Goal: Task Accomplishment & Management: Manage account settings

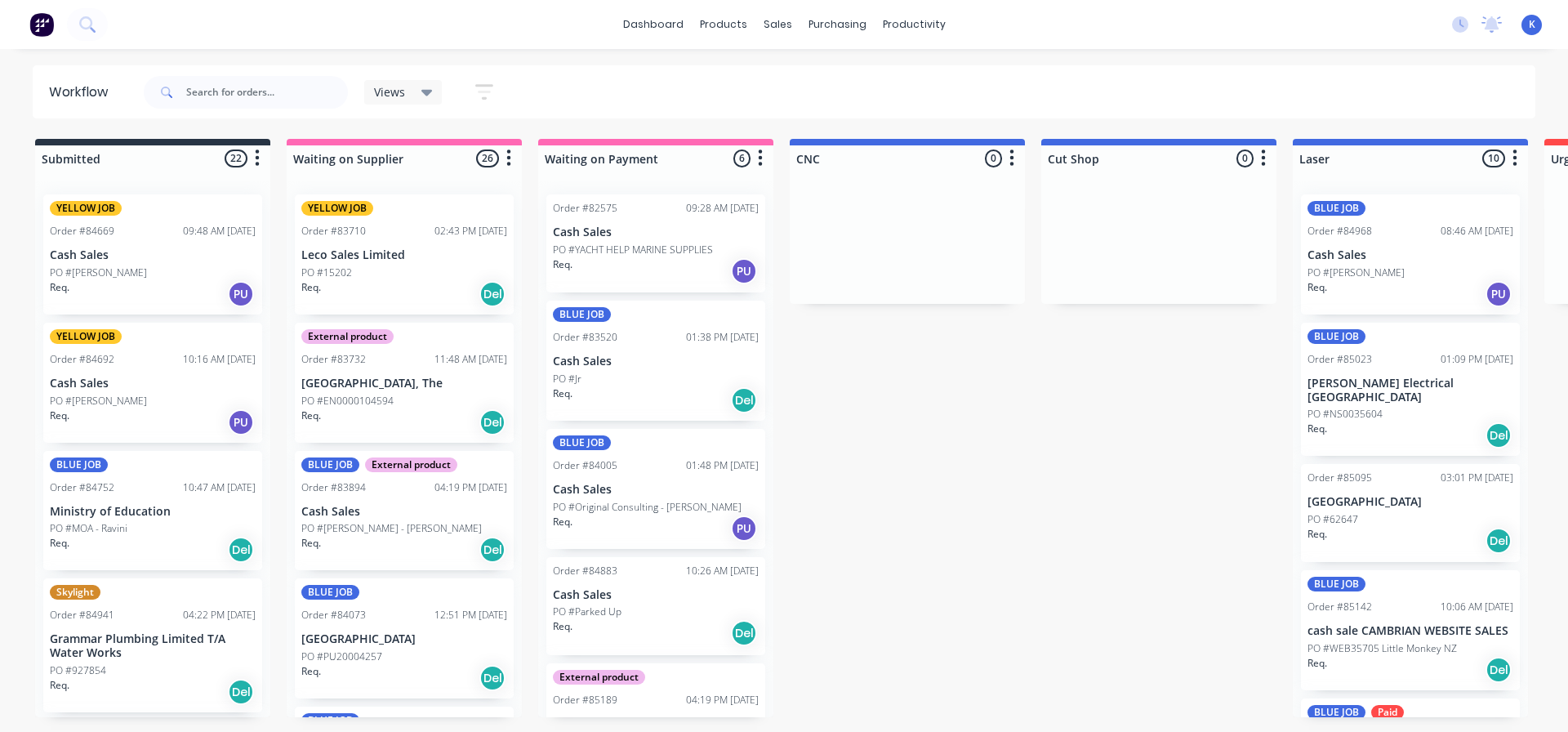
scroll to position [572, 0]
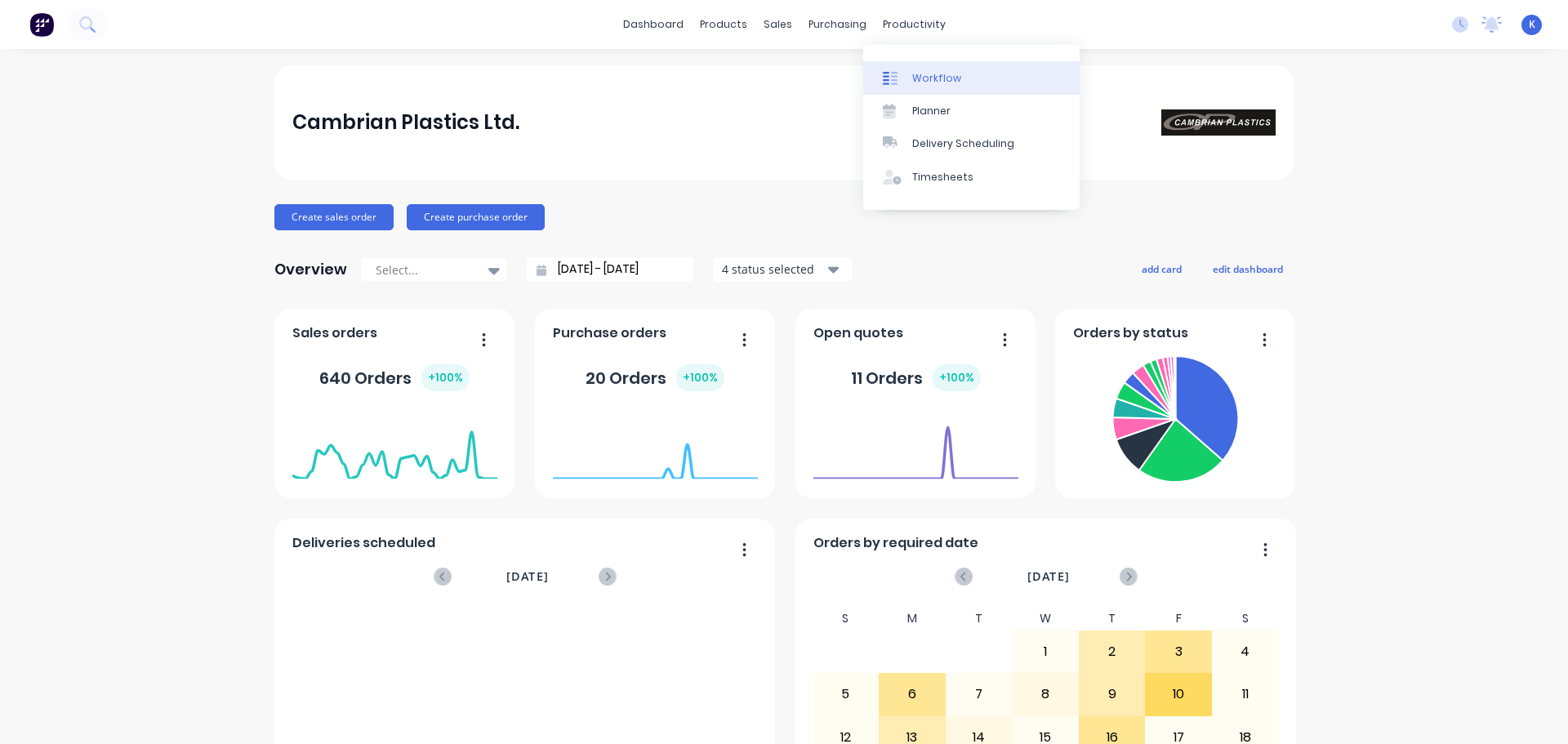
click at [942, 88] on link "Workflow" at bounding box center [971, 78] width 216 height 33
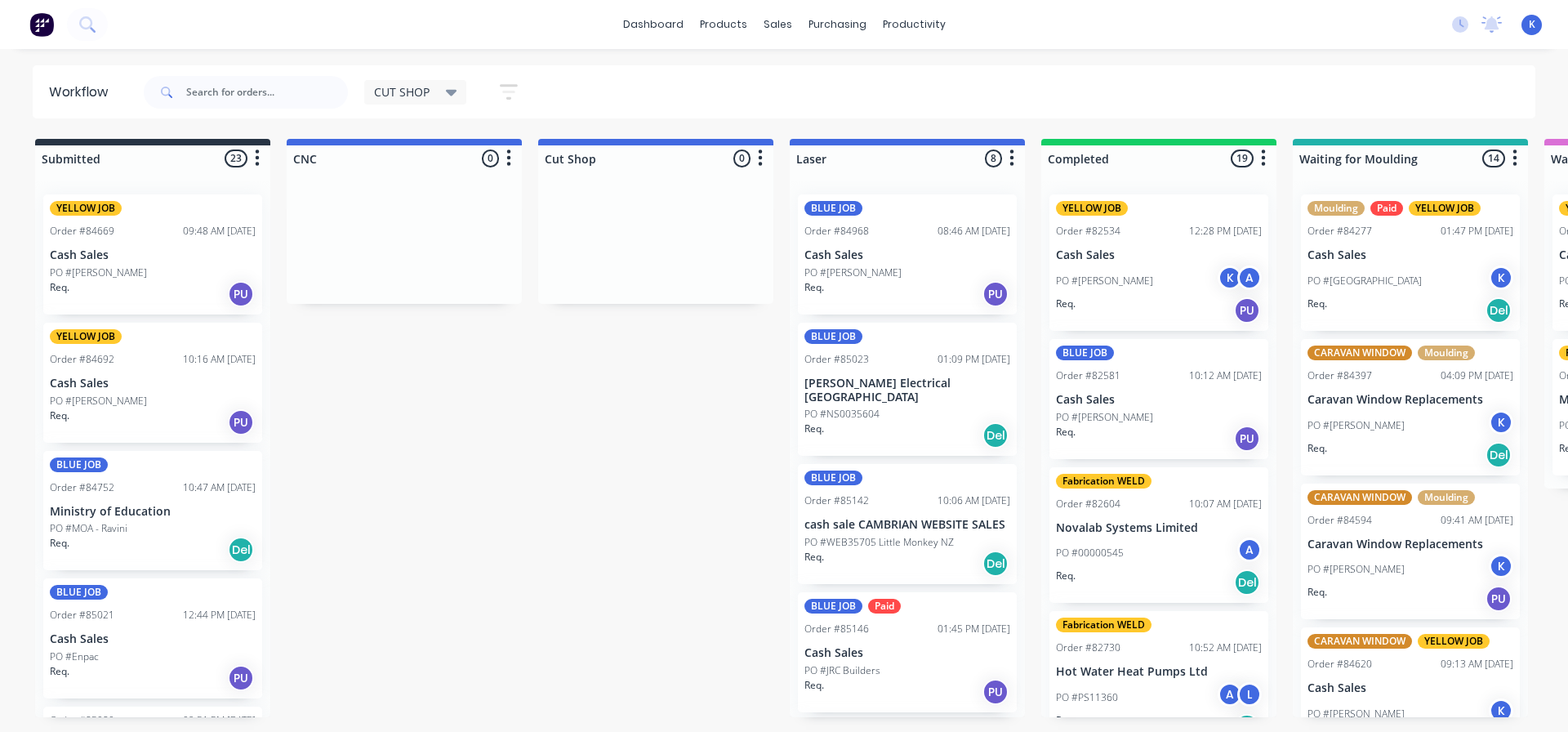
click at [437, 93] on div "CUT SHOP" at bounding box center [416, 93] width 84 height 15
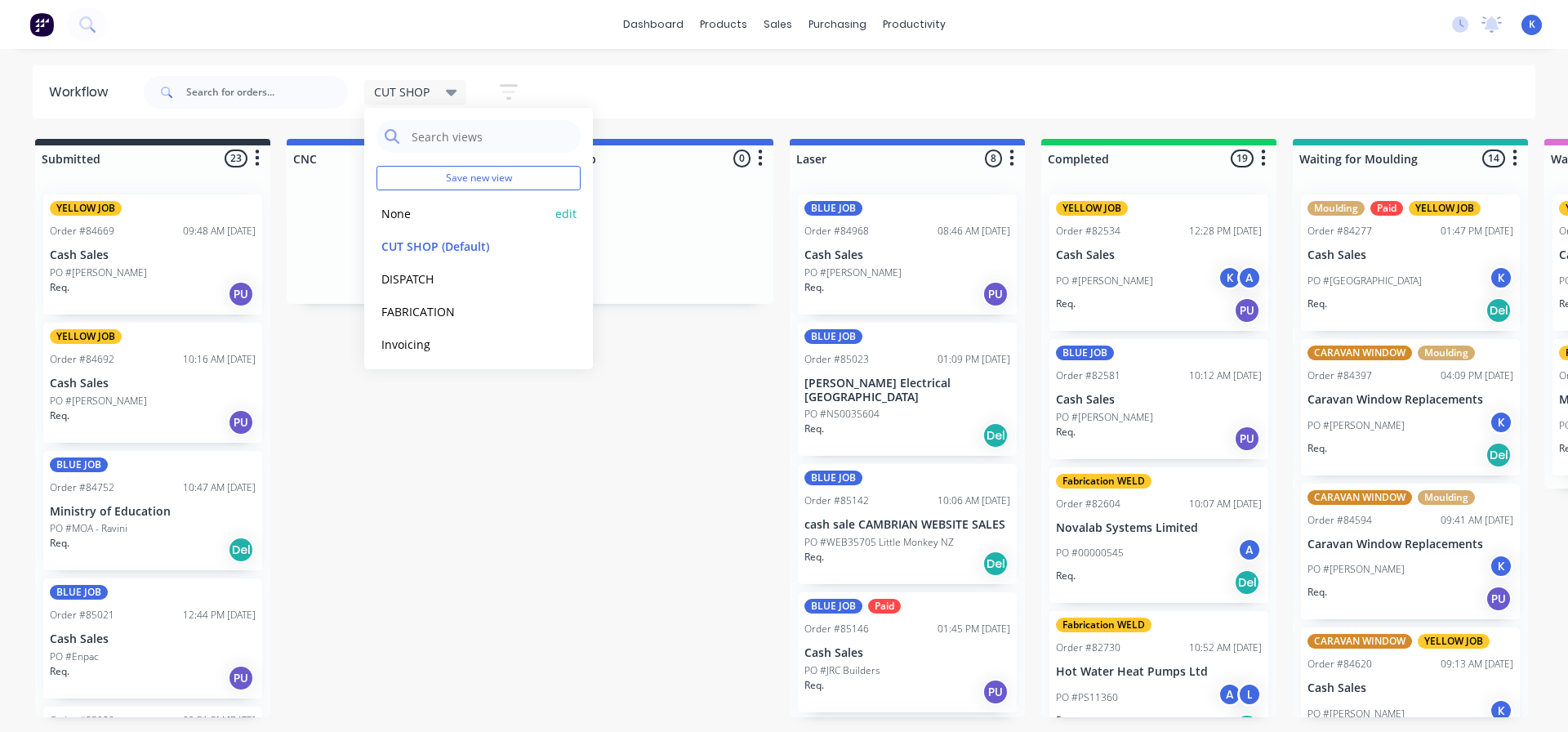
click at [406, 214] on button "None" at bounding box center [463, 213] width 174 height 19
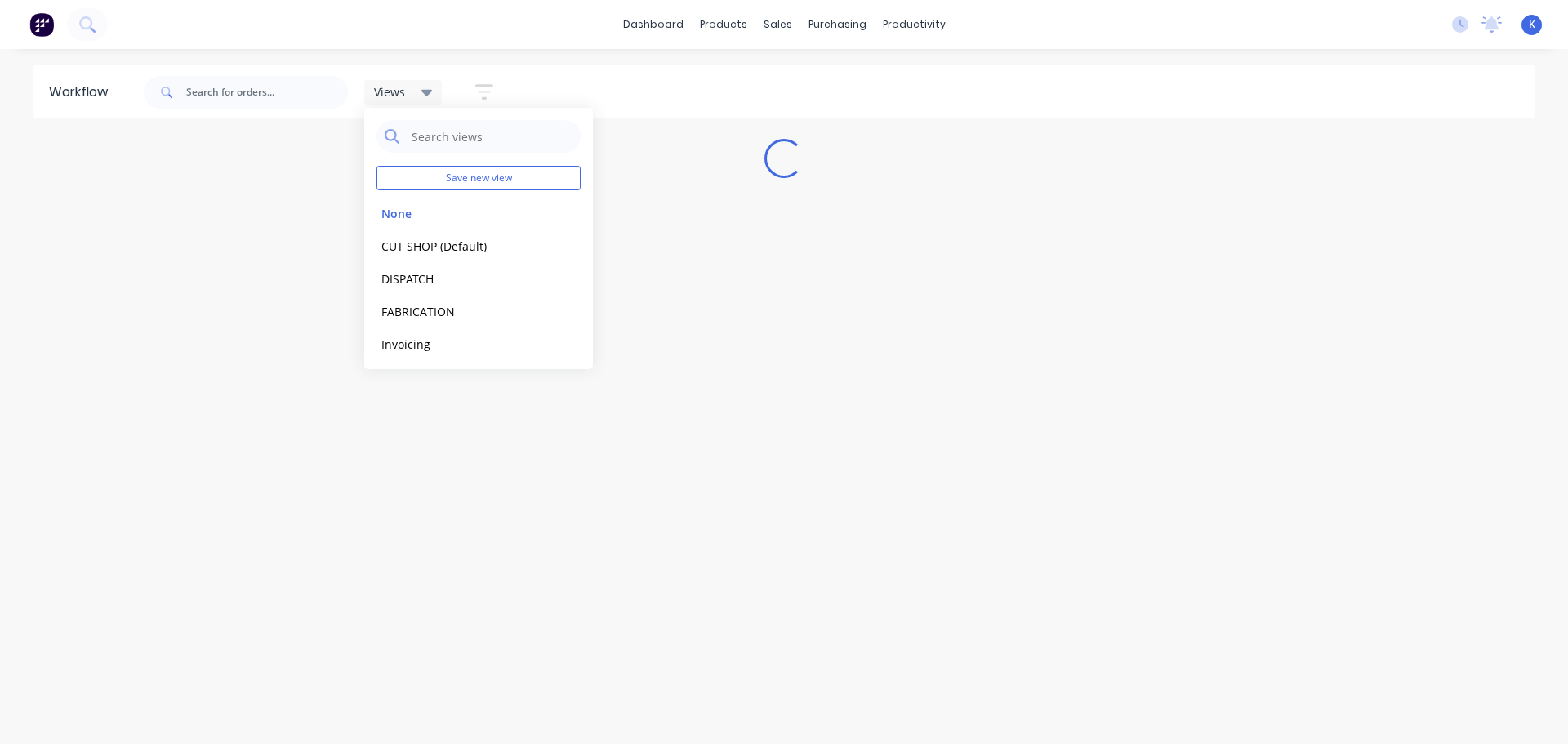
click at [267, 259] on div "Workflow Views Save new view None edit CUT SHOP (Default) edit DISPATCH edit FA…" at bounding box center [784, 388] width 1568 height 646
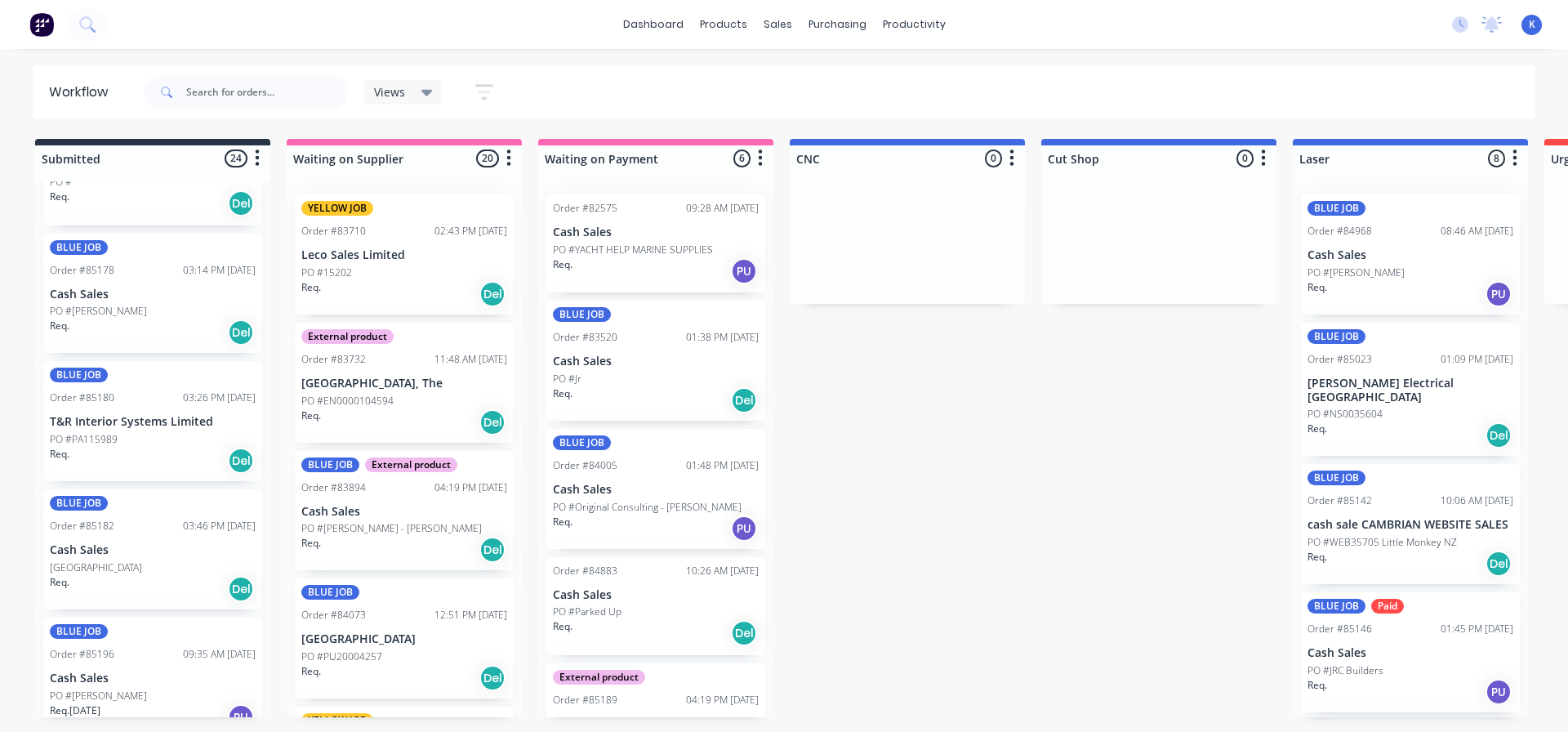
scroll to position [1878, 0]
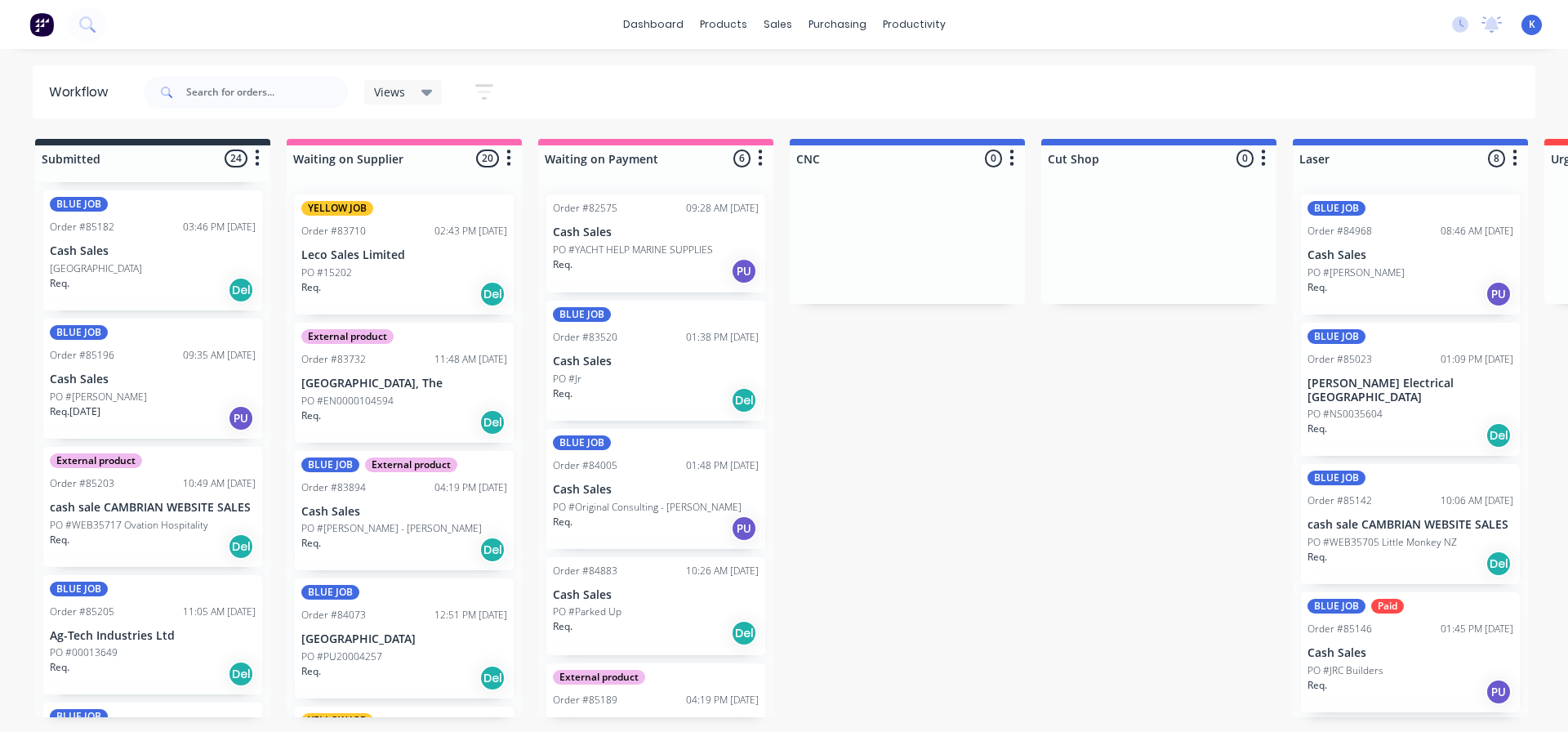
click at [120, 390] on div "PO #[PERSON_NAME]" at bounding box center [152, 397] width 206 height 15
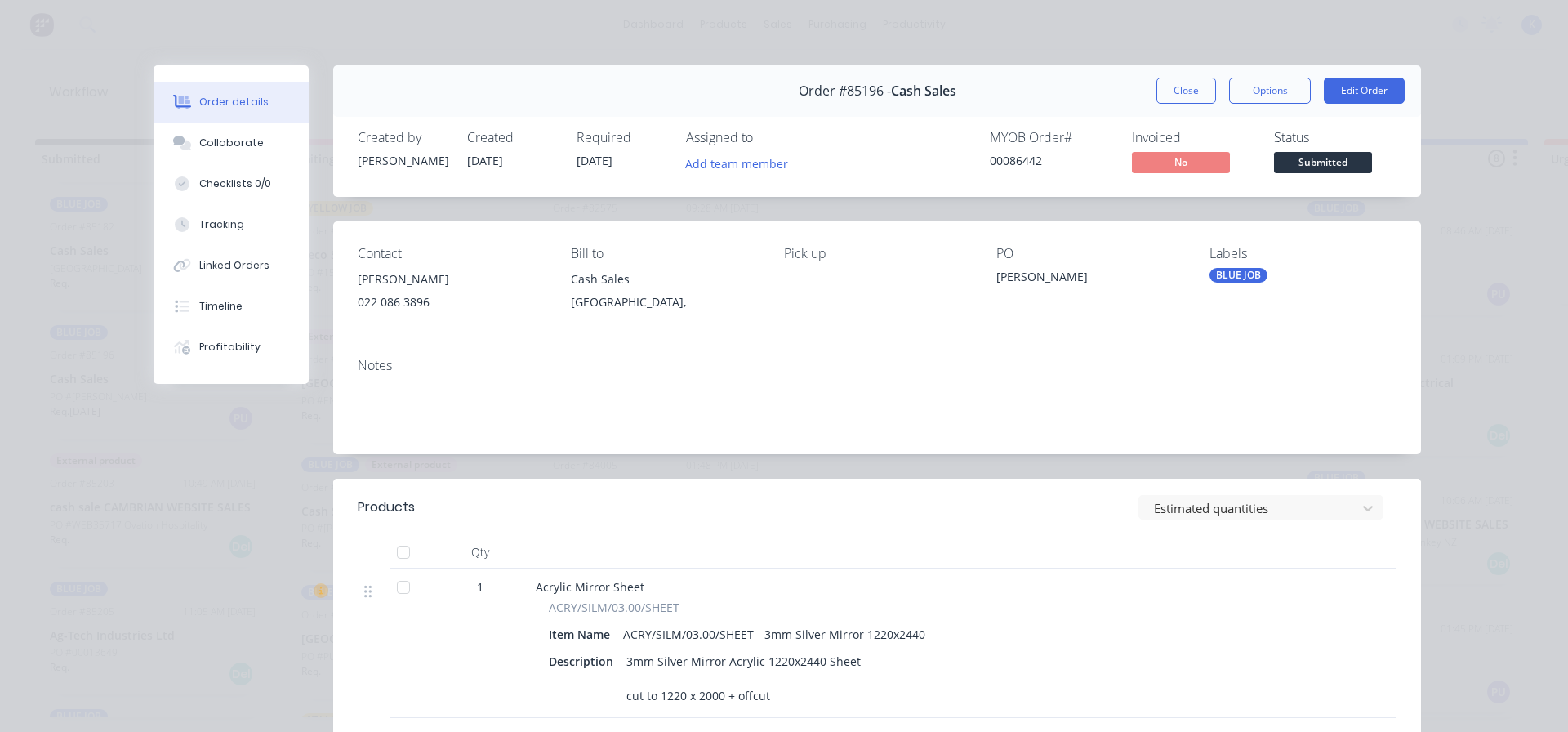
click at [1327, 170] on span "Submitted" at bounding box center [1323, 162] width 98 height 20
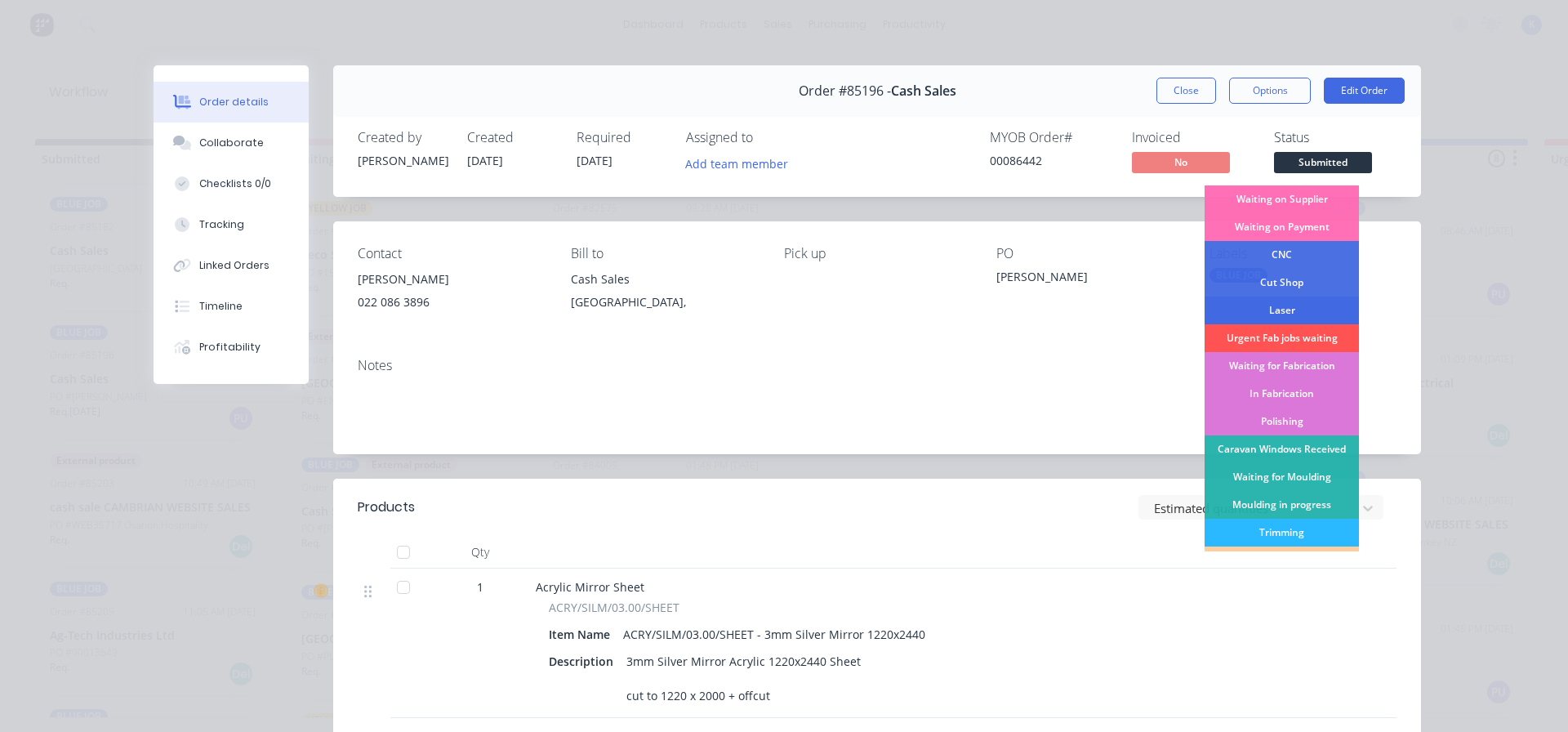
click at [1291, 307] on div "Laser" at bounding box center [1281, 310] width 155 height 28
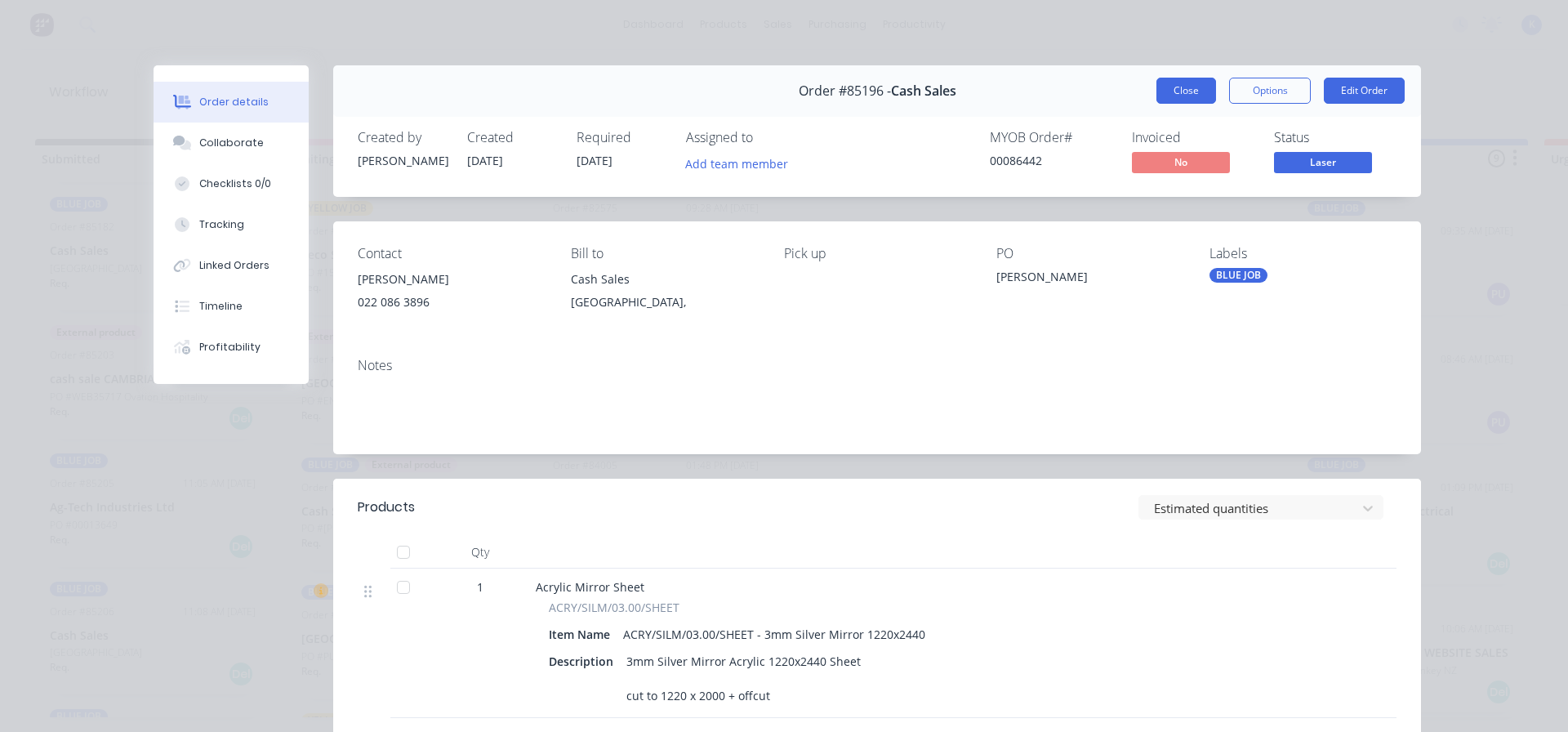
click at [1170, 93] on button "Close" at bounding box center [1186, 91] width 60 height 26
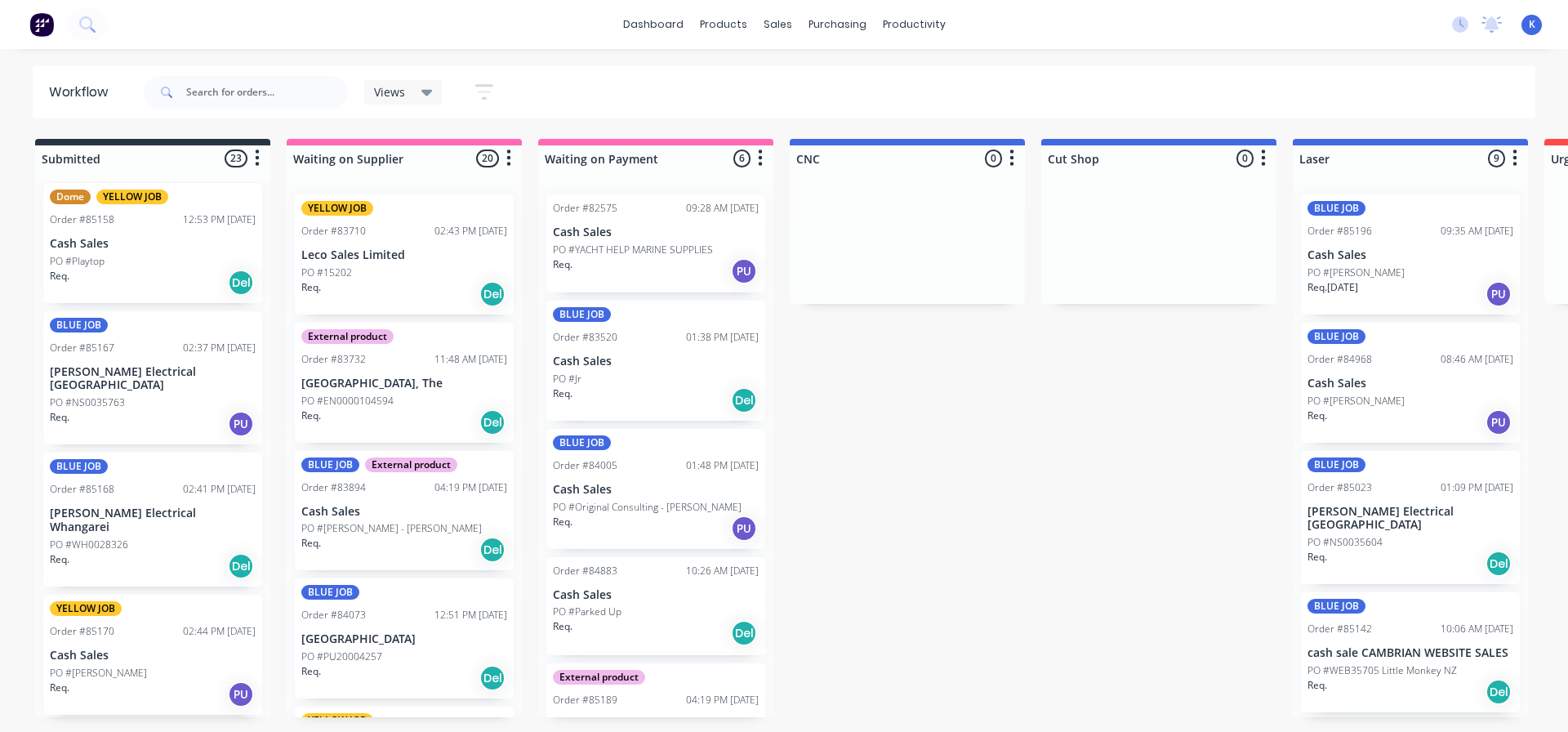
scroll to position [980, 0]
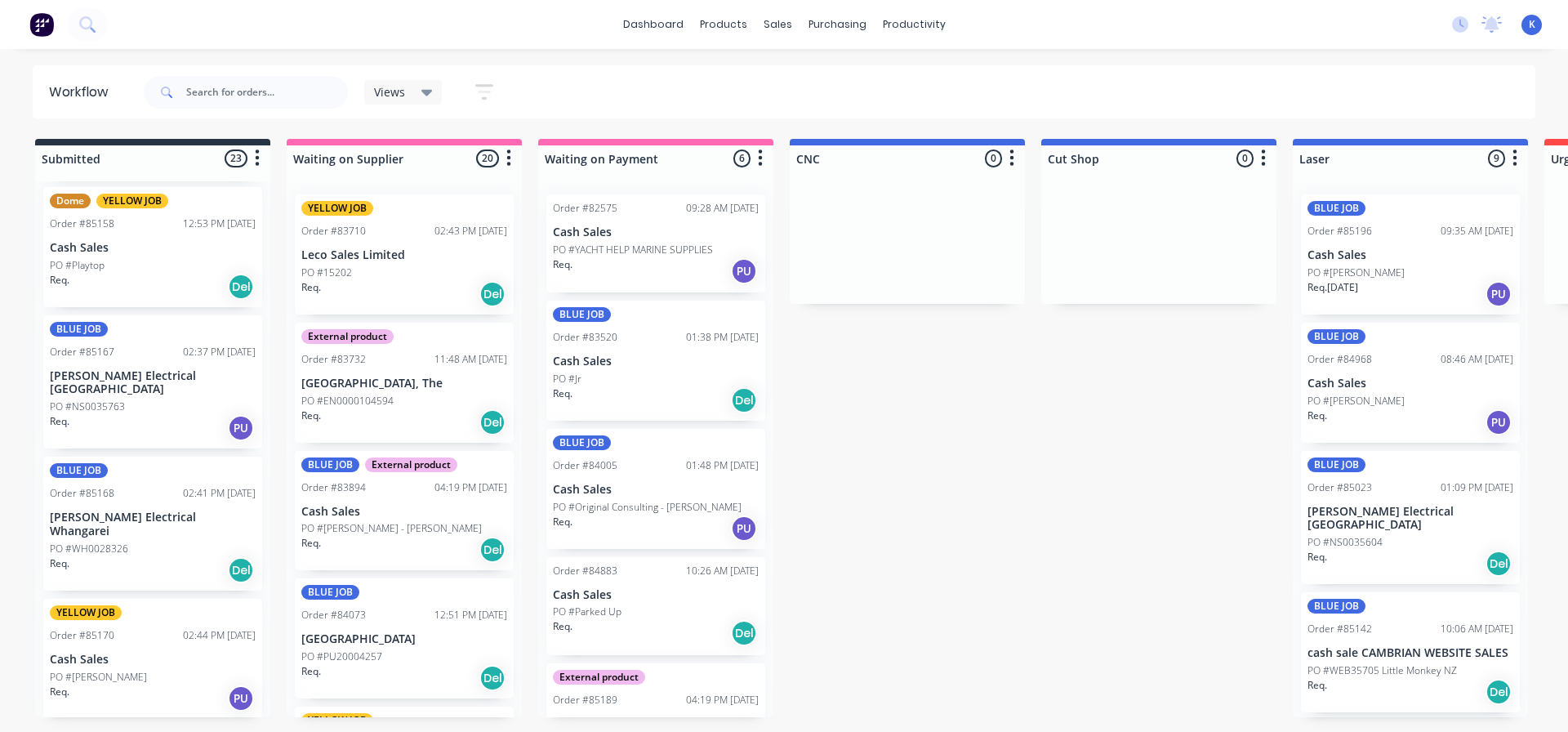
click at [86, 373] on p "[PERSON_NAME] Electrical [GEOGRAPHIC_DATA]" at bounding box center [152, 383] width 206 height 28
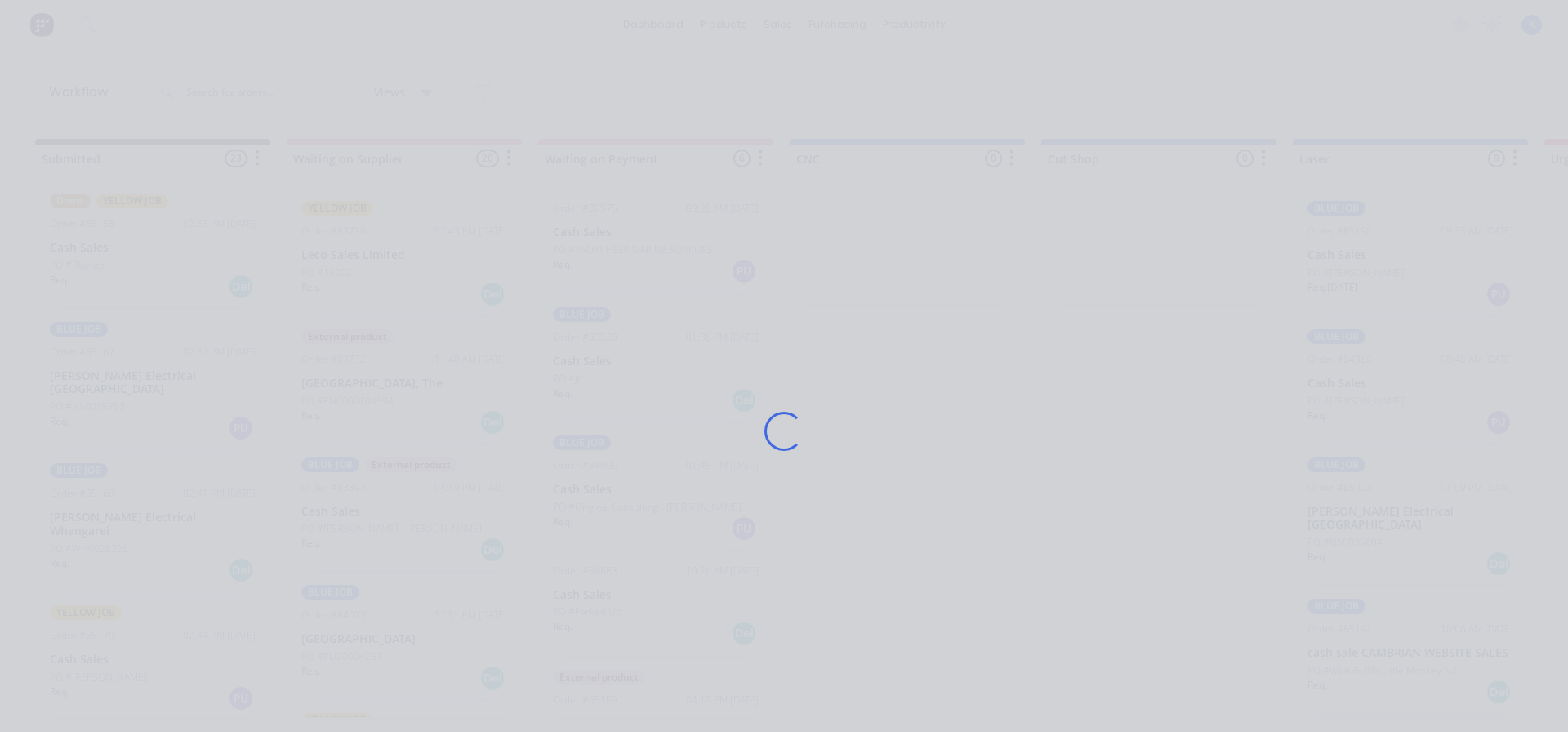
click at [86, 373] on div "Loading..." at bounding box center [784, 366] width 1568 height 732
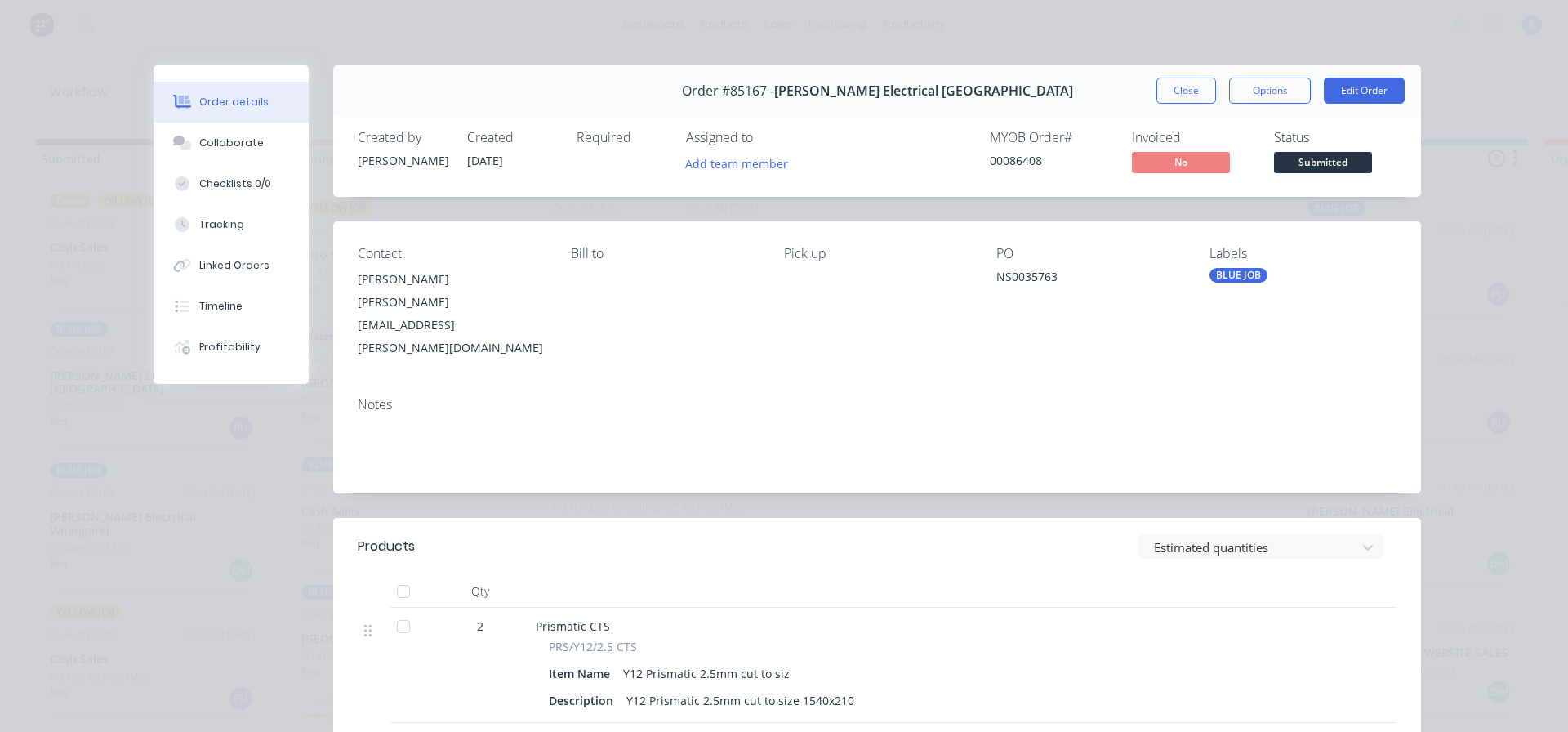
click at [1299, 163] on span "Submitted" at bounding box center [1323, 162] width 98 height 20
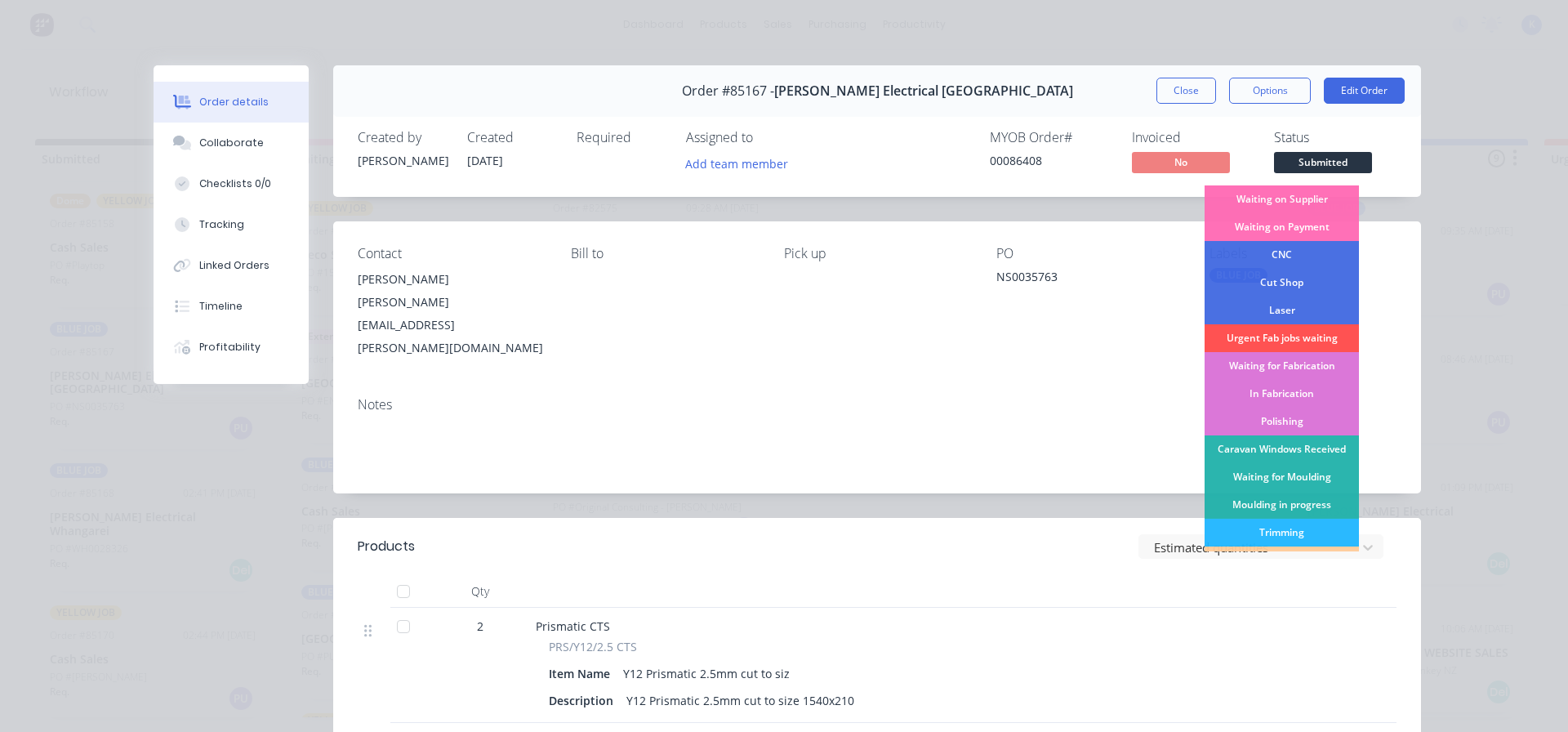
click at [1291, 297] on div "Laser" at bounding box center [1281, 310] width 155 height 28
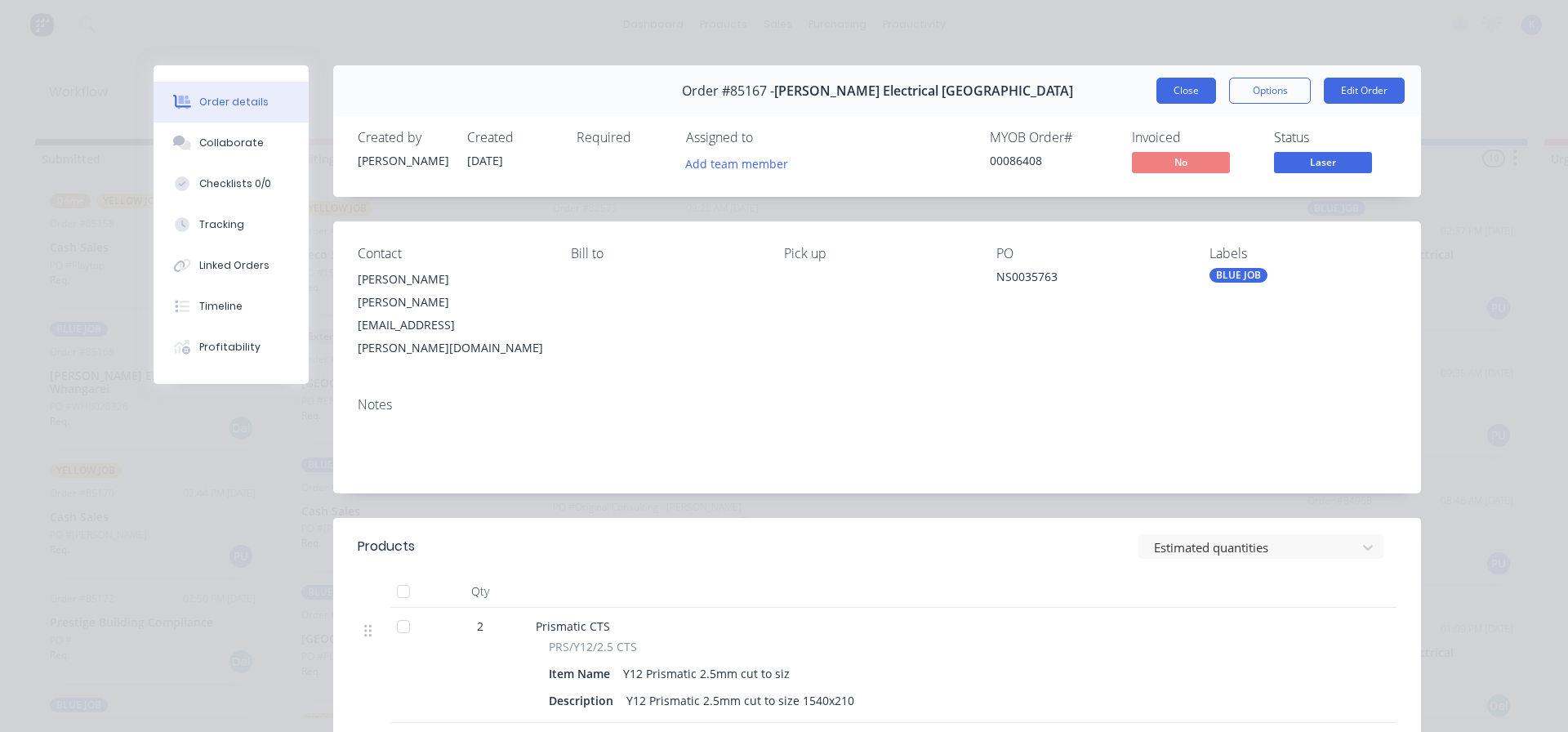
click at [1171, 85] on button "Close" at bounding box center [1186, 91] width 60 height 26
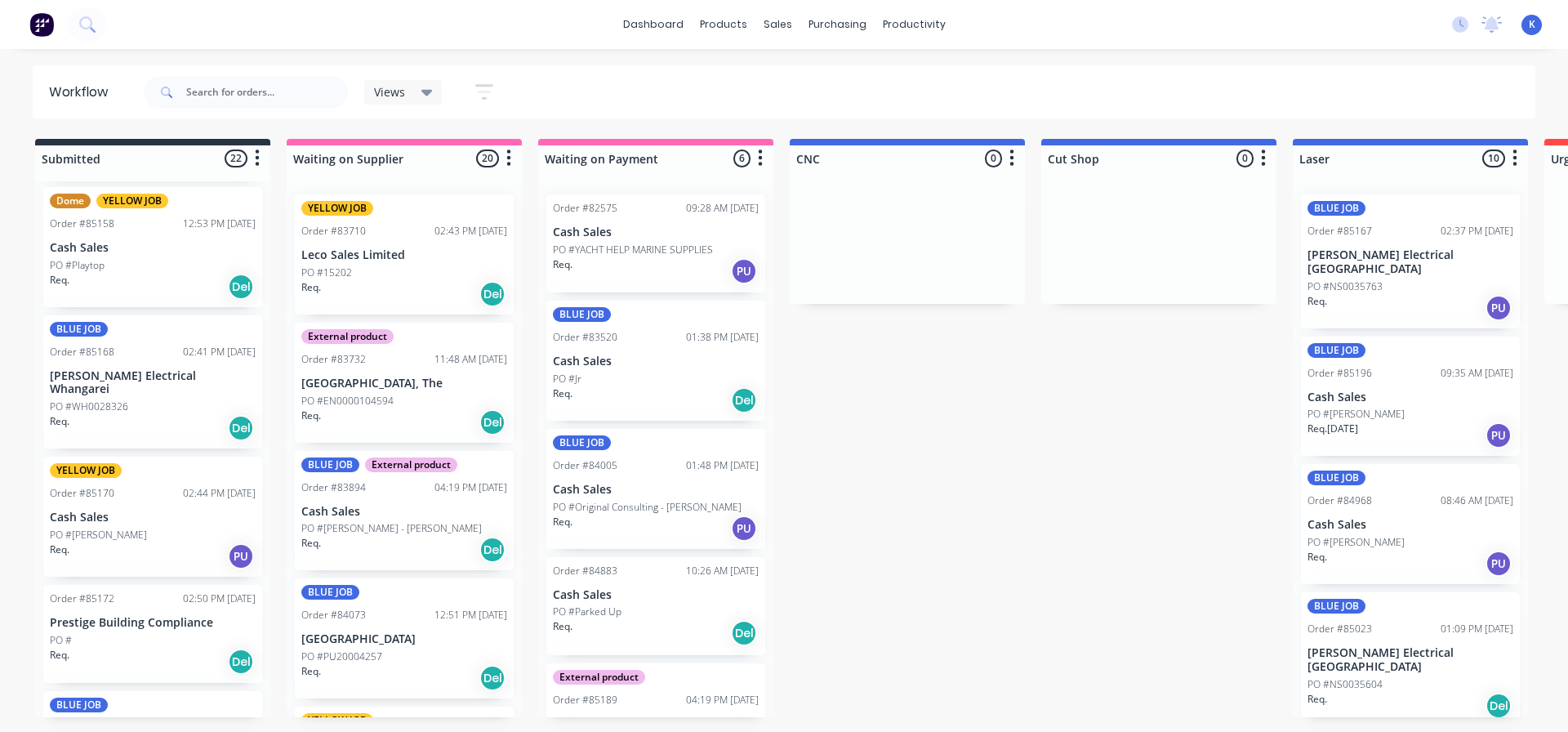
click at [99, 377] on p "[PERSON_NAME] Electrical Whangarei" at bounding box center [152, 383] width 206 height 28
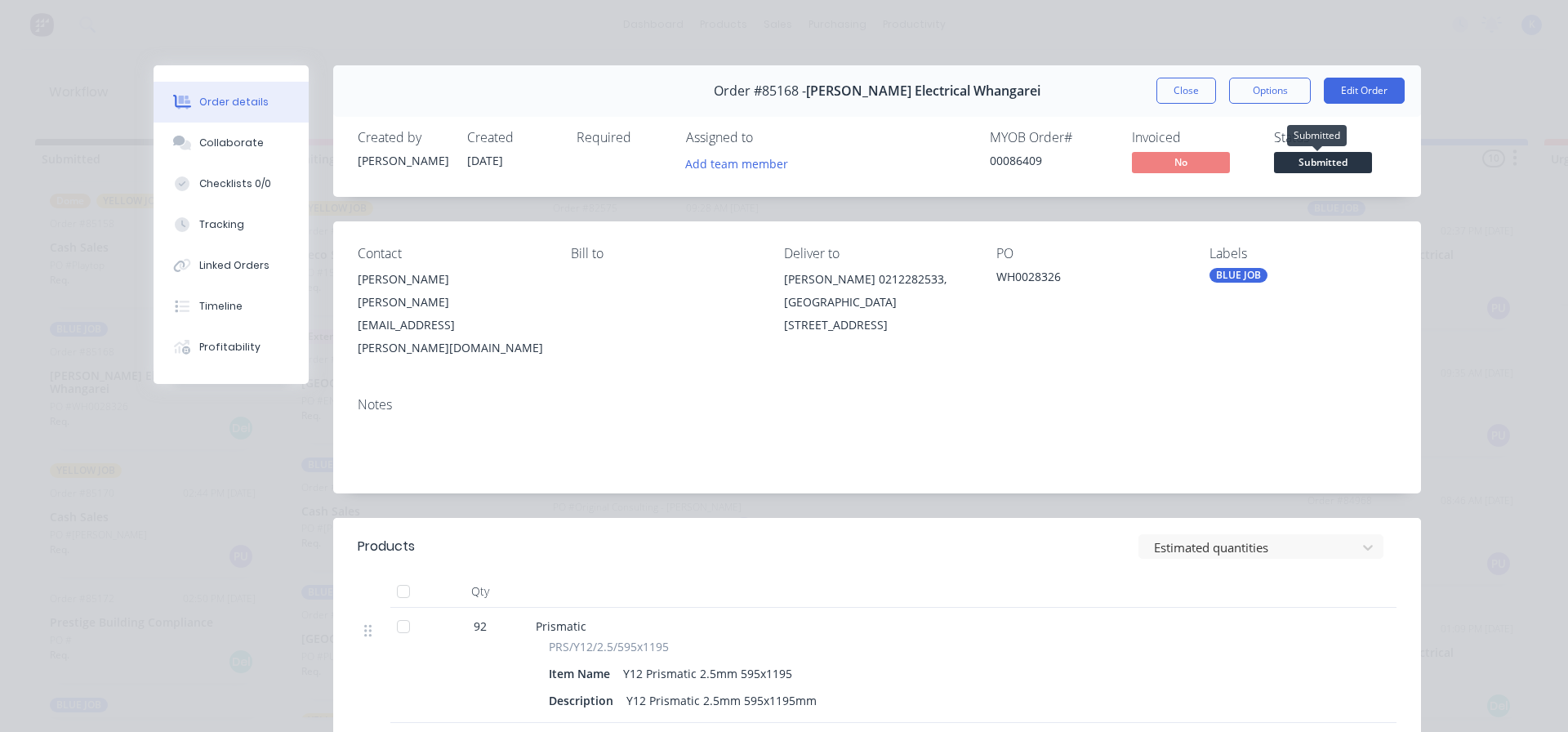
click at [1309, 156] on span "Submitted" at bounding box center [1323, 162] width 98 height 20
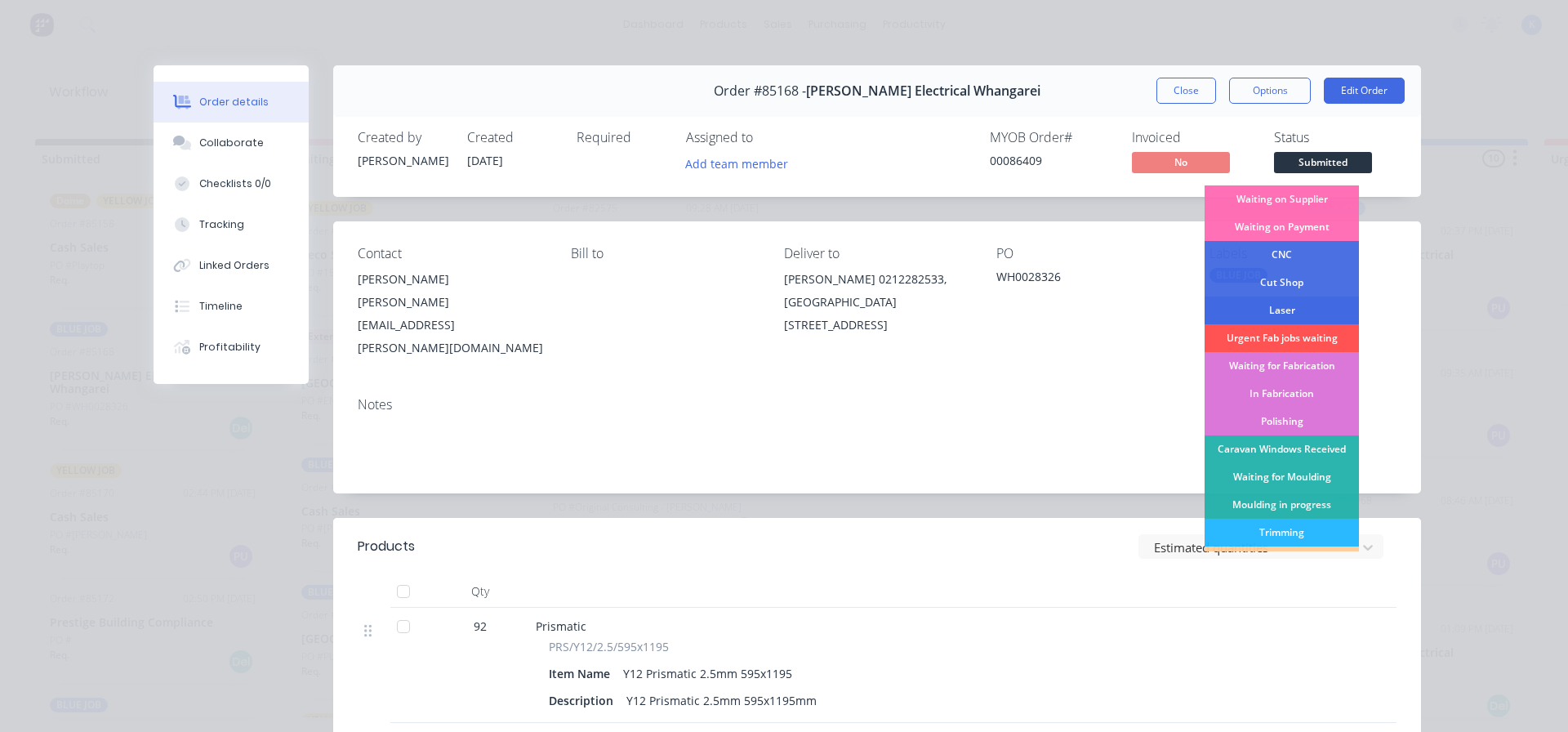
click at [1293, 300] on div "Laser" at bounding box center [1281, 310] width 155 height 28
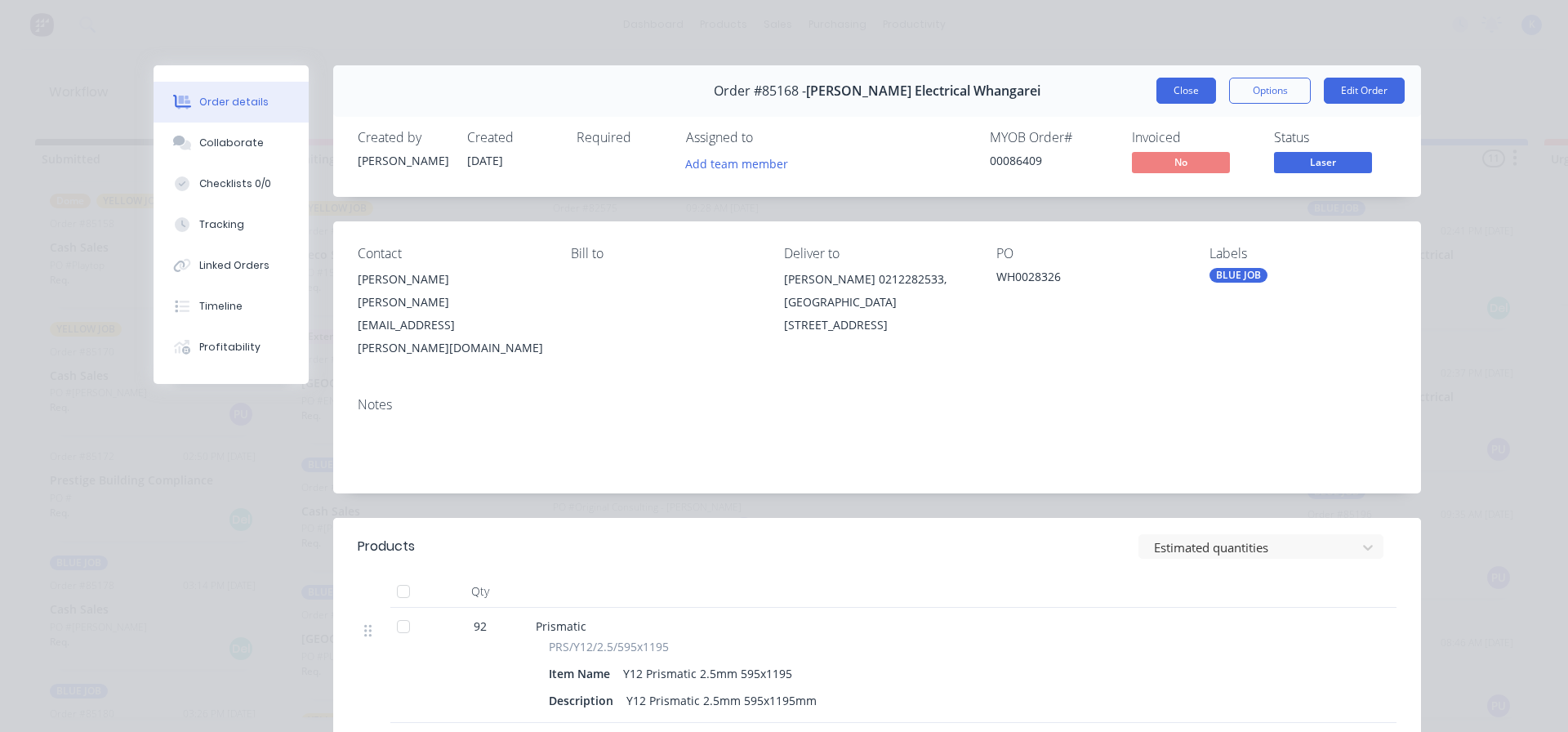
click at [1182, 92] on button "Close" at bounding box center [1186, 91] width 60 height 26
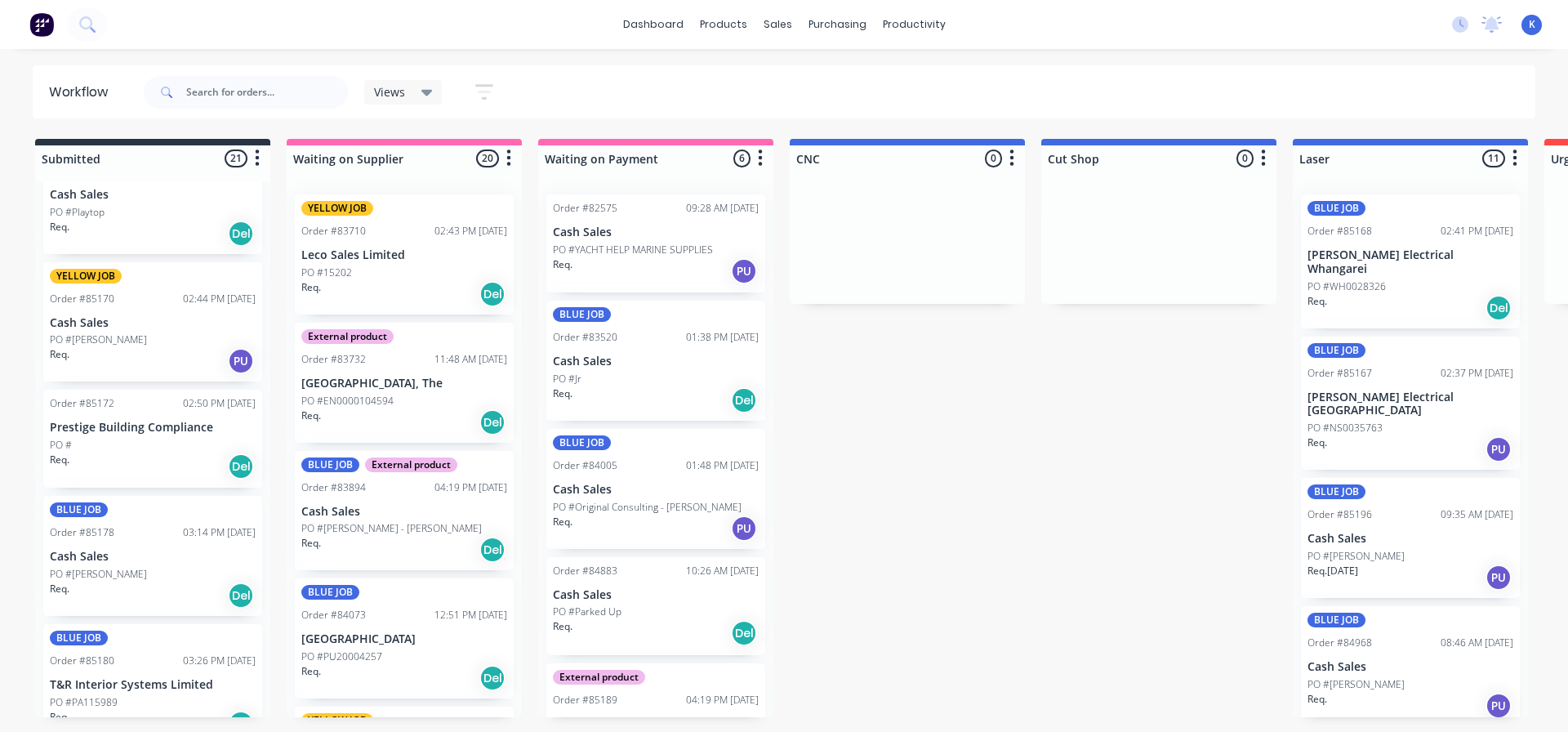
scroll to position [1062, 0]
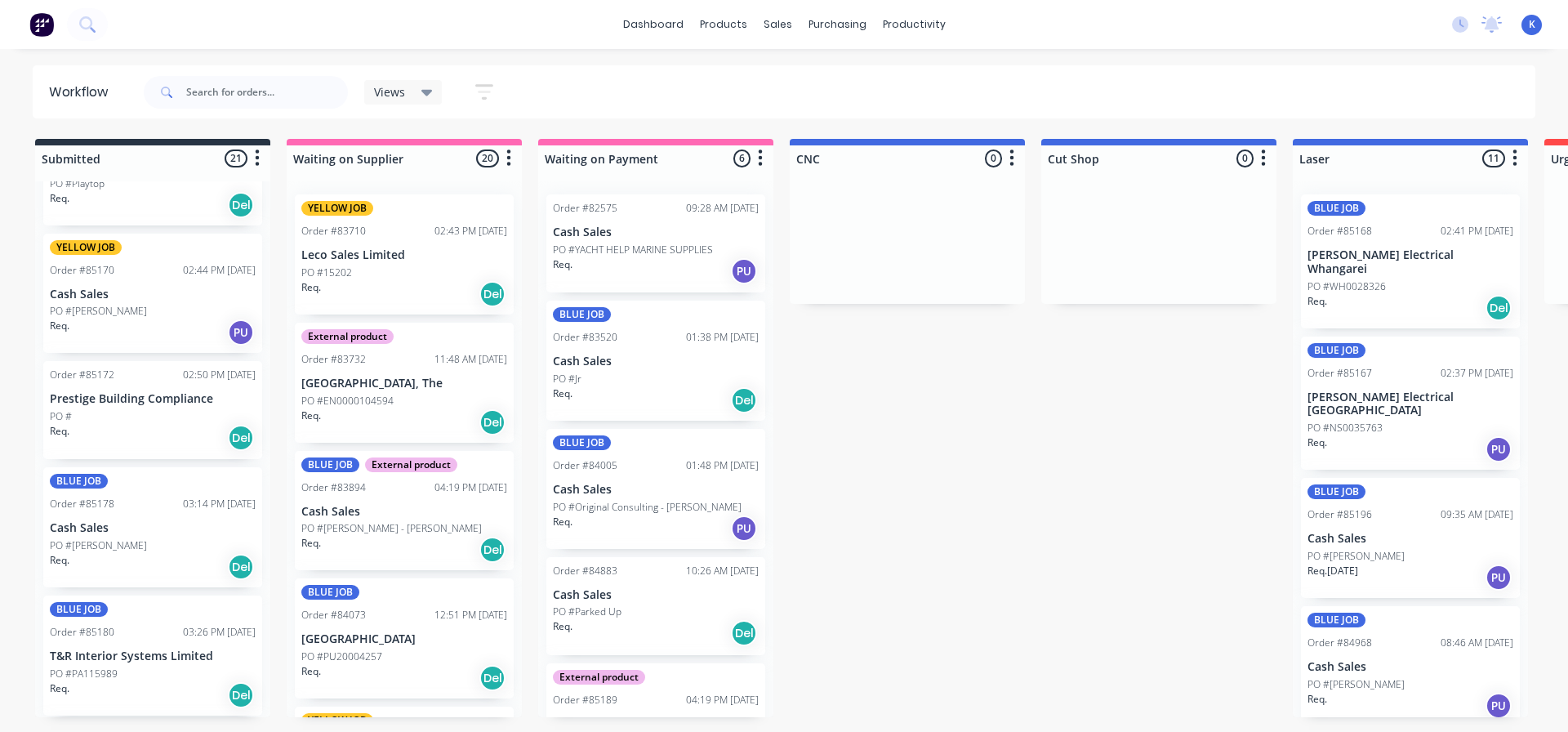
click at [106, 665] on div "BLUE JOB Order #85180 03:26 PM [DATE] T&R Interior Systems Limited PO #PA115989…" at bounding box center [152, 655] width 219 height 120
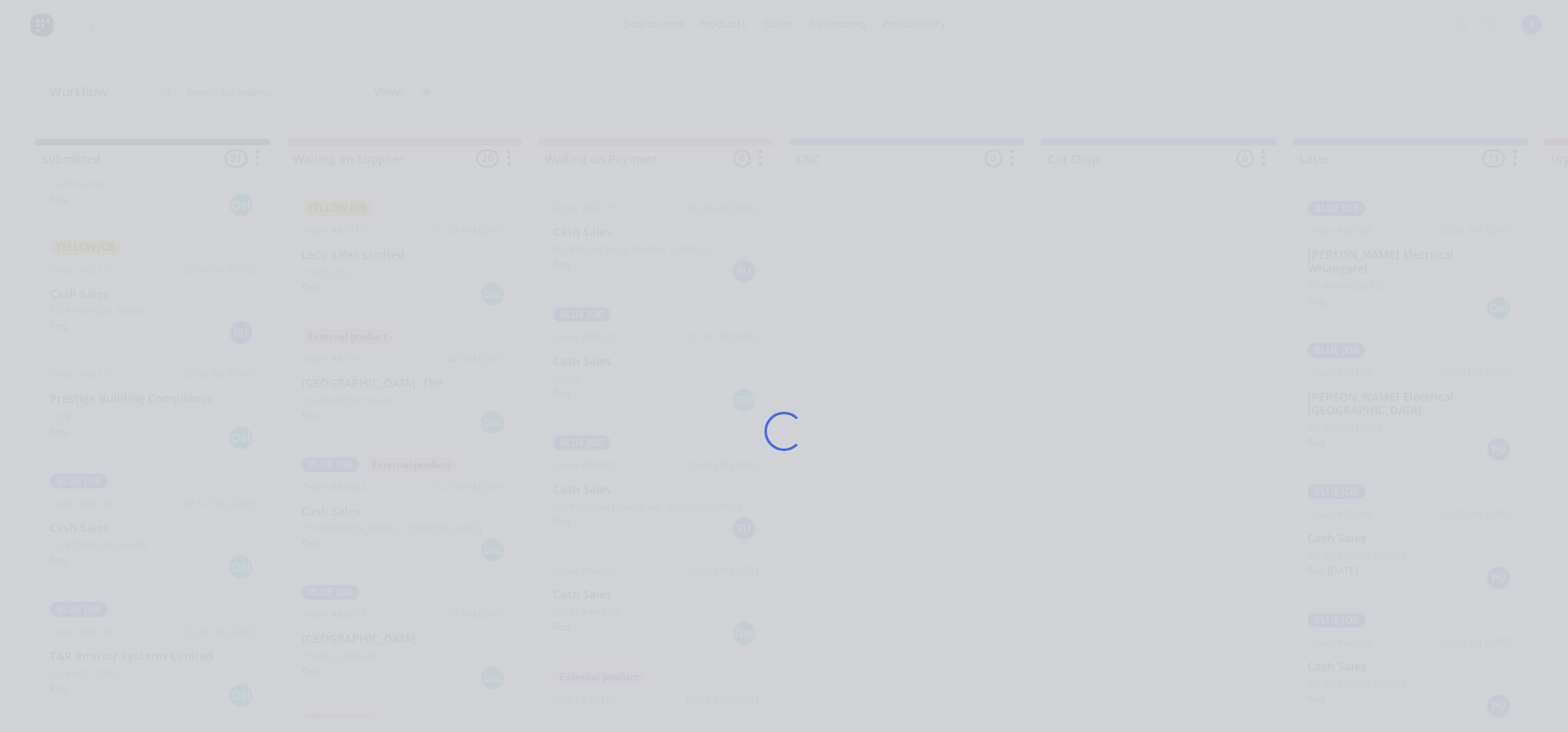
click at [106, 664] on div "Loading..." at bounding box center [784, 366] width 1568 height 732
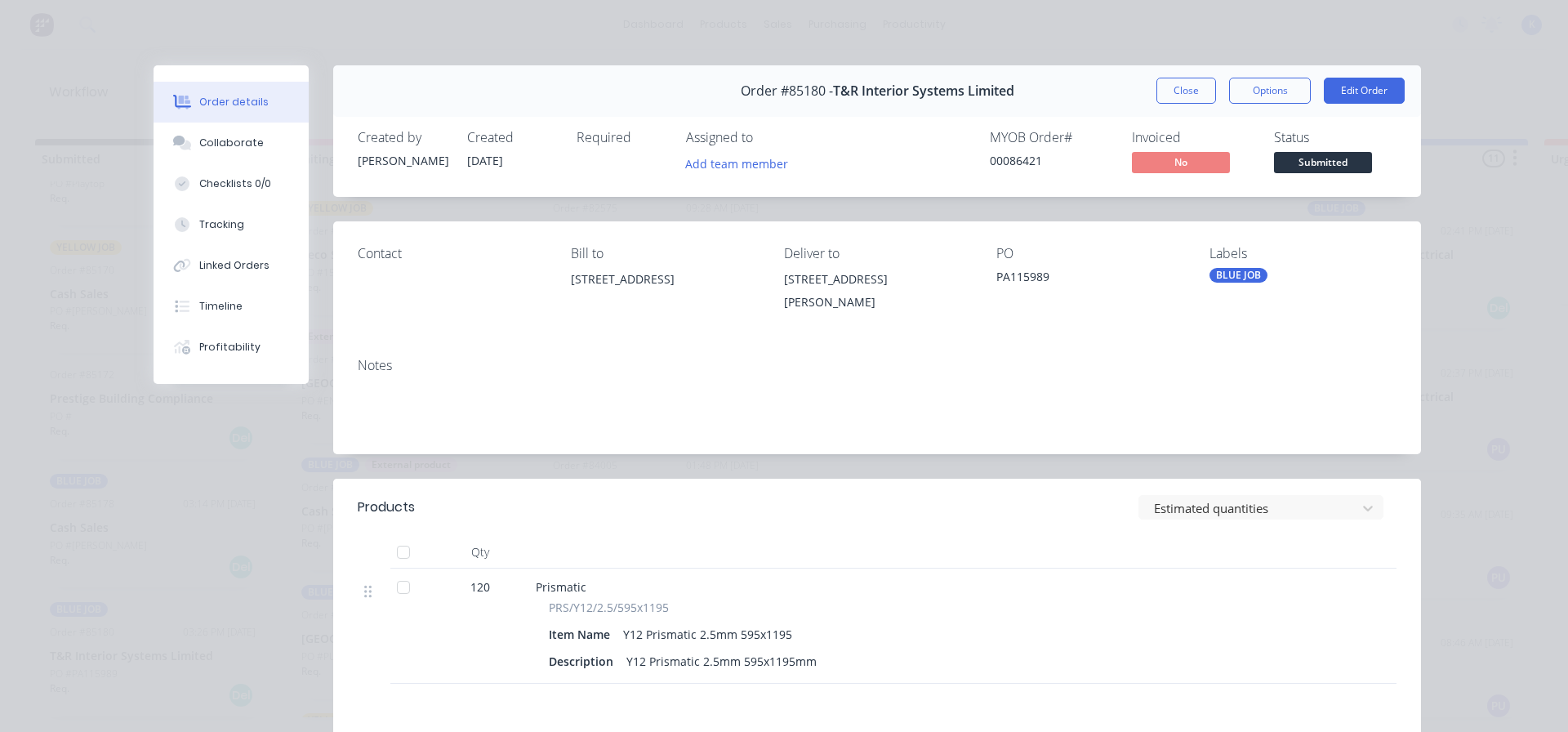
click at [1306, 168] on span "Submitted" at bounding box center [1323, 162] width 98 height 20
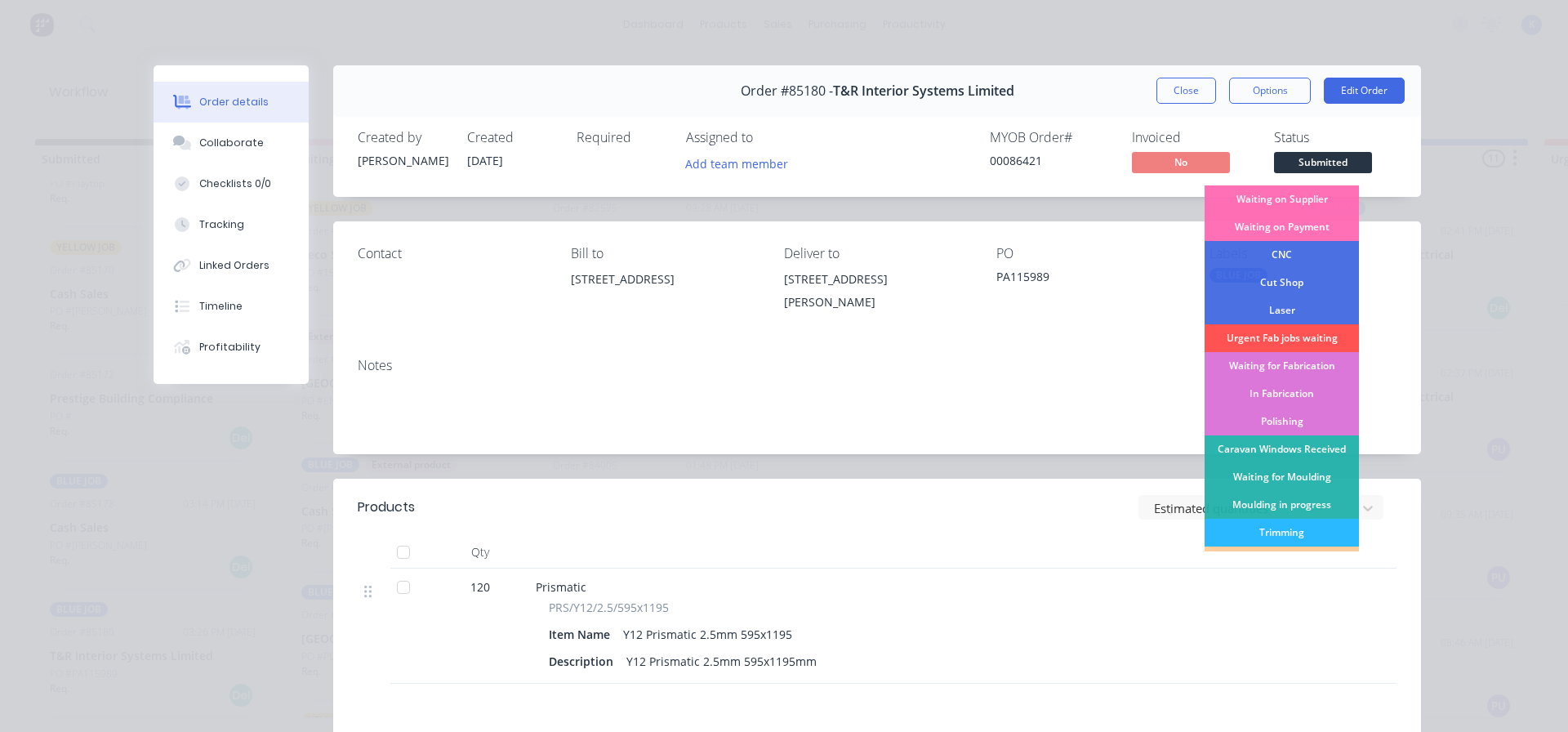
drag, startPoint x: 1270, startPoint y: 303, endPoint x: 1277, endPoint y: 283, distance: 21.2
click at [1270, 302] on div "Laser" at bounding box center [1281, 310] width 155 height 28
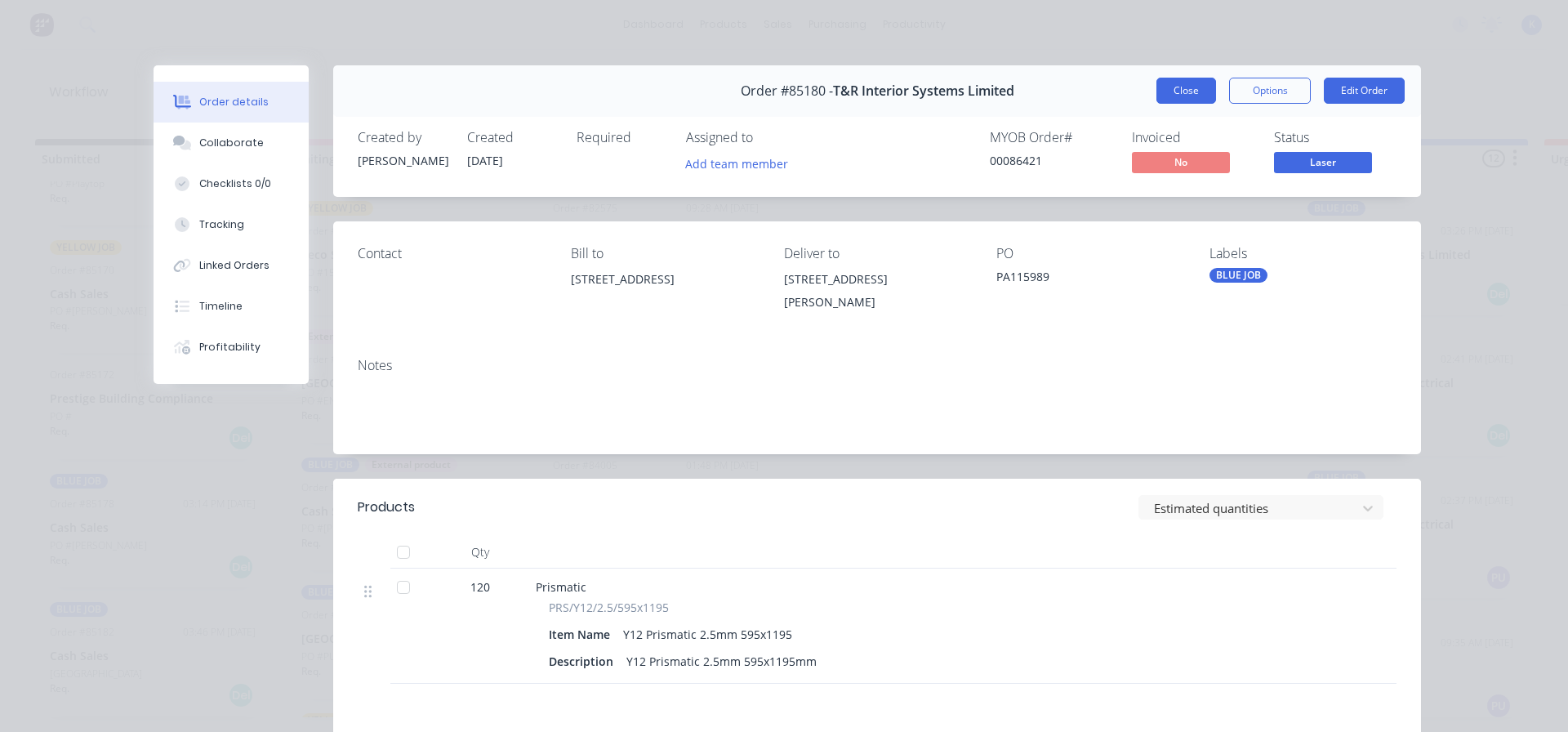
click at [1190, 93] on button "Close" at bounding box center [1186, 91] width 60 height 26
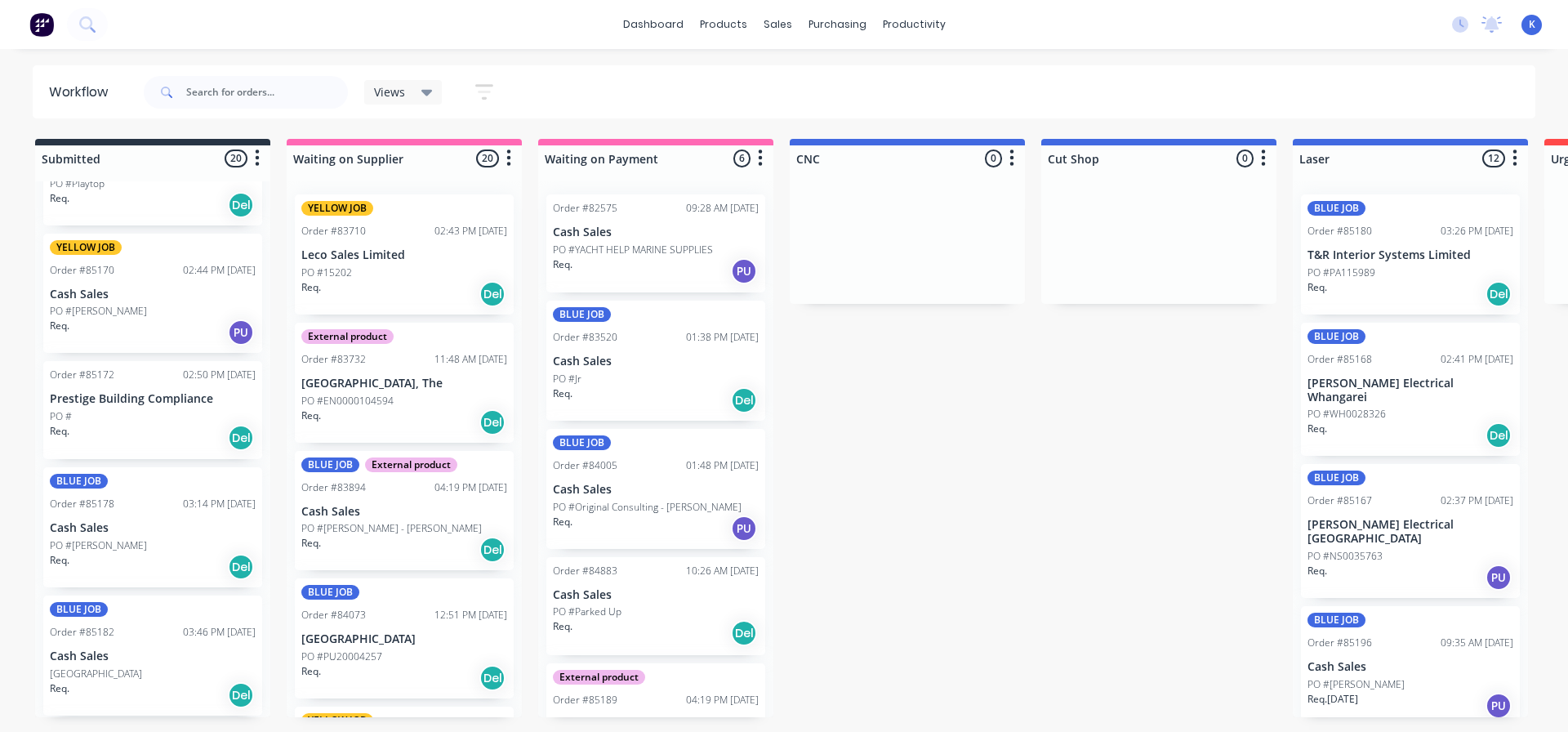
click at [102, 531] on p "Cash Sales" at bounding box center [152, 527] width 206 height 14
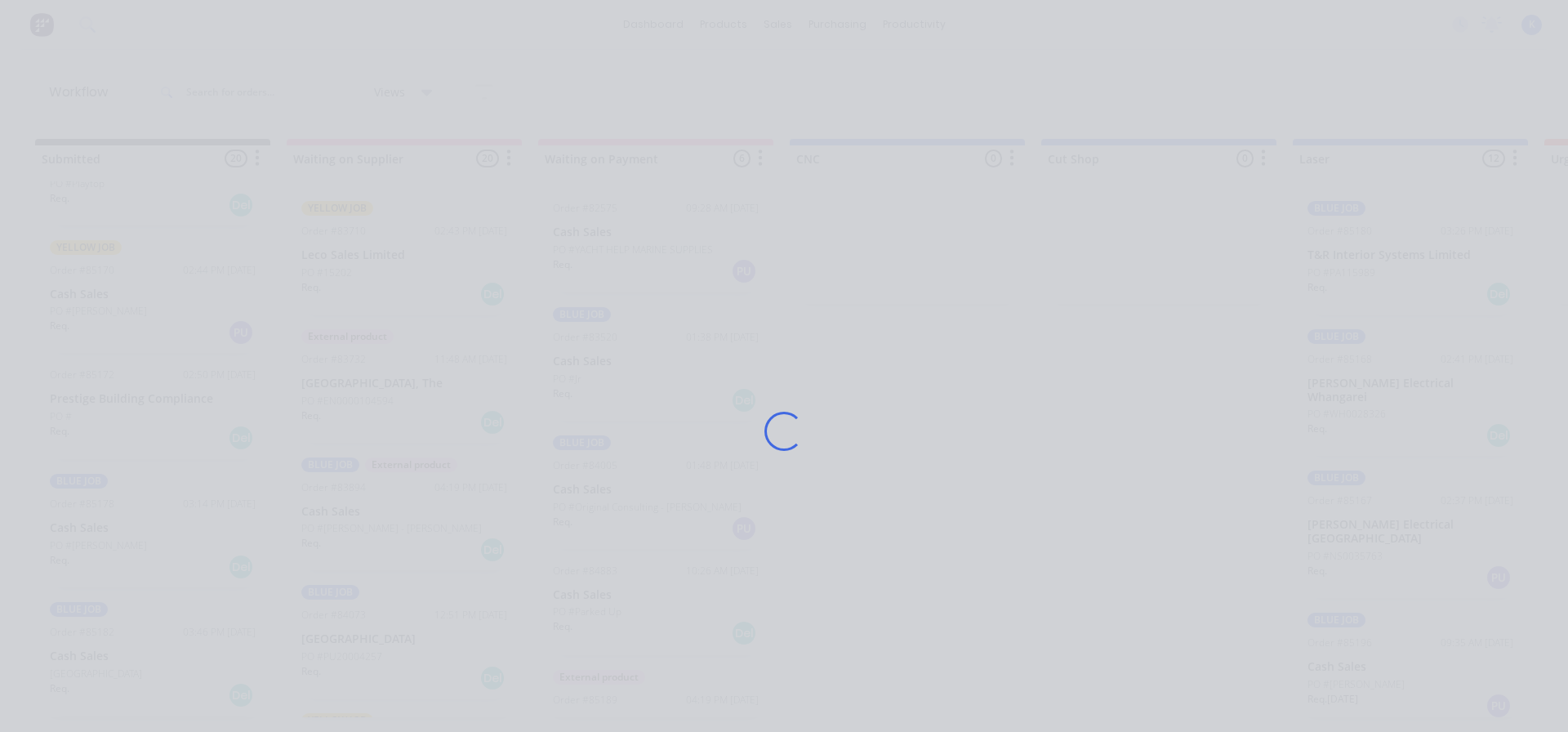
click at [101, 531] on div "Loading..." at bounding box center [784, 366] width 1568 height 732
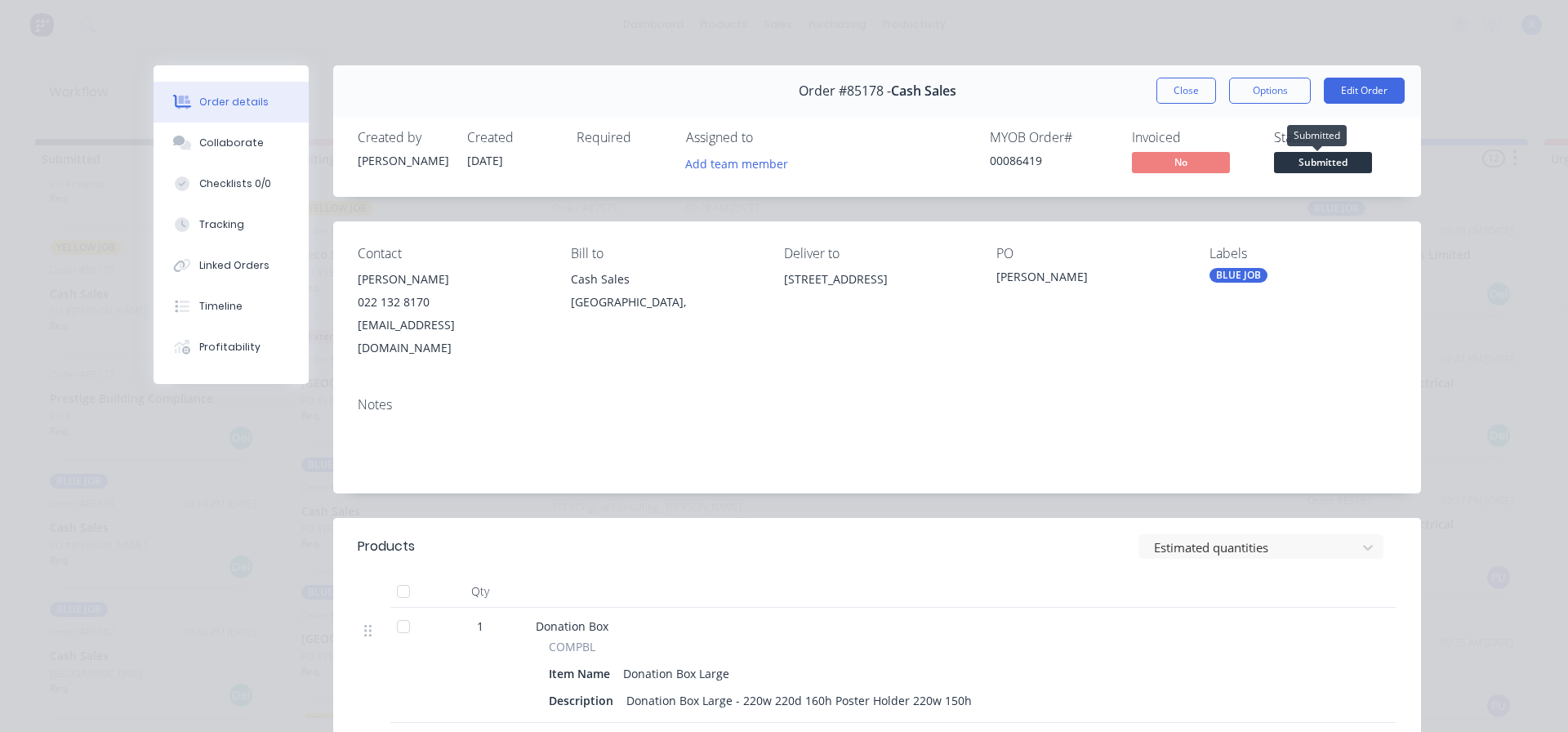
click at [1318, 160] on span "Submitted" at bounding box center [1323, 162] width 98 height 20
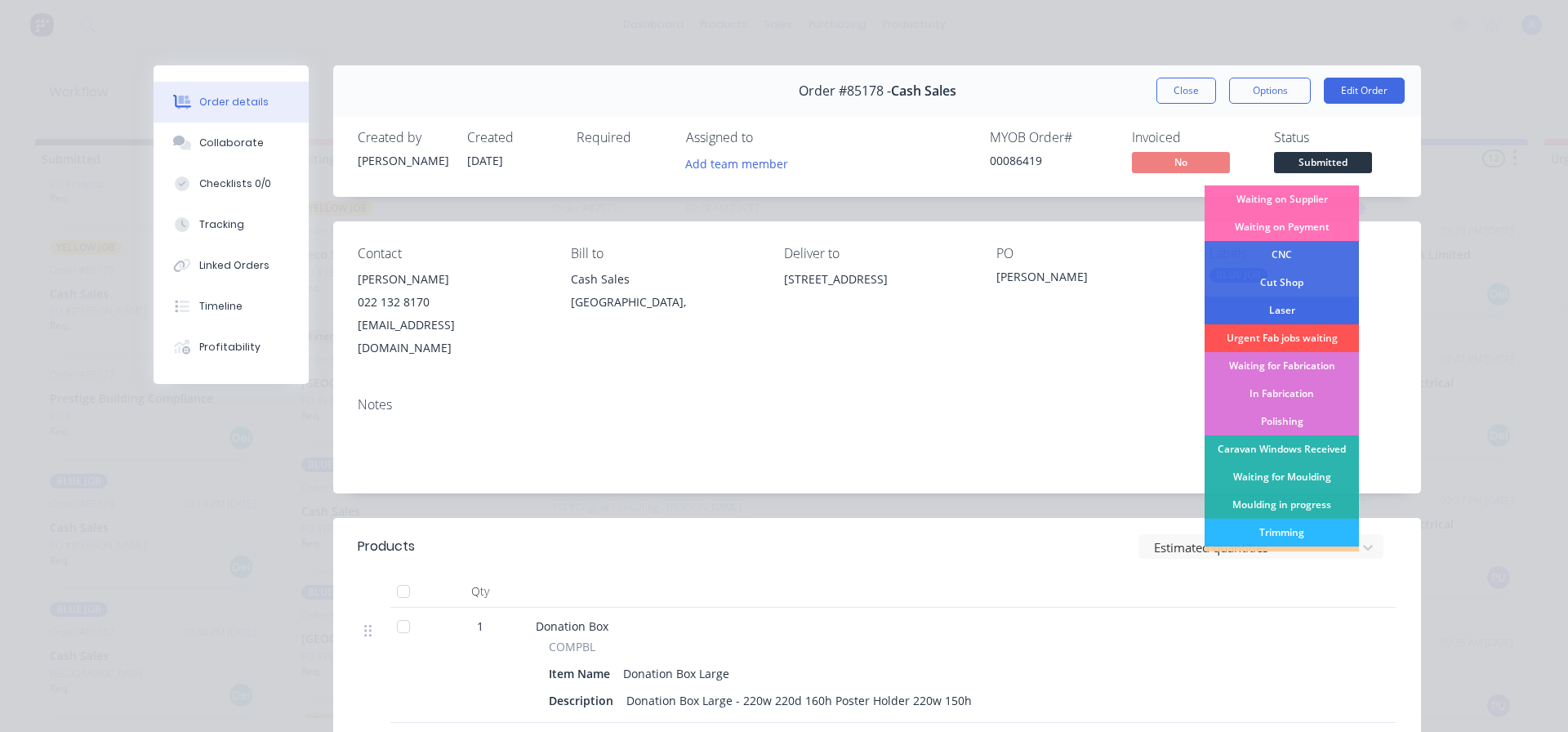
click at [1292, 296] on div "Laser" at bounding box center [1281, 310] width 155 height 28
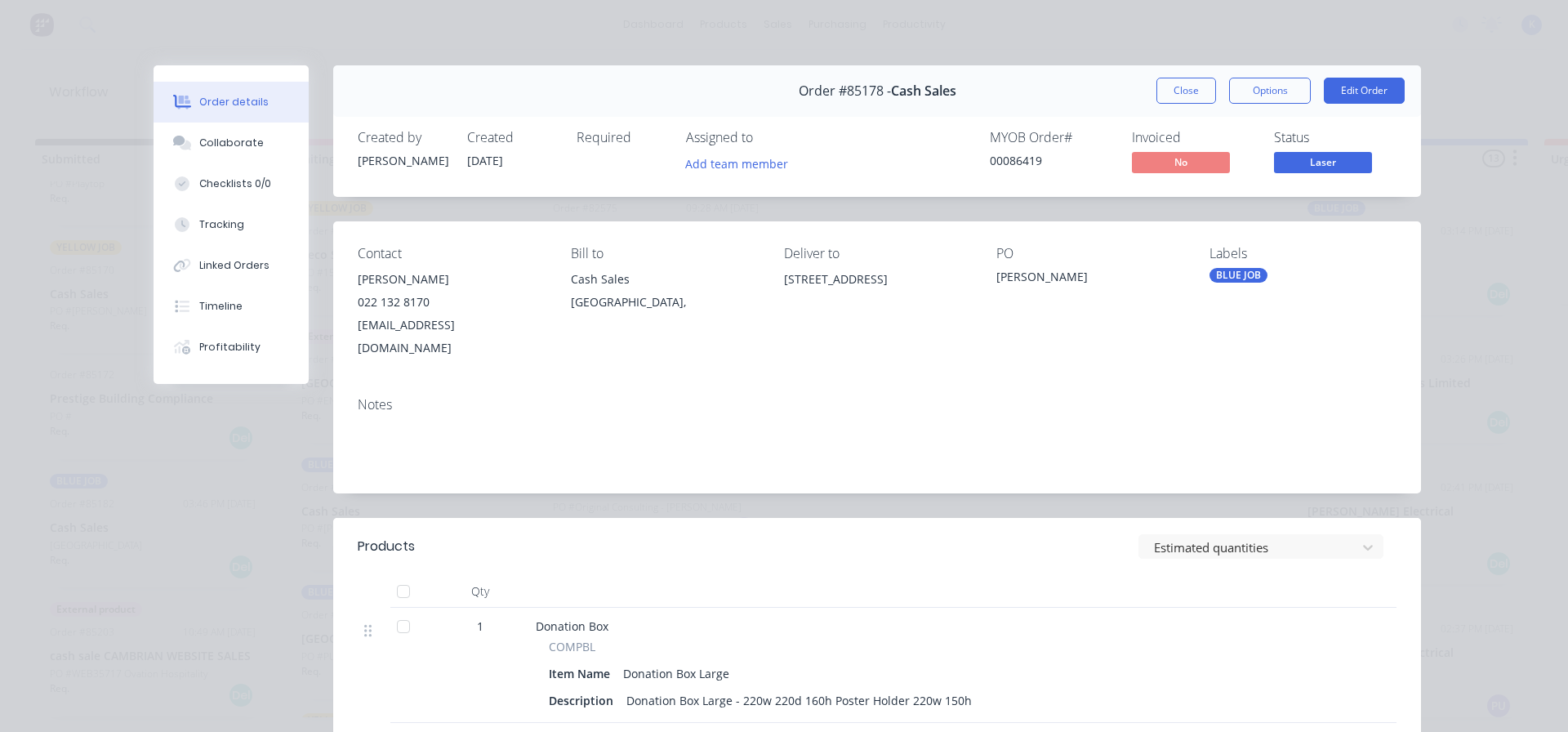
click at [1195, 84] on button "Close" at bounding box center [1186, 91] width 60 height 26
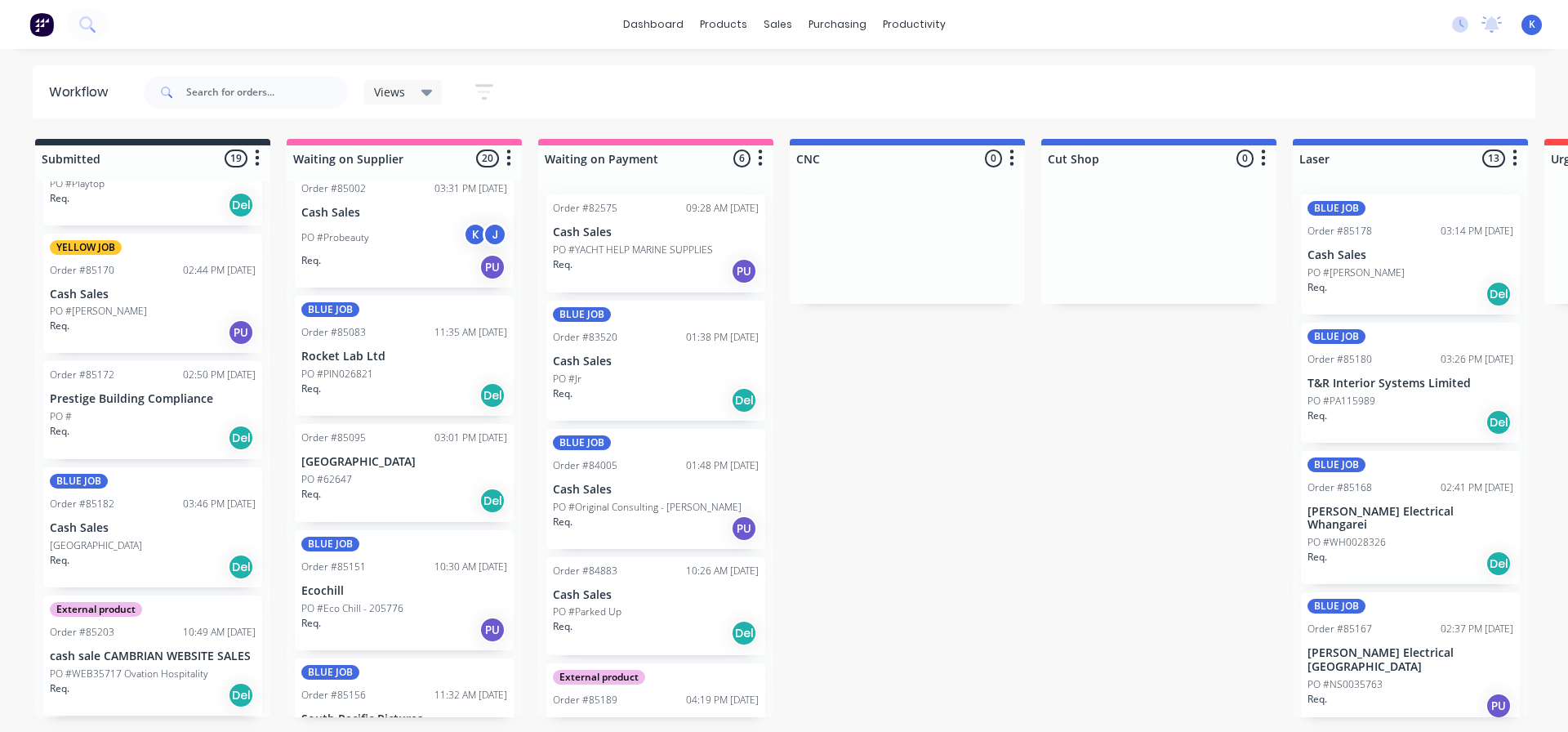
click at [341, 364] on div "BLUE JOB Order #85083 11:35 AM [DATE] Rocket Lab Ltd PO #PIN026821 Req. Del" at bounding box center [404, 355] width 219 height 120
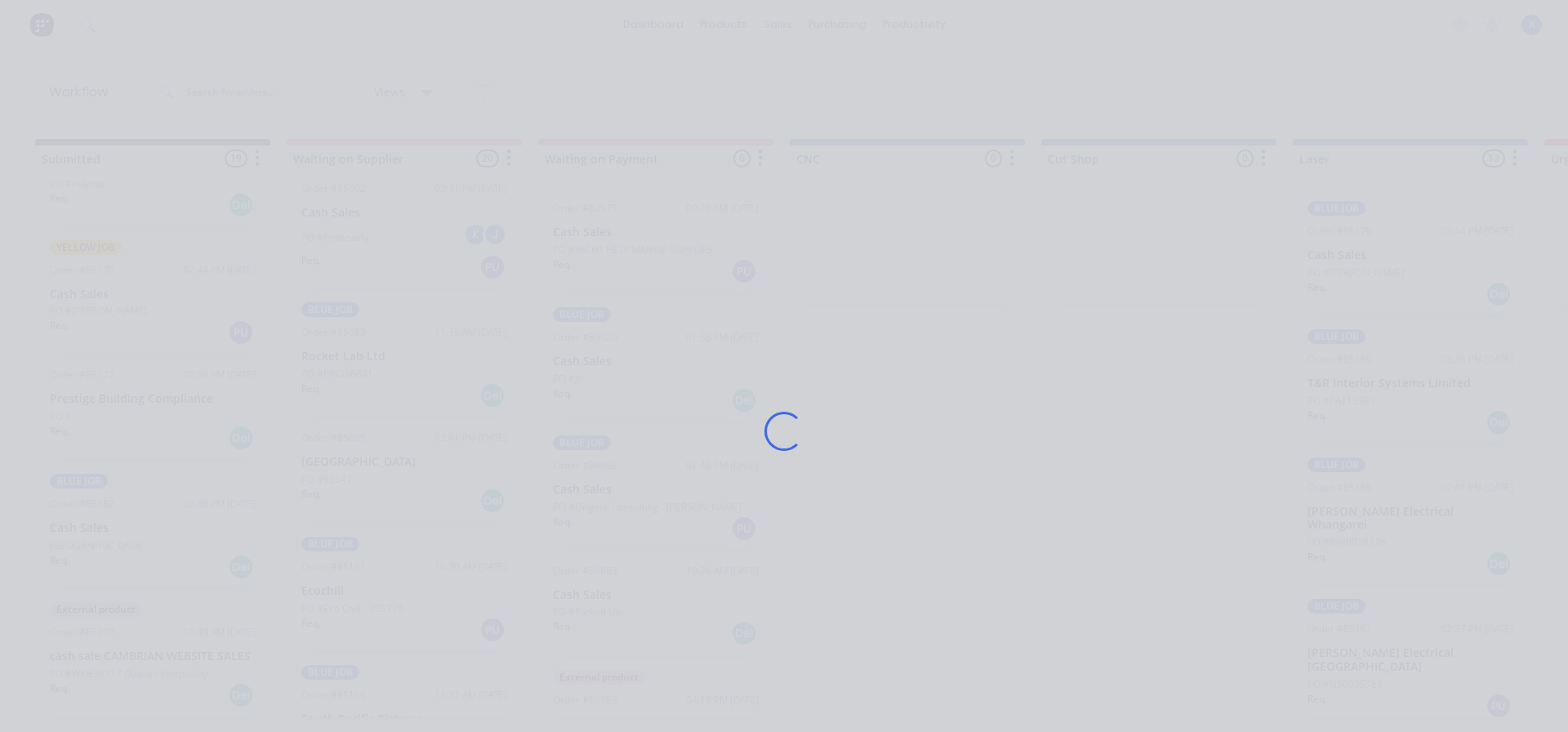
click at [341, 364] on div "Loading..." at bounding box center [784, 432] width 1307 height 732
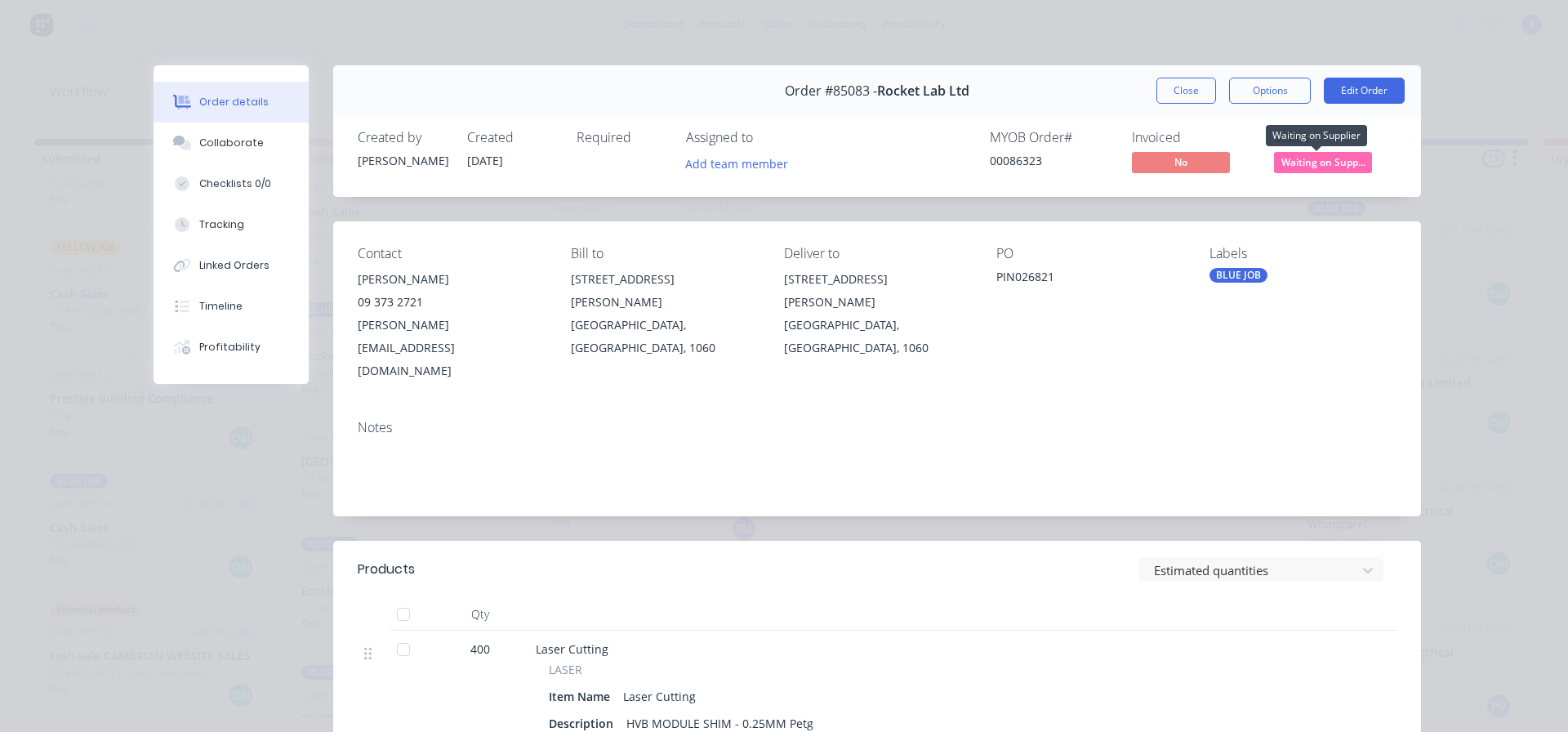
click at [1326, 166] on span "Waiting on Supp..." at bounding box center [1323, 162] width 98 height 20
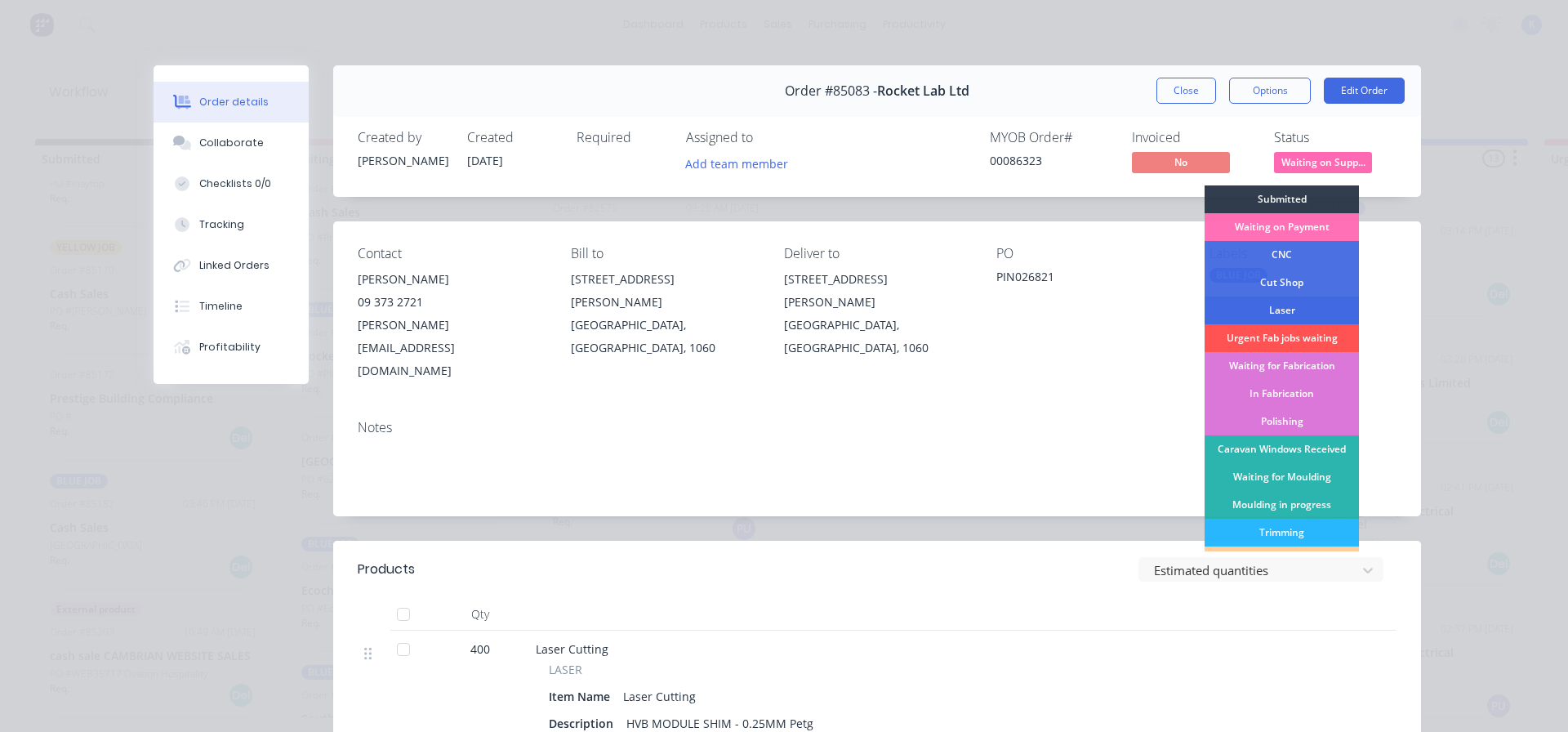
click at [1295, 307] on div "Laser" at bounding box center [1281, 310] width 155 height 28
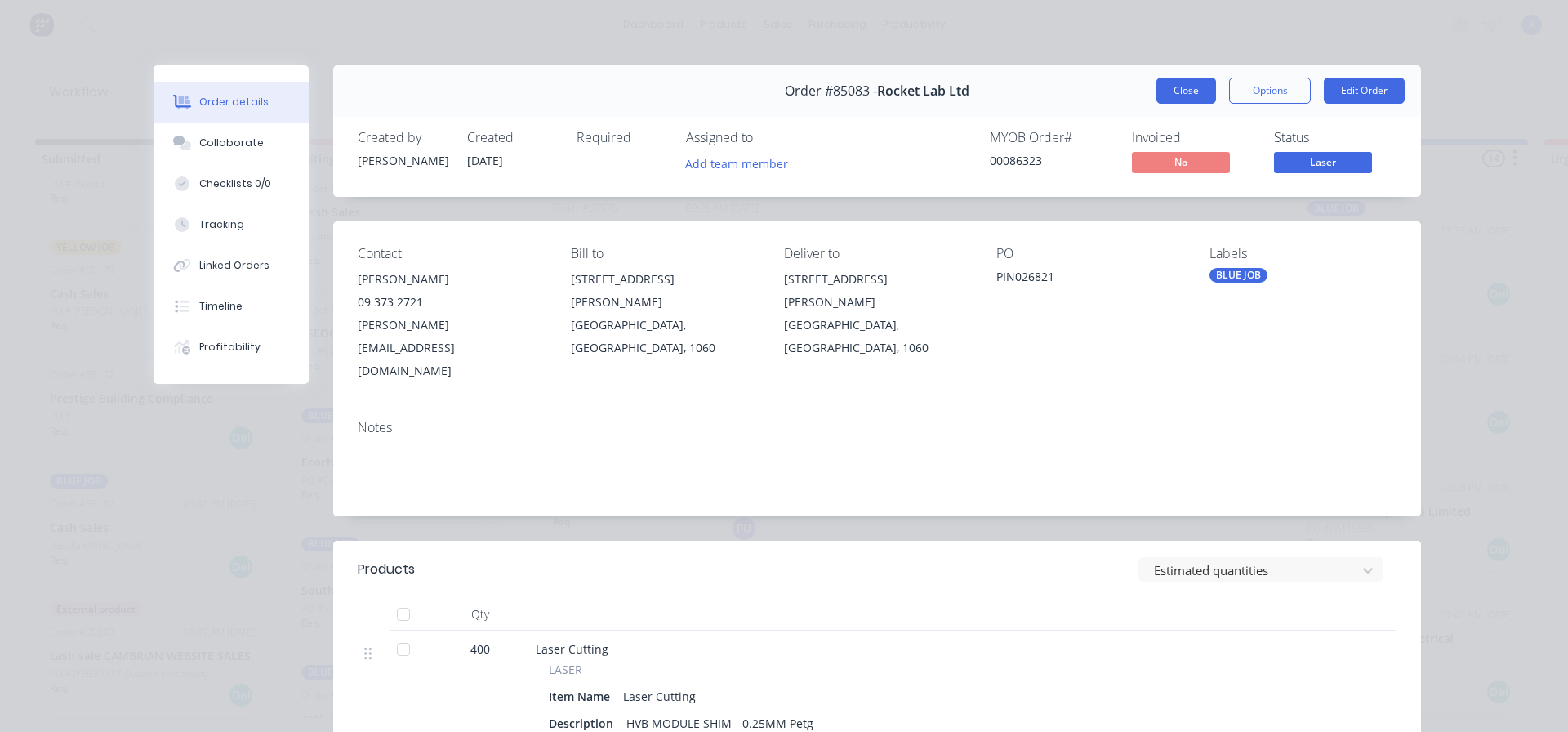
click at [1175, 86] on button "Close" at bounding box center [1186, 91] width 60 height 26
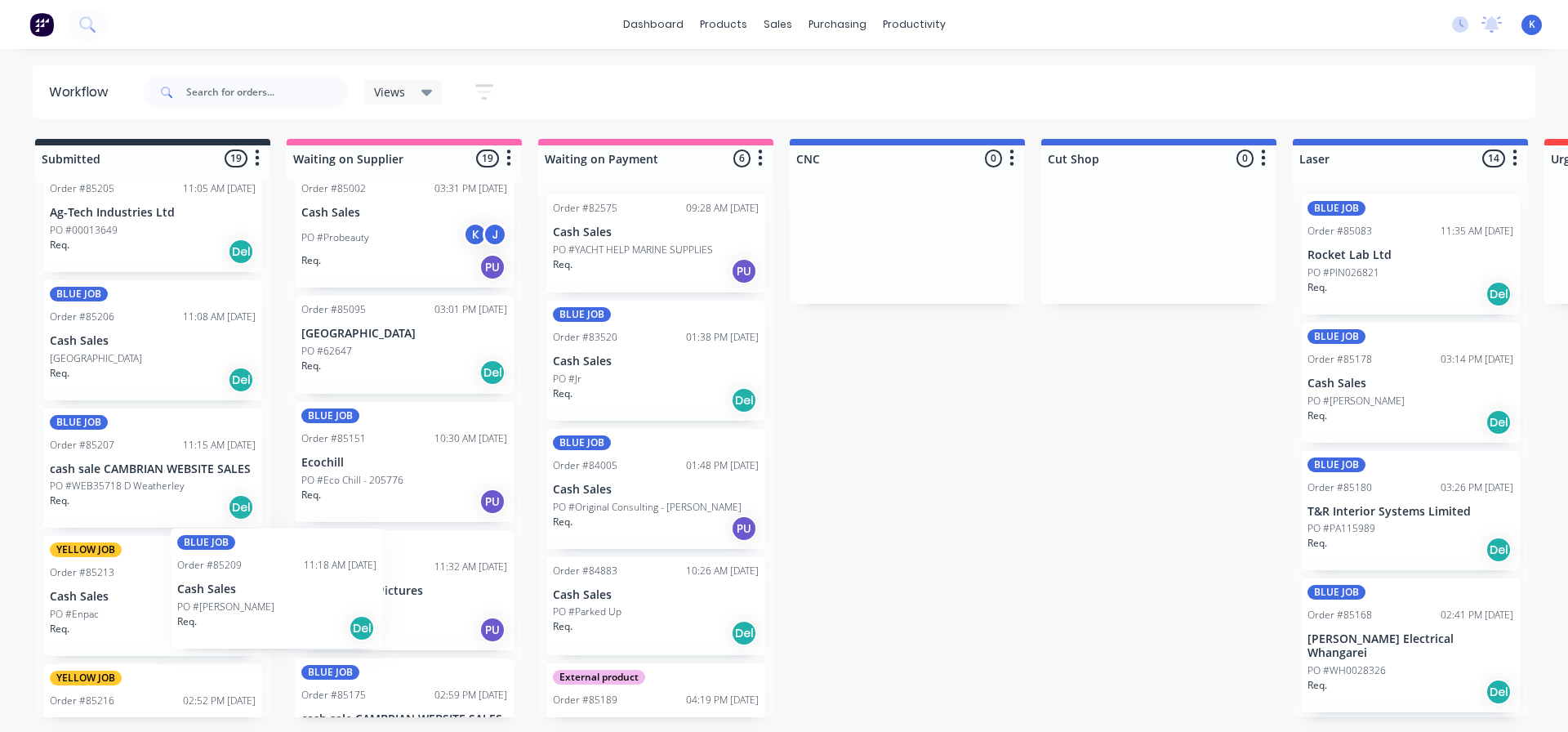
scroll to position [1637, 0]
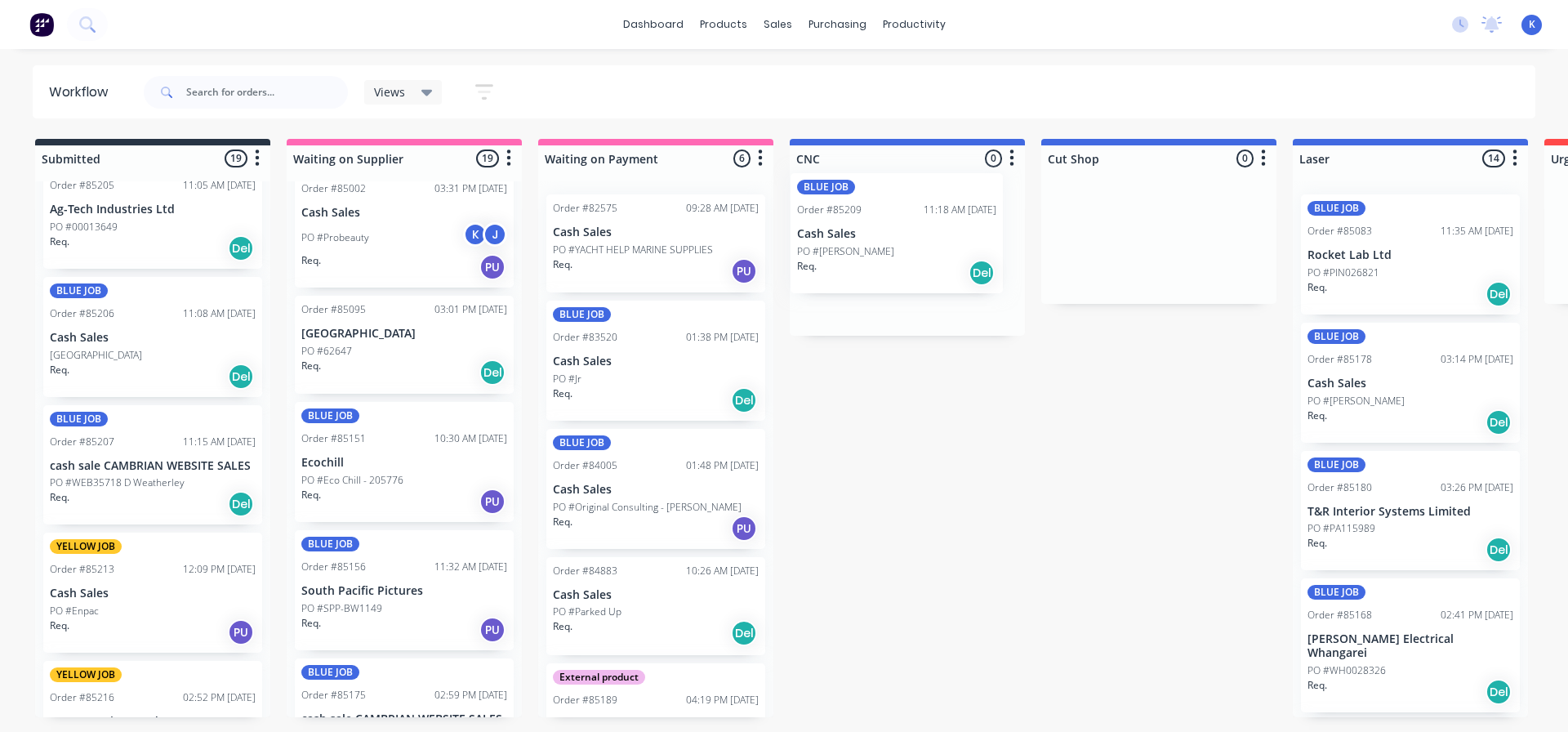
drag, startPoint x: 115, startPoint y: 603, endPoint x: 869, endPoint y: 240, distance: 836.8
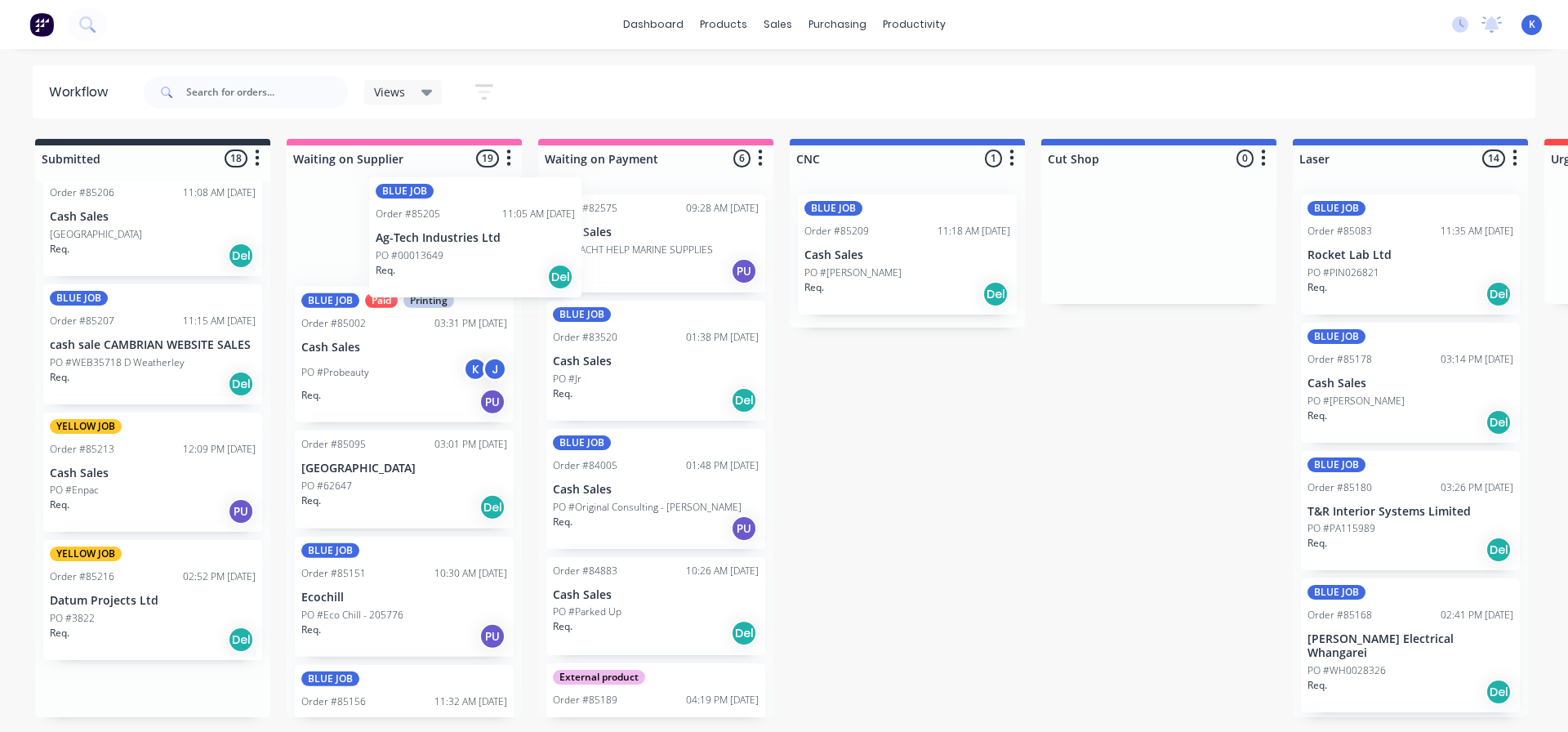
scroll to position [1048, 0]
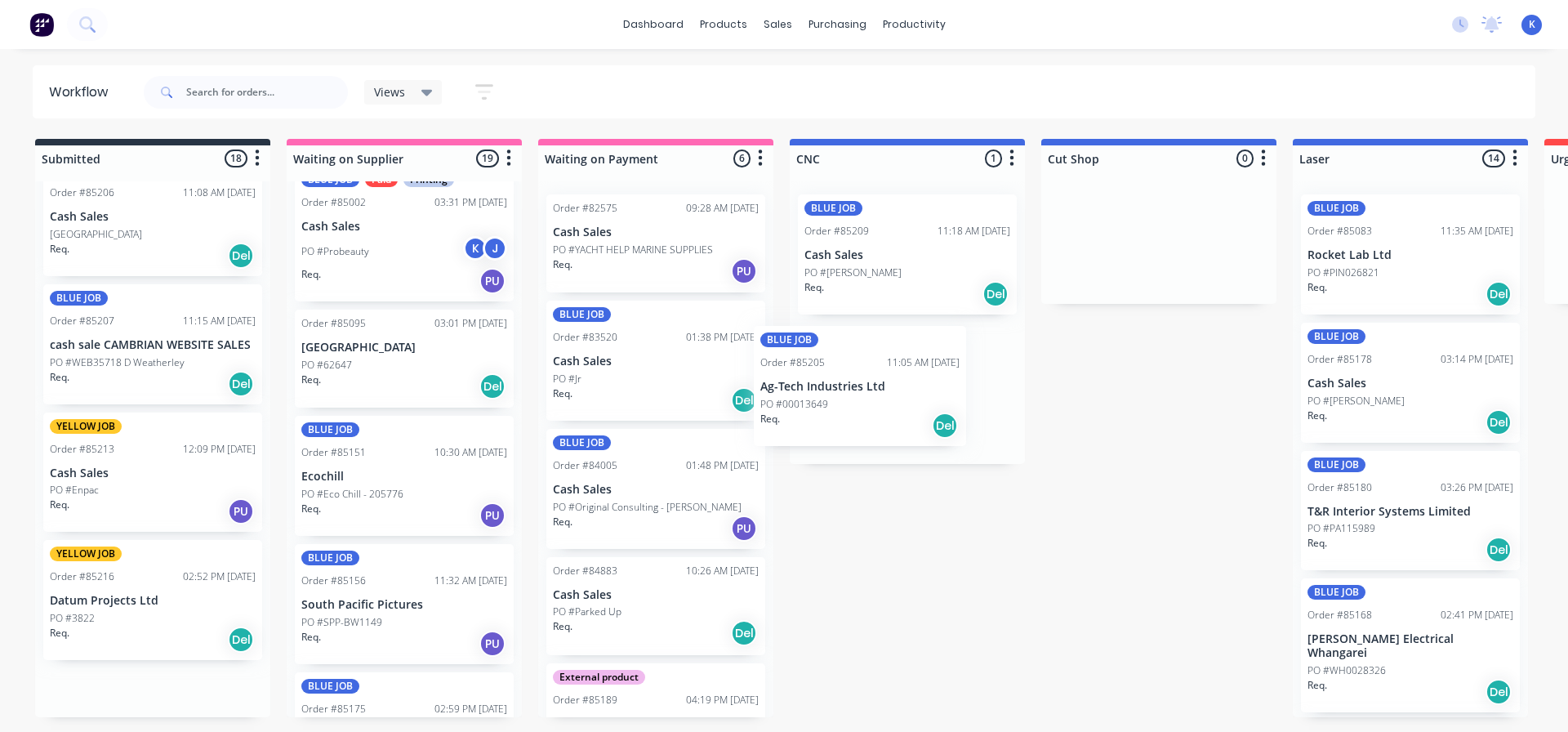
drag, startPoint x: 97, startPoint y: 221, endPoint x: 829, endPoint y: 399, distance: 753.3
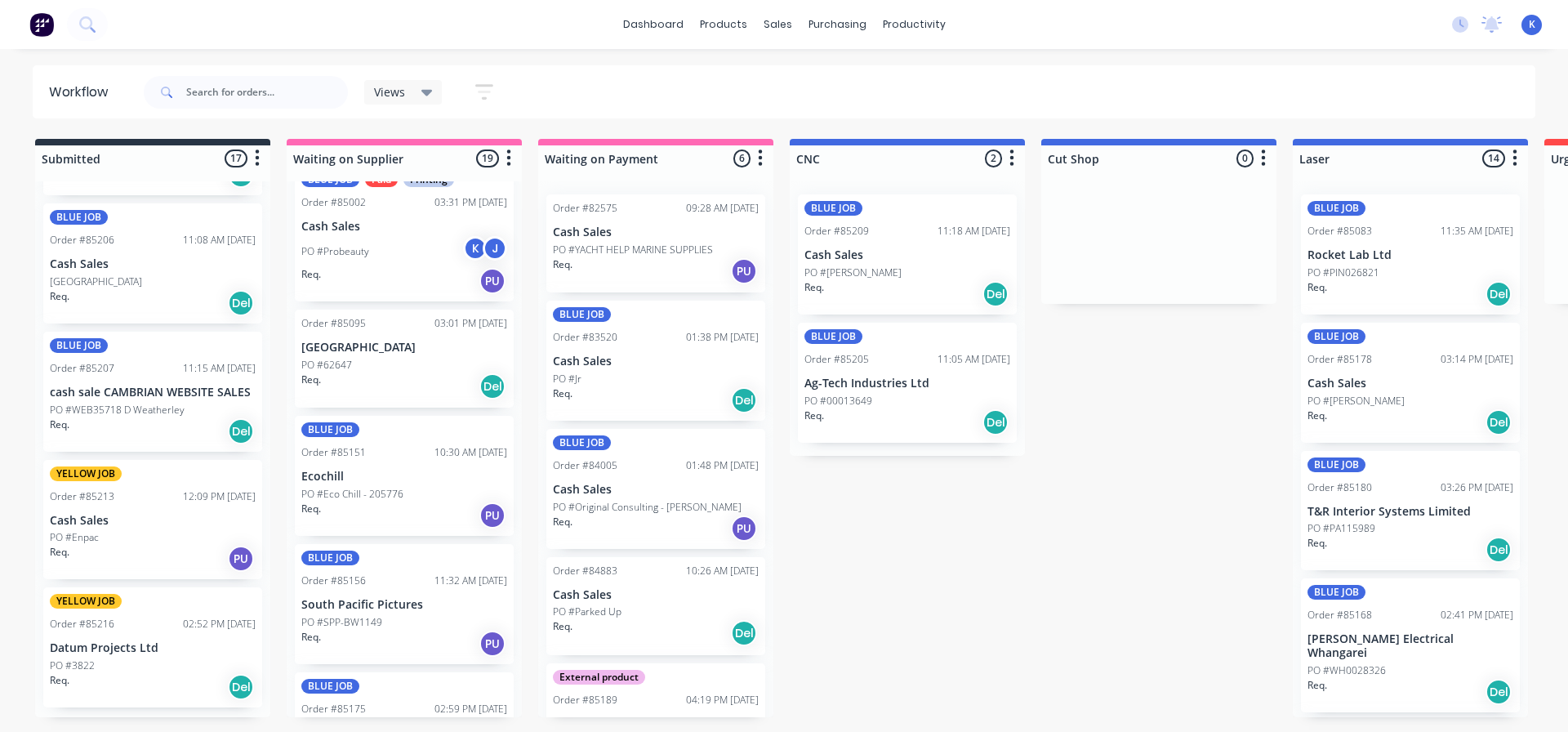
scroll to position [1573, 0]
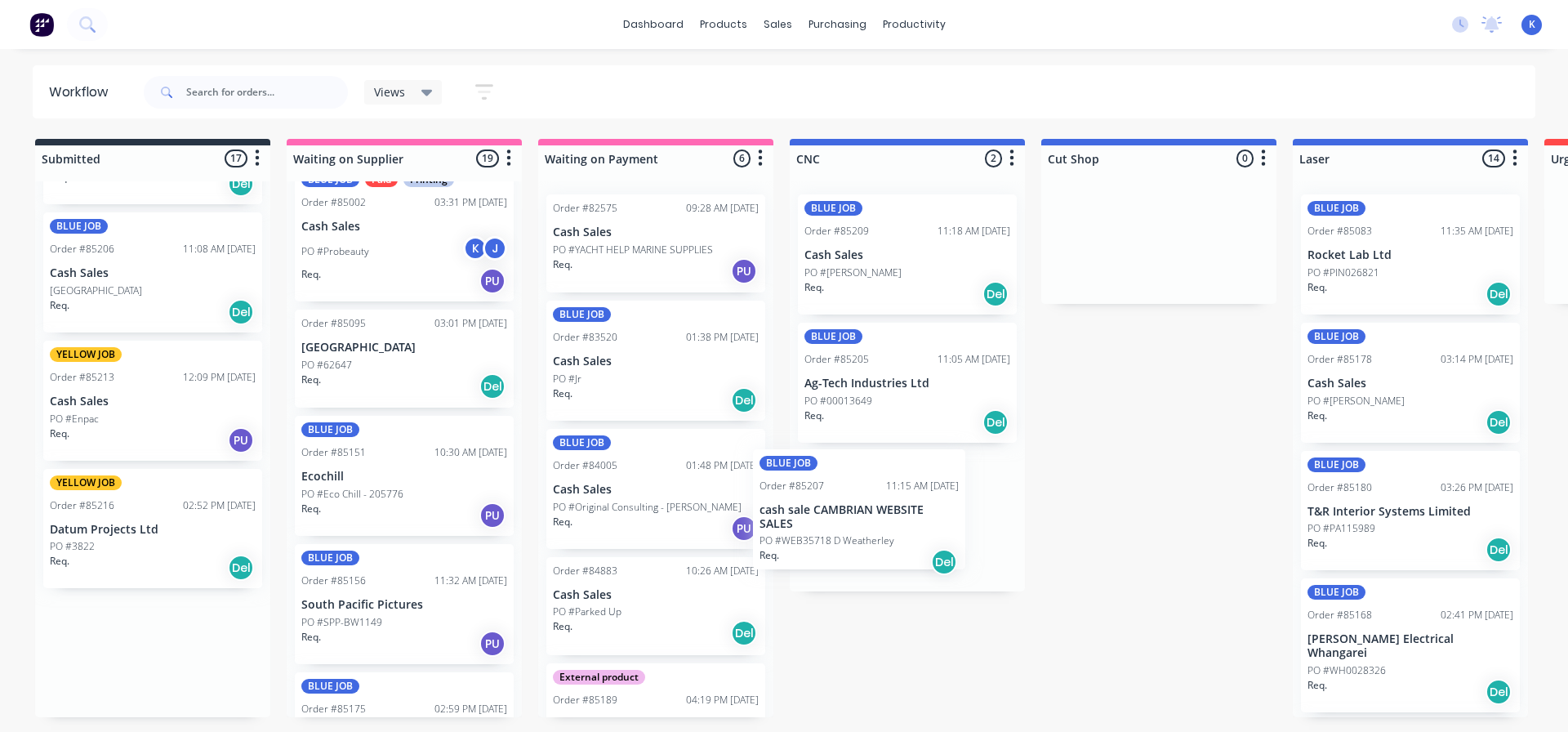
drag, startPoint x: 171, startPoint y: 424, endPoint x: 796, endPoint y: 513, distance: 631.3
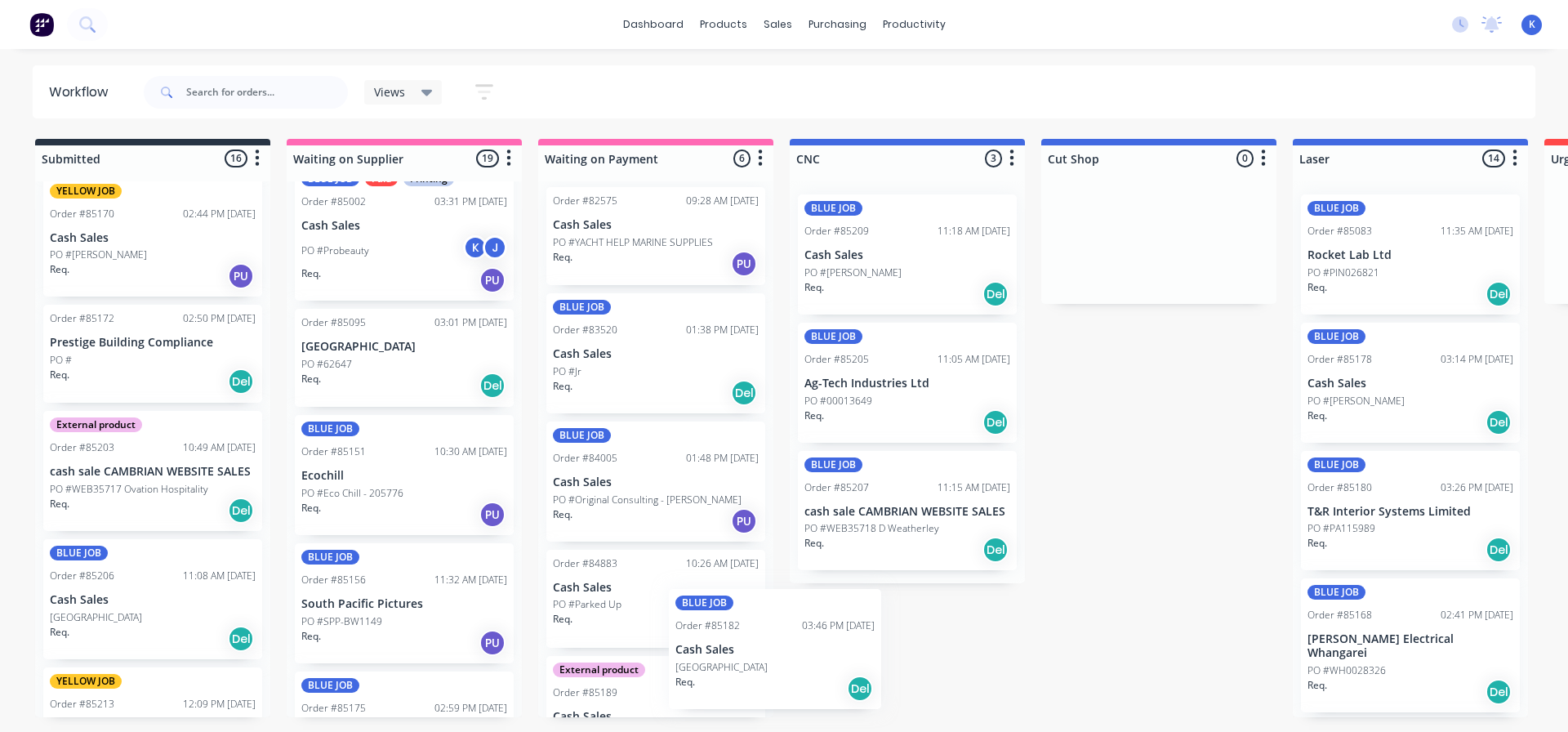
scroll to position [29, 0]
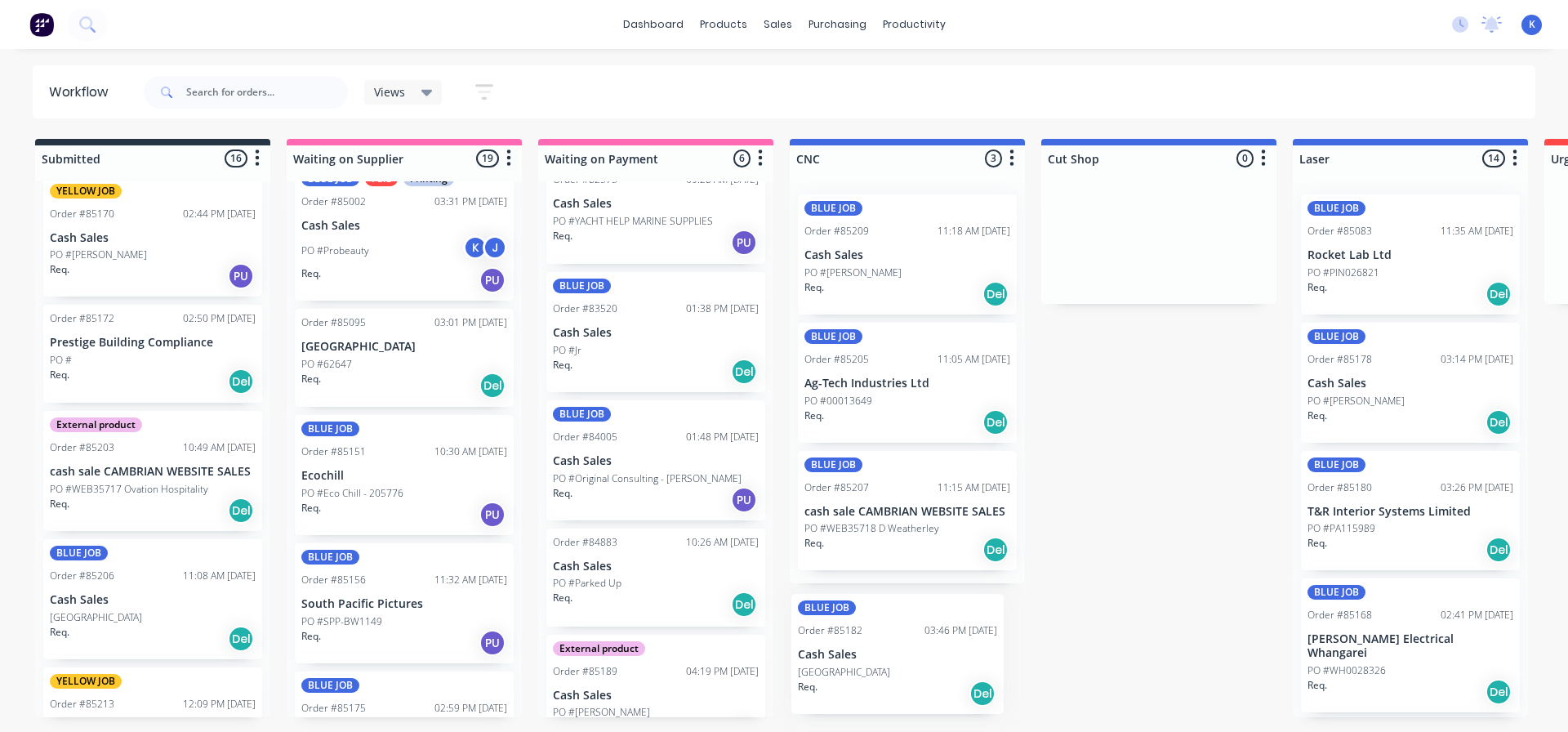
drag, startPoint x: 87, startPoint y: 492, endPoint x: 852, endPoint y: 666, distance: 784.5
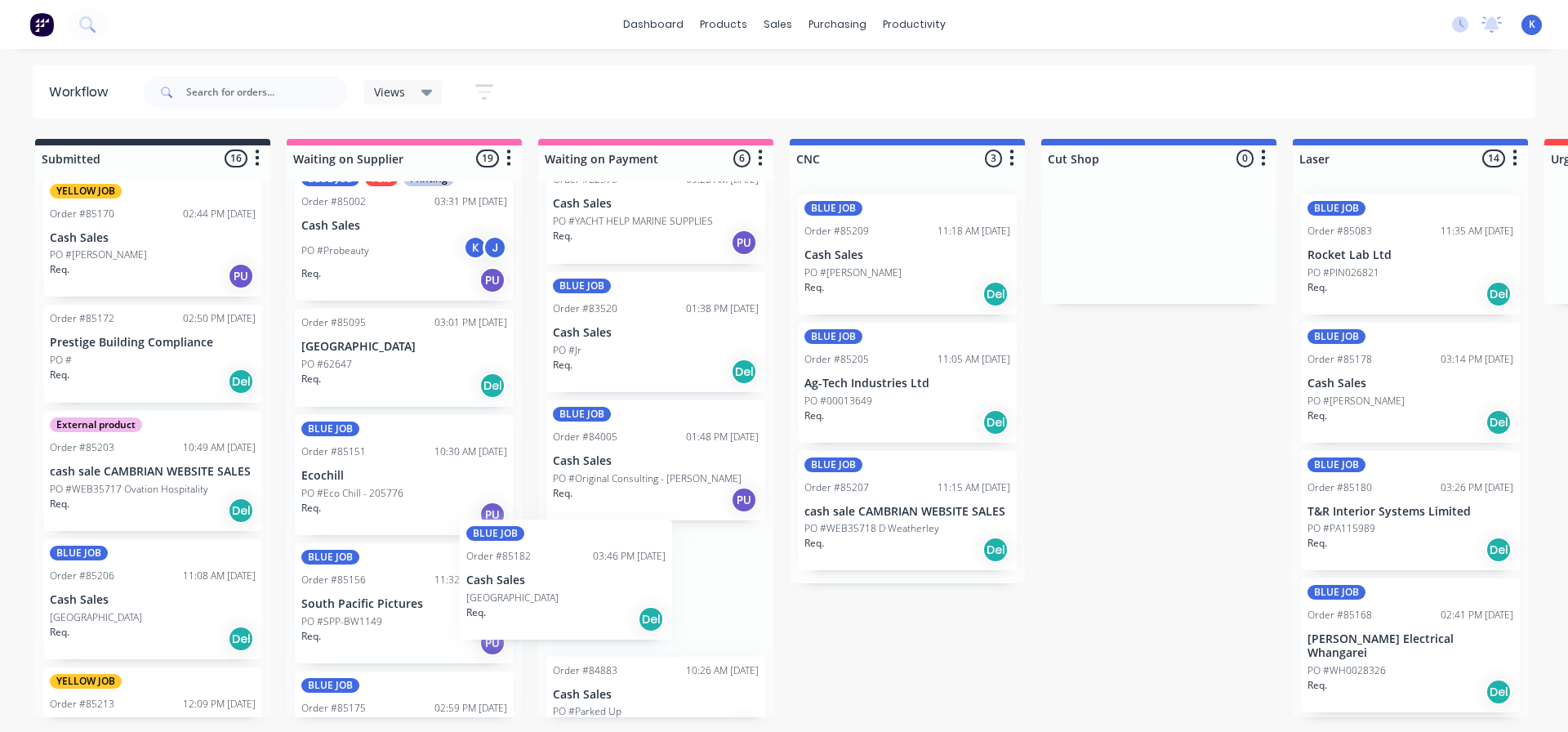
scroll to position [35, 0]
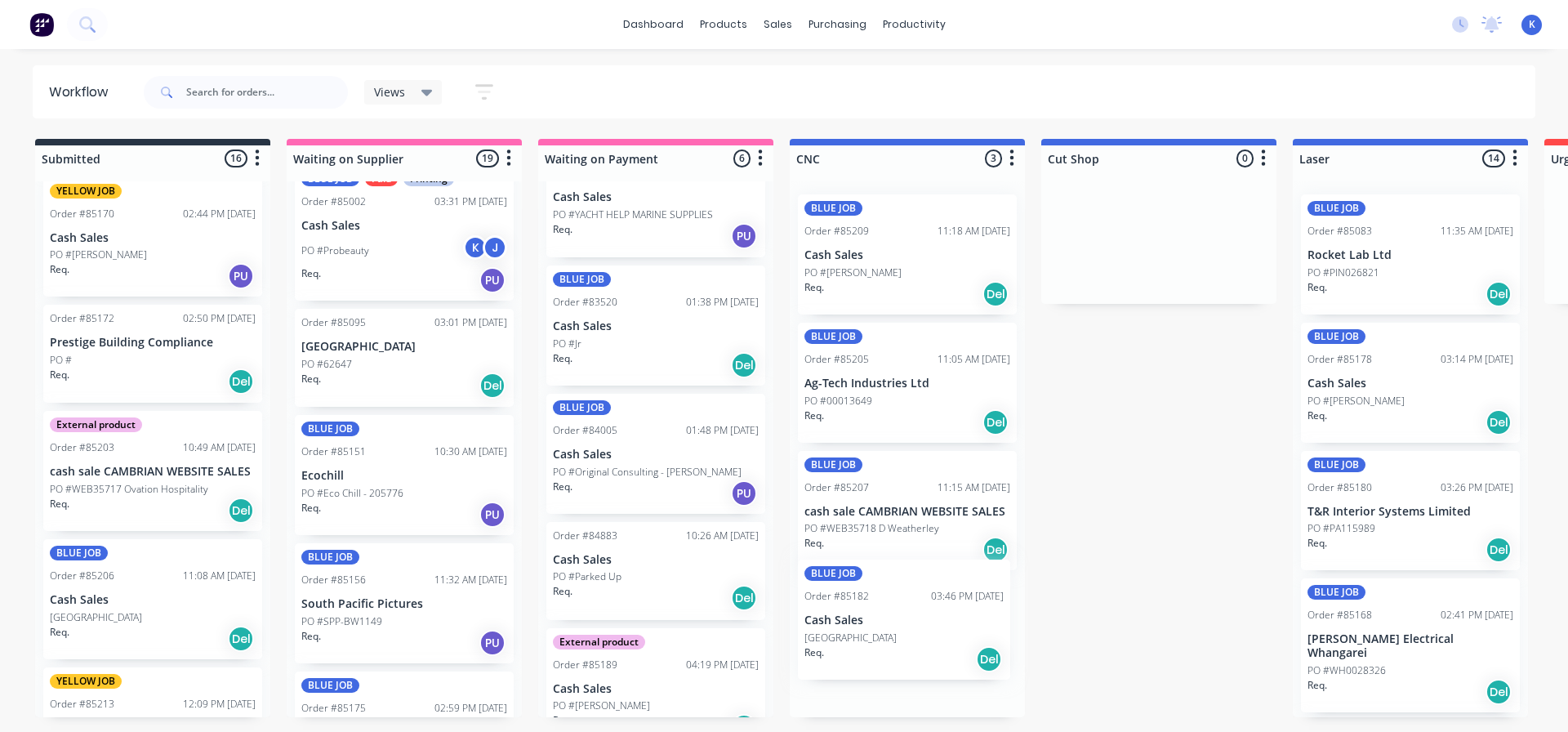
drag, startPoint x: 88, startPoint y: 482, endPoint x: 853, endPoint y: 634, distance: 780.0
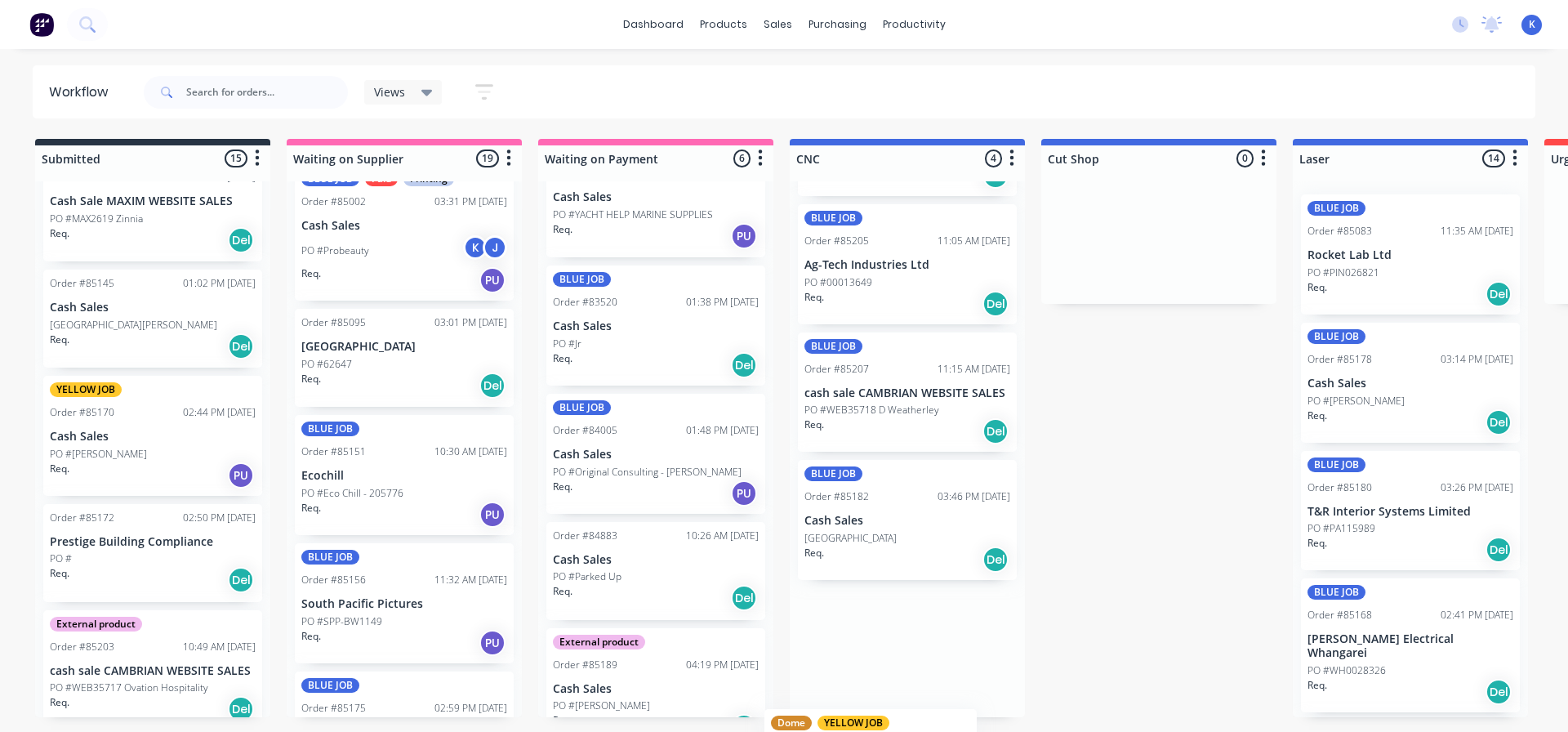
scroll to position [0, 0]
drag, startPoint x: 97, startPoint y: 440, endPoint x: 853, endPoint y: 686, distance: 795.0
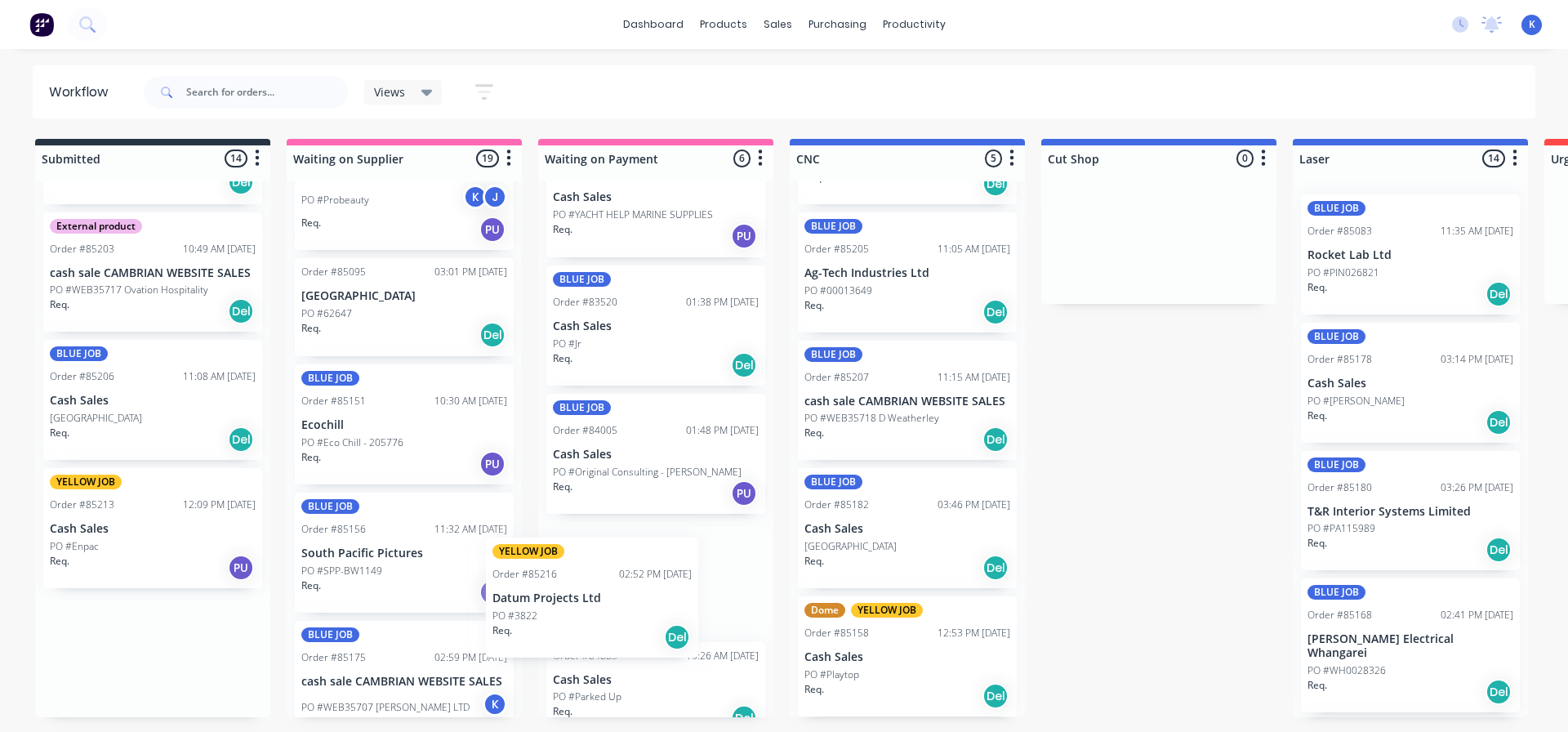
scroll to position [38, 0]
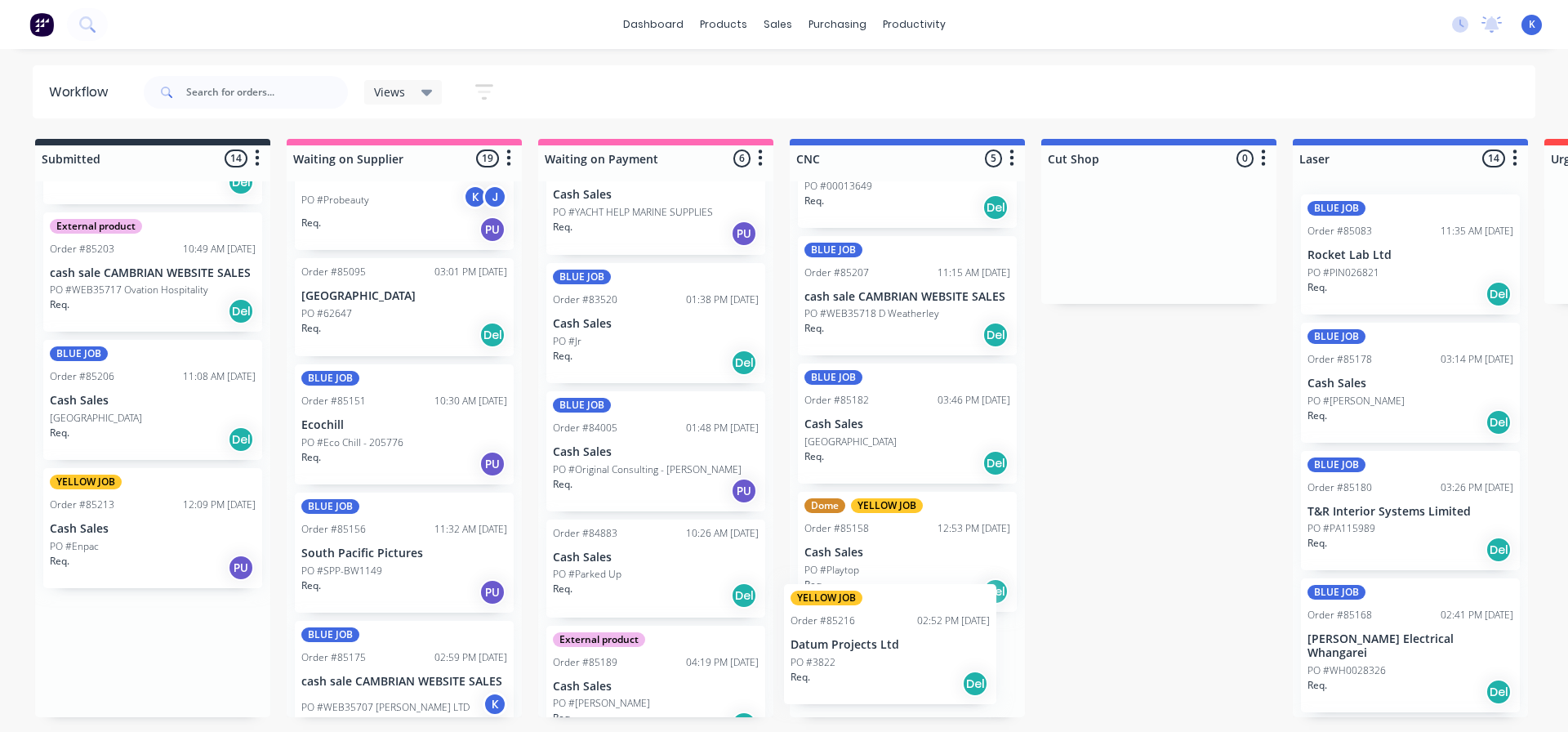
drag, startPoint x: 98, startPoint y: 647, endPoint x: 850, endPoint y: 639, distance: 752.0
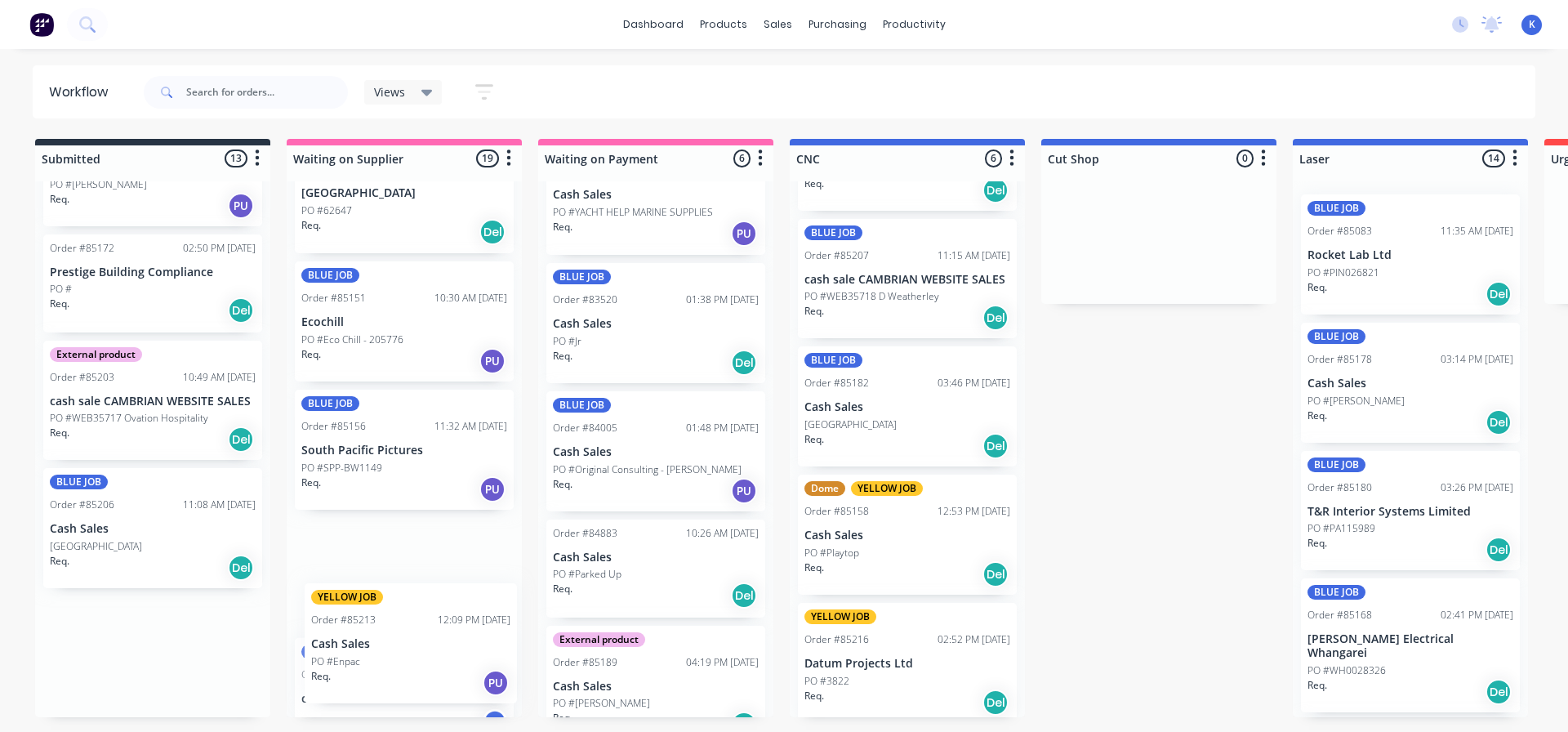
scroll to position [41, 0]
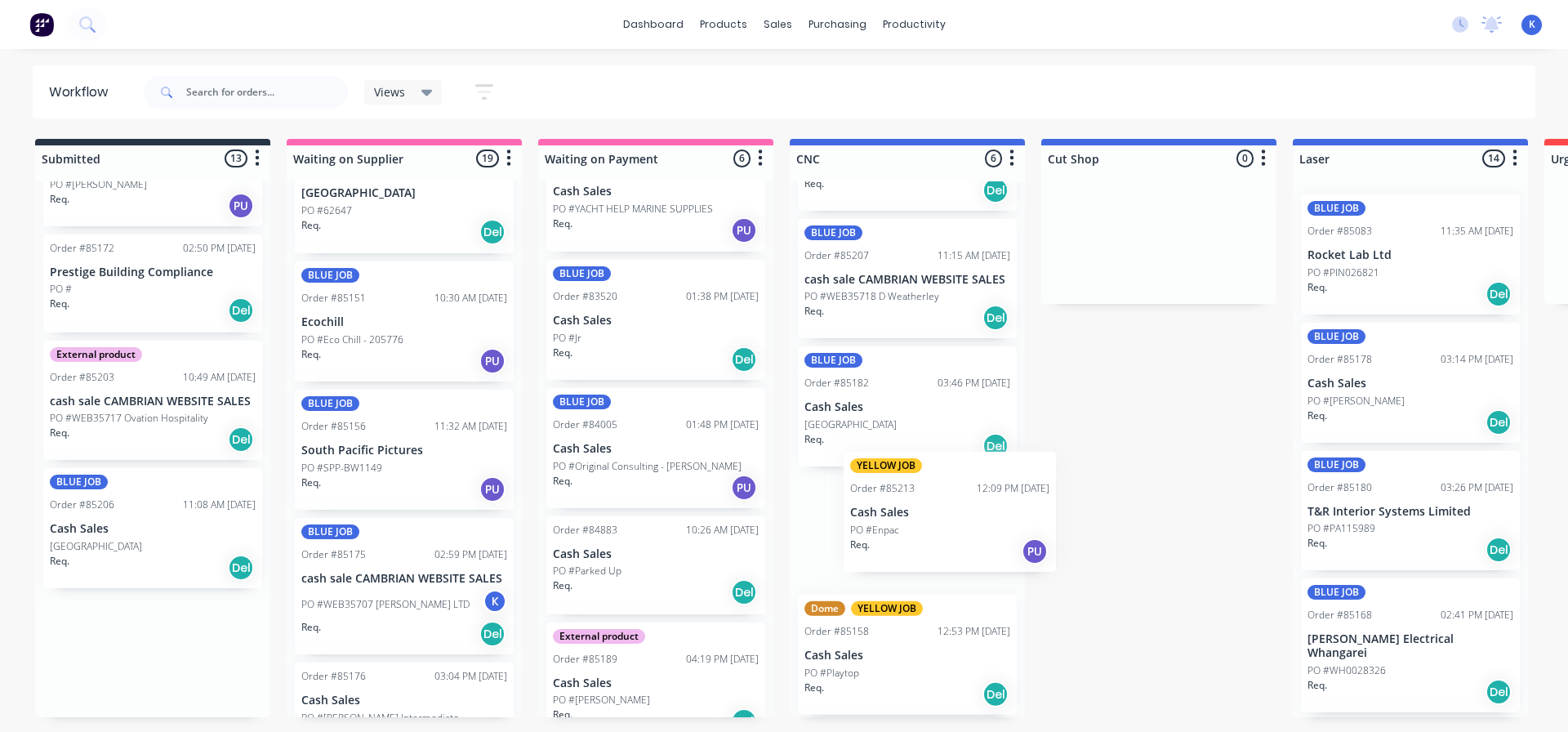
drag, startPoint x: 116, startPoint y: 657, endPoint x: 926, endPoint y: 513, distance: 822.7
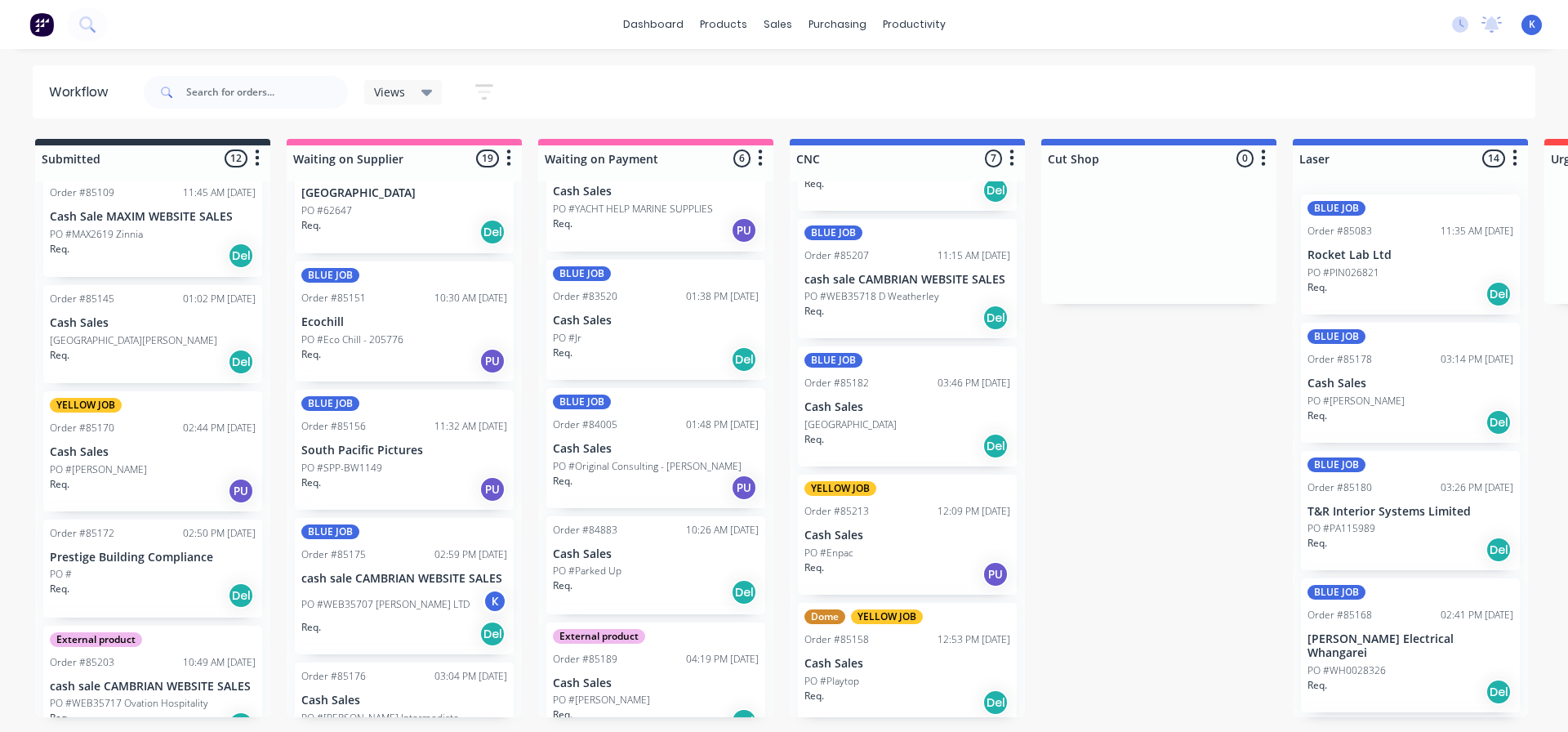
scroll to position [770, 0]
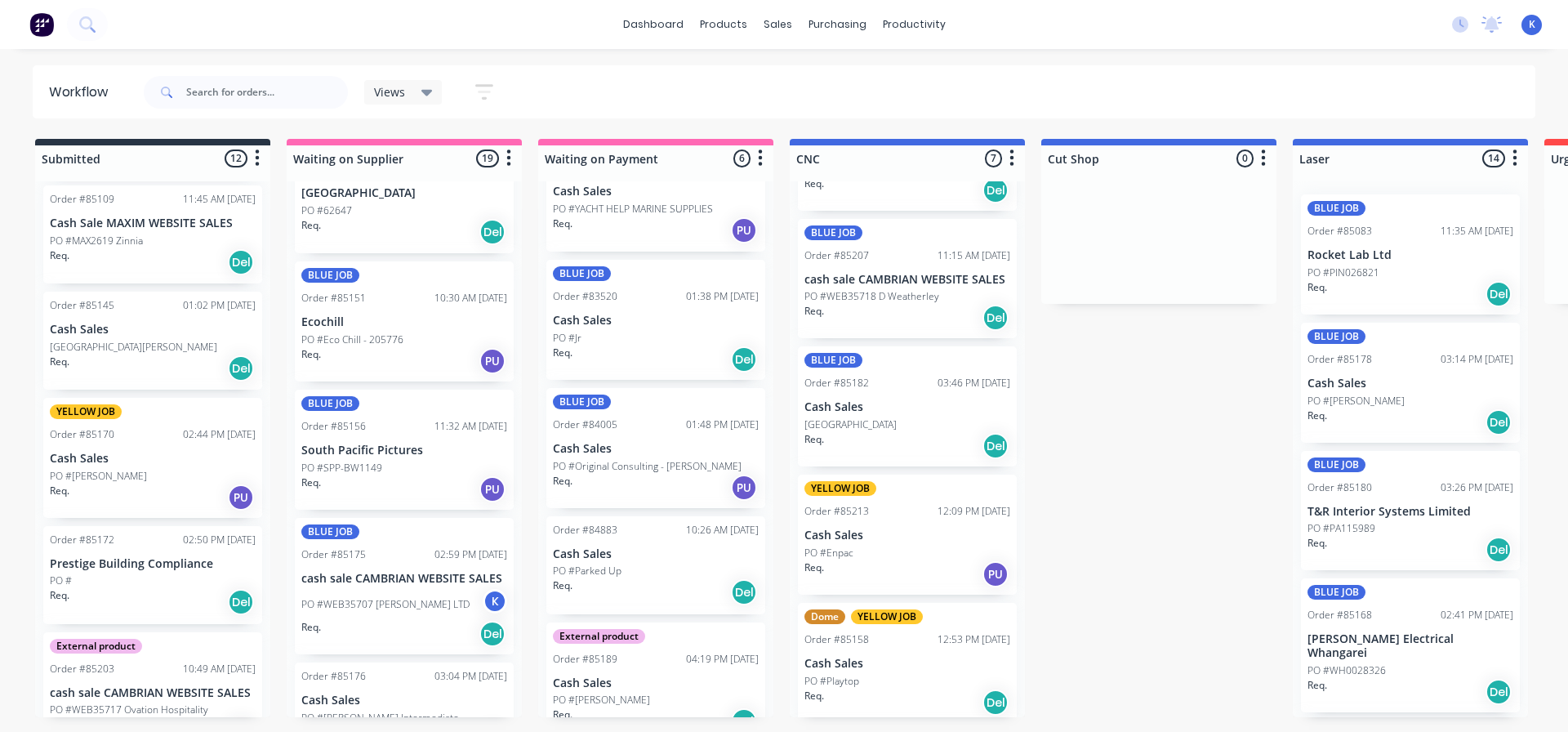
click at [82, 469] on p "PO #[PERSON_NAME]" at bounding box center [98, 477] width 97 height 15
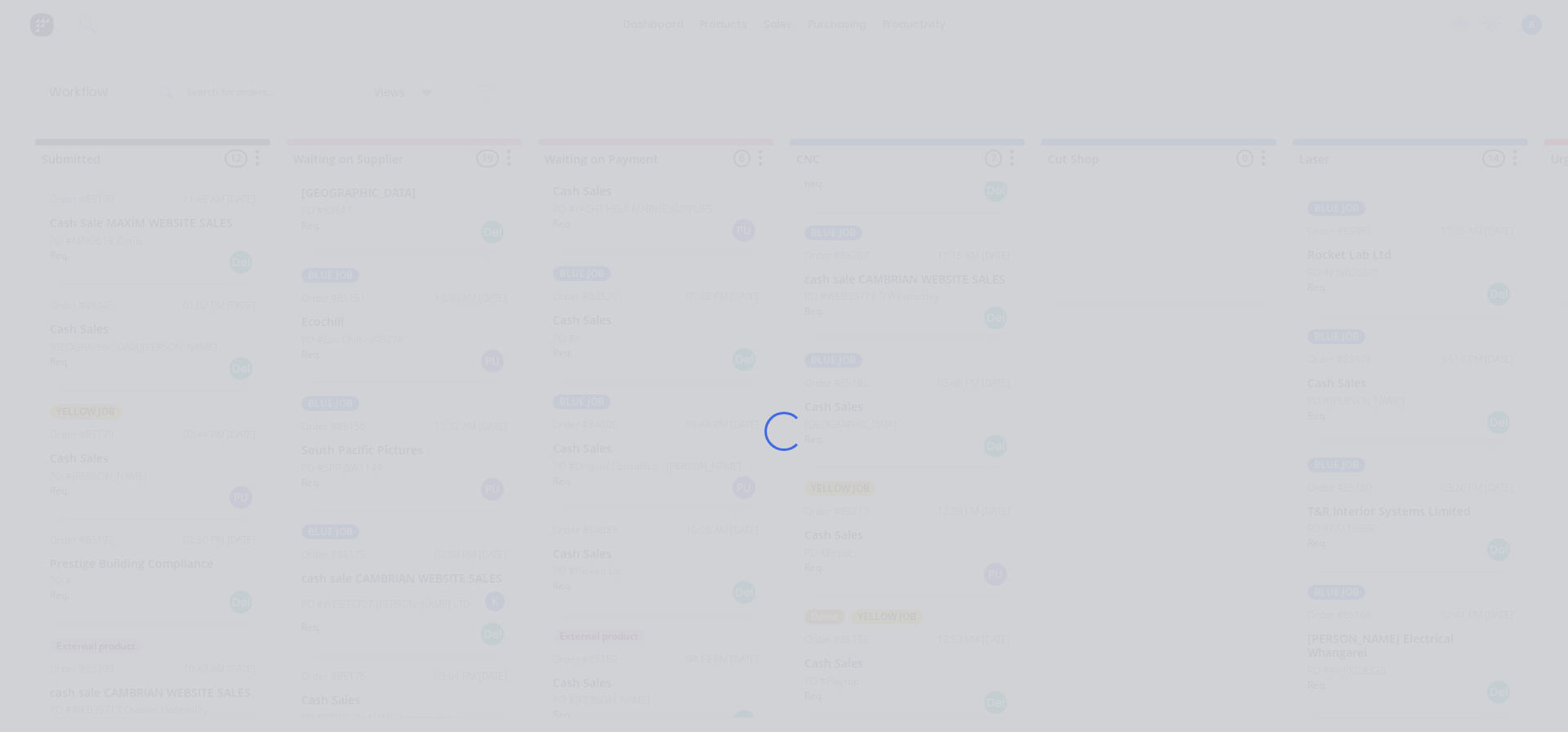
click at [82, 468] on div "Loading..." at bounding box center [784, 366] width 1568 height 732
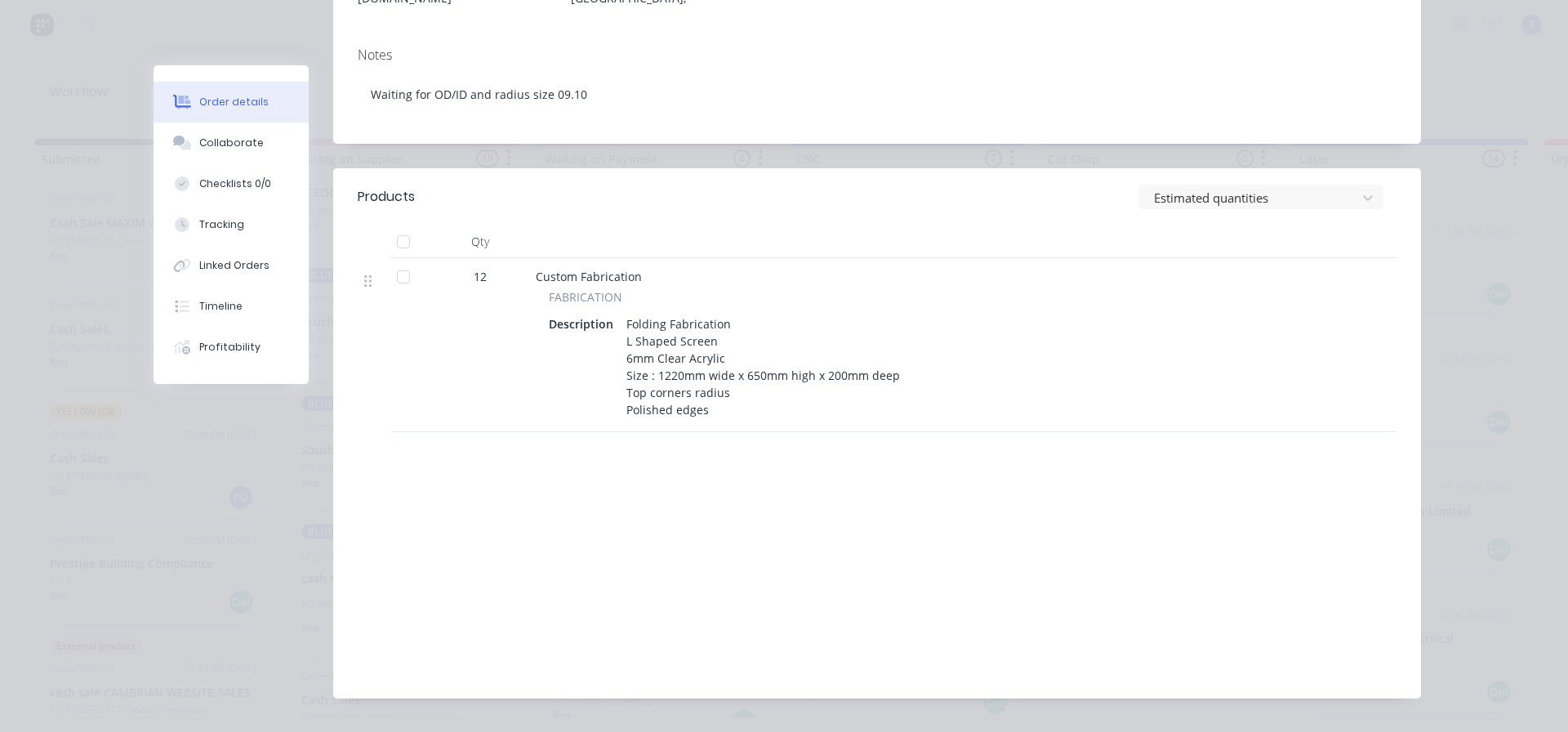
scroll to position [0, 0]
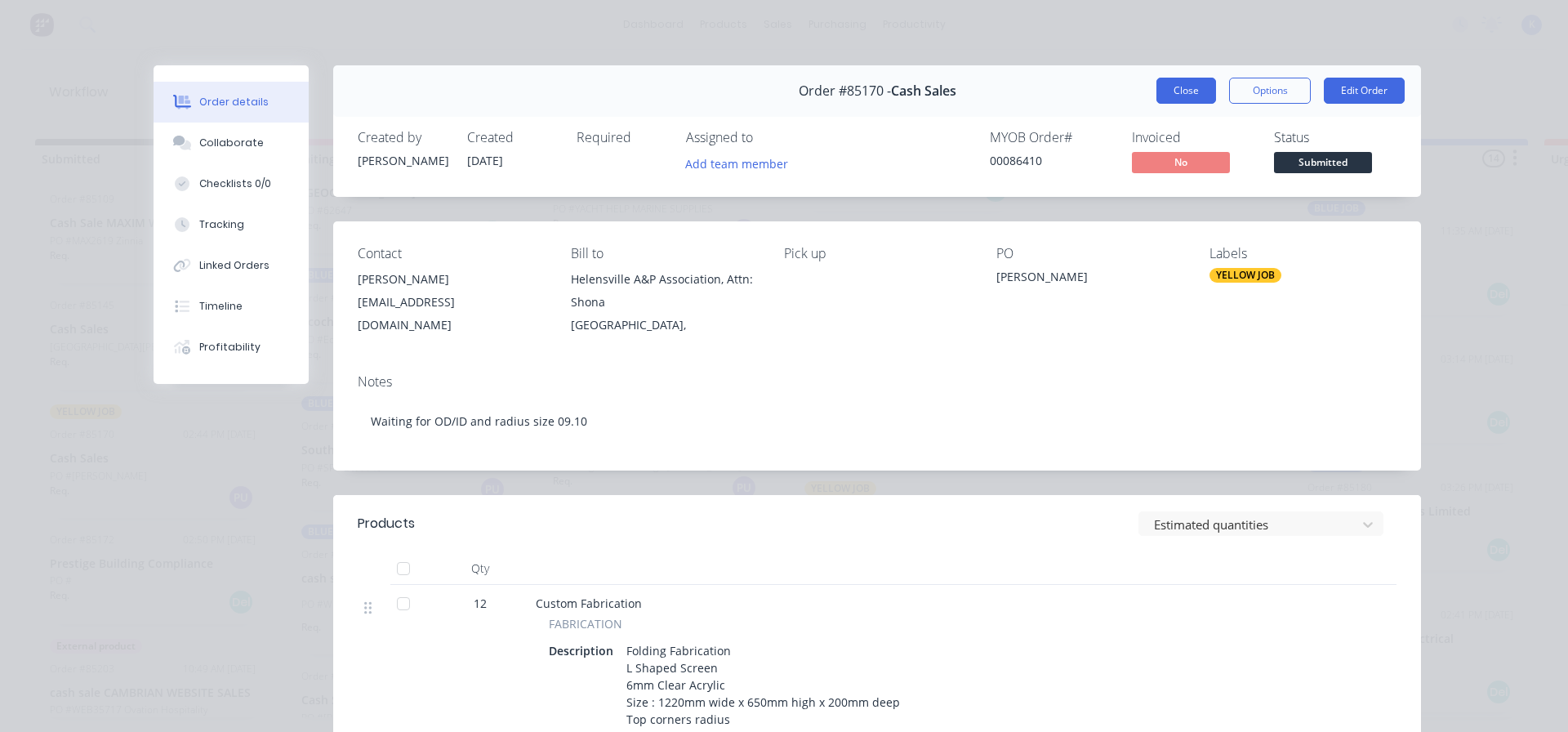
click at [1182, 91] on button "Close" at bounding box center [1186, 91] width 60 height 26
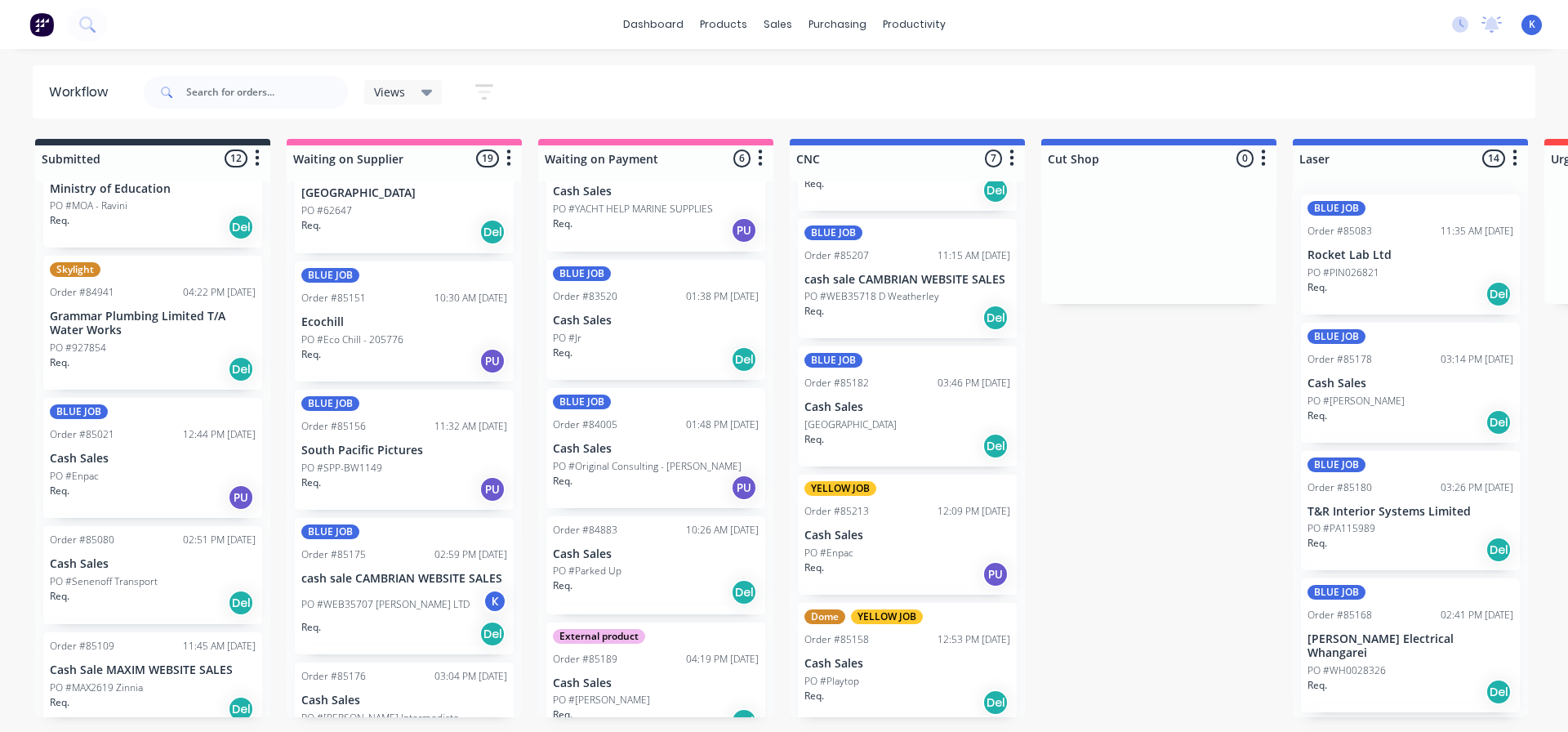
scroll to position [245, 0]
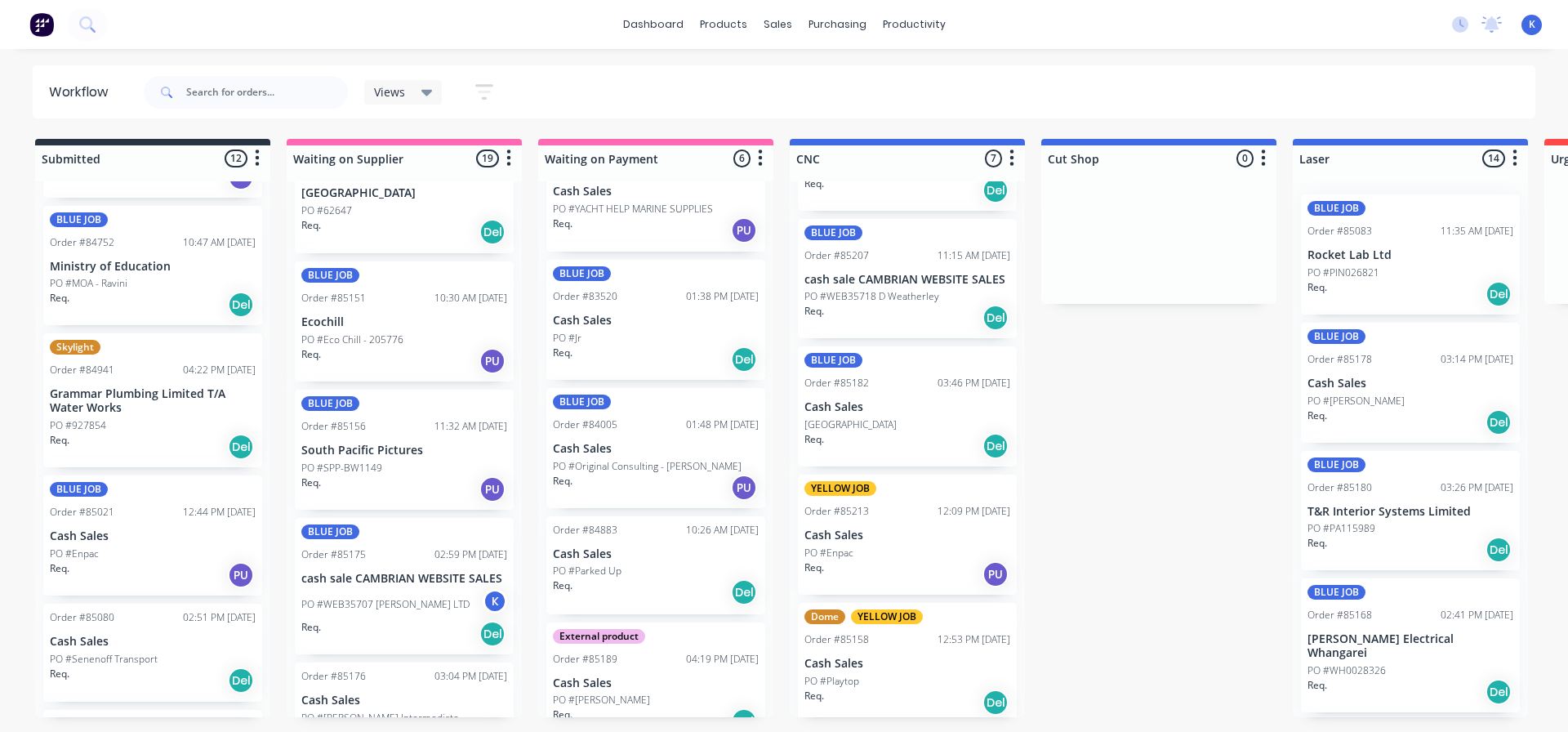
click at [79, 382] on div "Skylight Order #84941 04:22 PM [DATE] Grammar Plumbing Limited T/A Water Works …" at bounding box center [152, 400] width 219 height 134
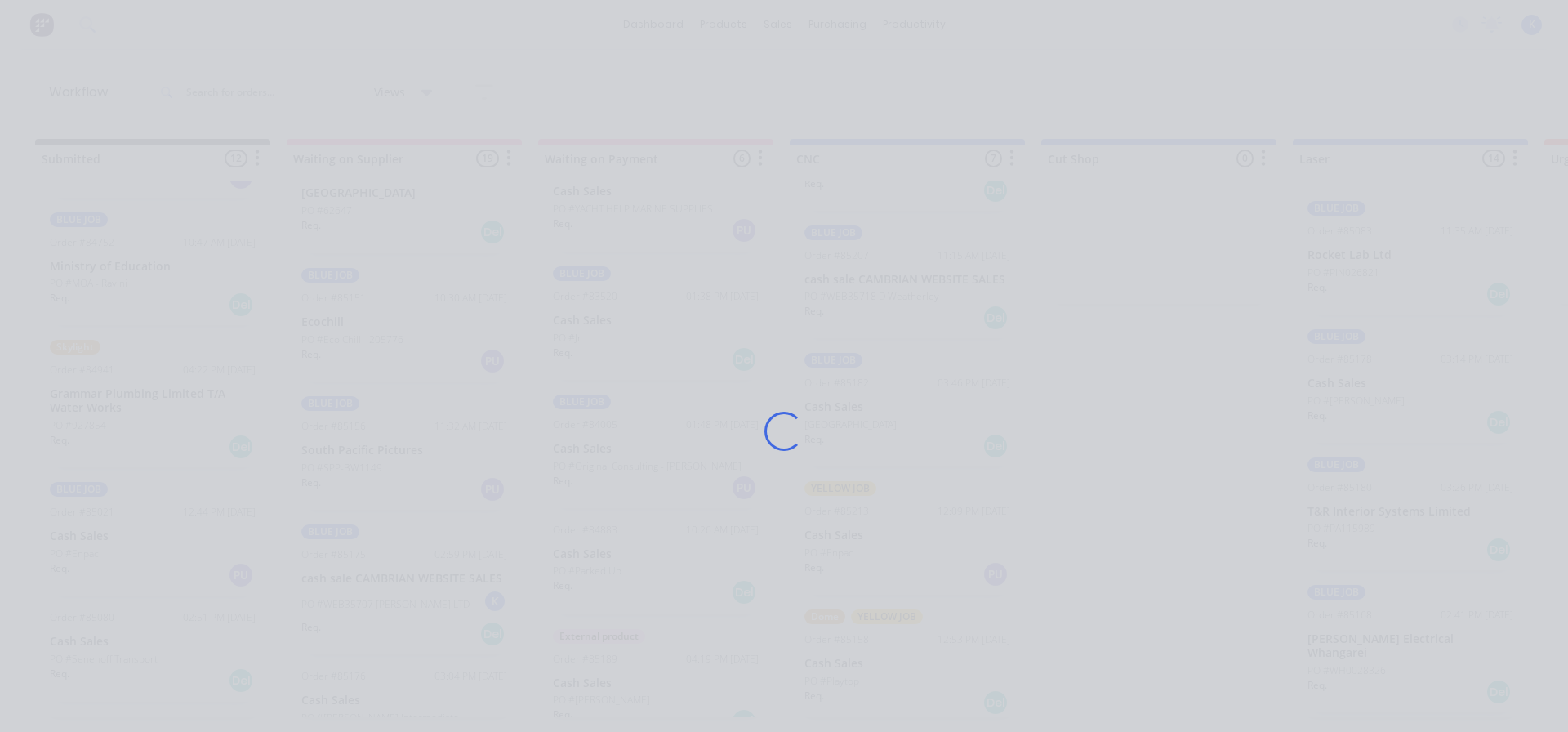
click at [79, 382] on div "Loading..." at bounding box center [784, 366] width 1568 height 732
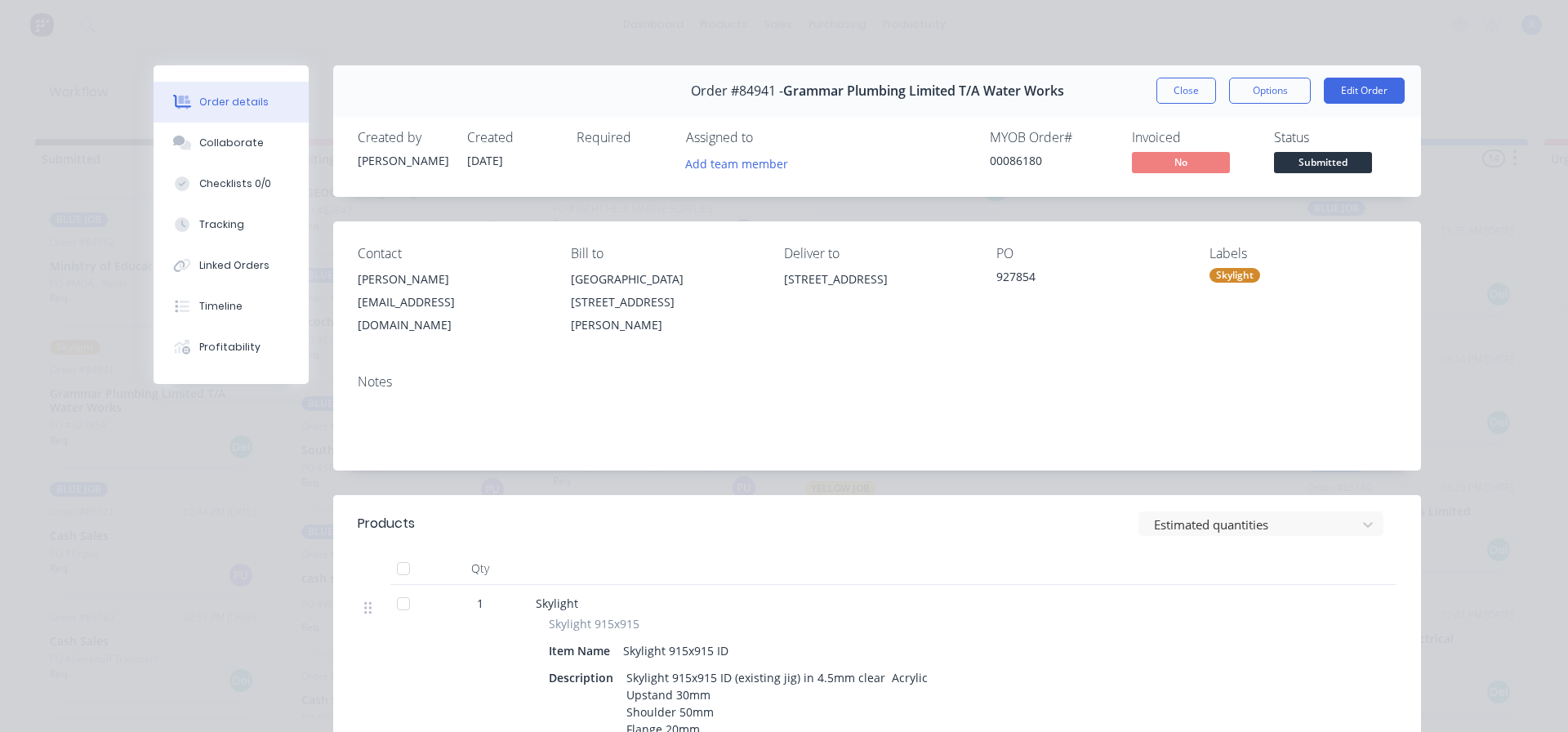
drag, startPoint x: 1166, startPoint y: 90, endPoint x: 1120, endPoint y: 100, distance: 47.1
click at [1164, 92] on button "Close" at bounding box center [1186, 91] width 60 height 26
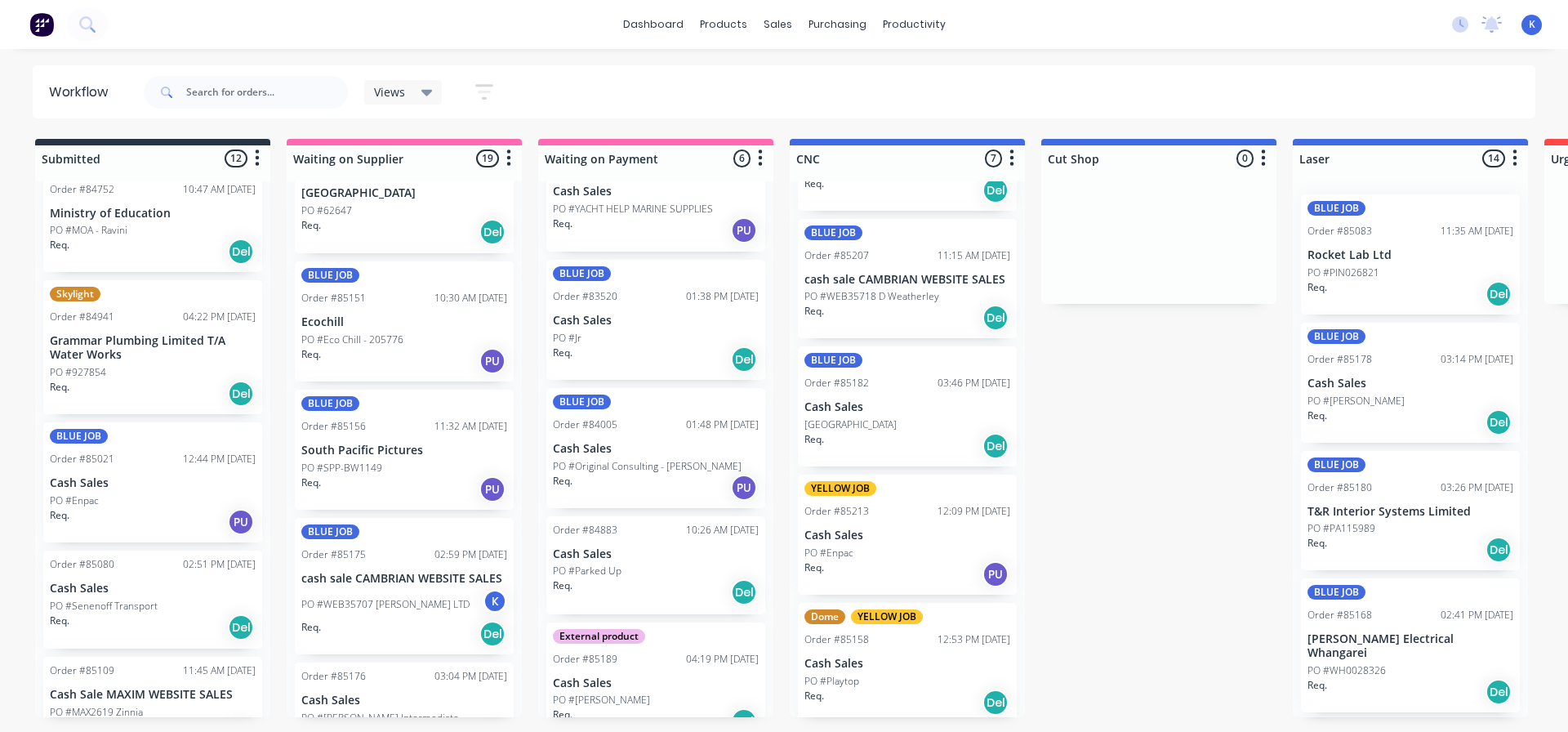
scroll to position [327, 0]
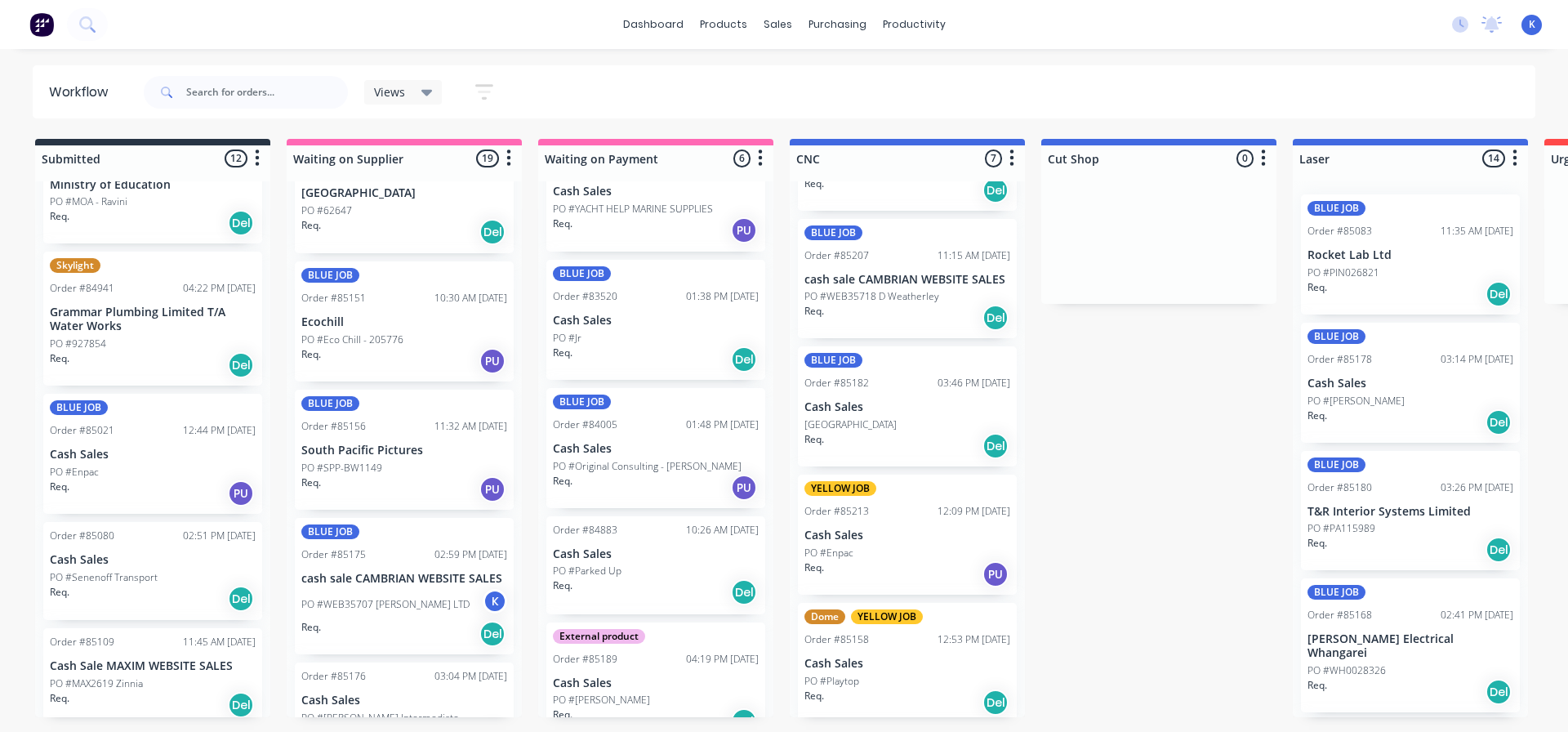
click at [77, 322] on p "Grammar Plumbing Limited T/A Water Works" at bounding box center [152, 319] width 206 height 28
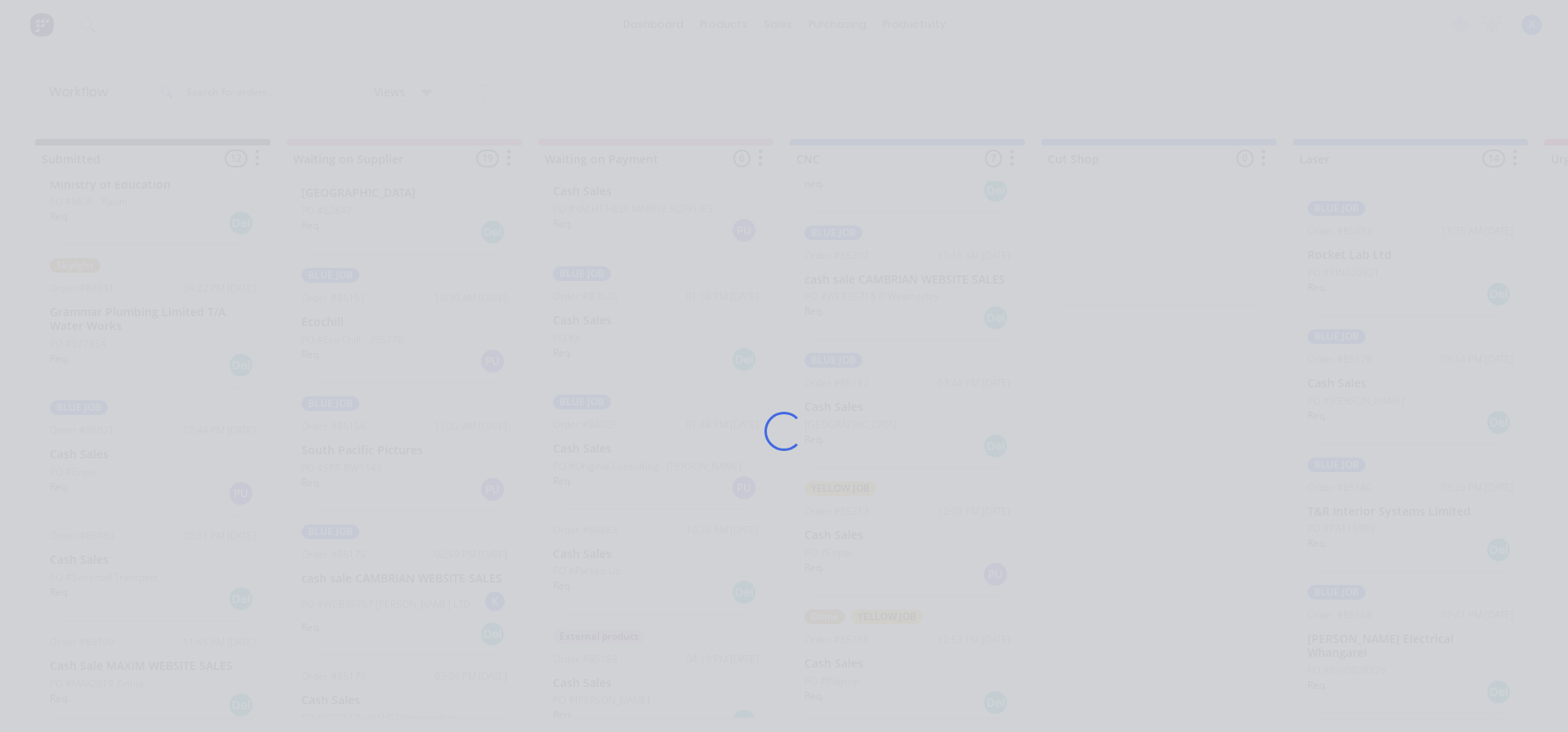
click at [77, 322] on div "Loading..." at bounding box center [784, 366] width 1568 height 732
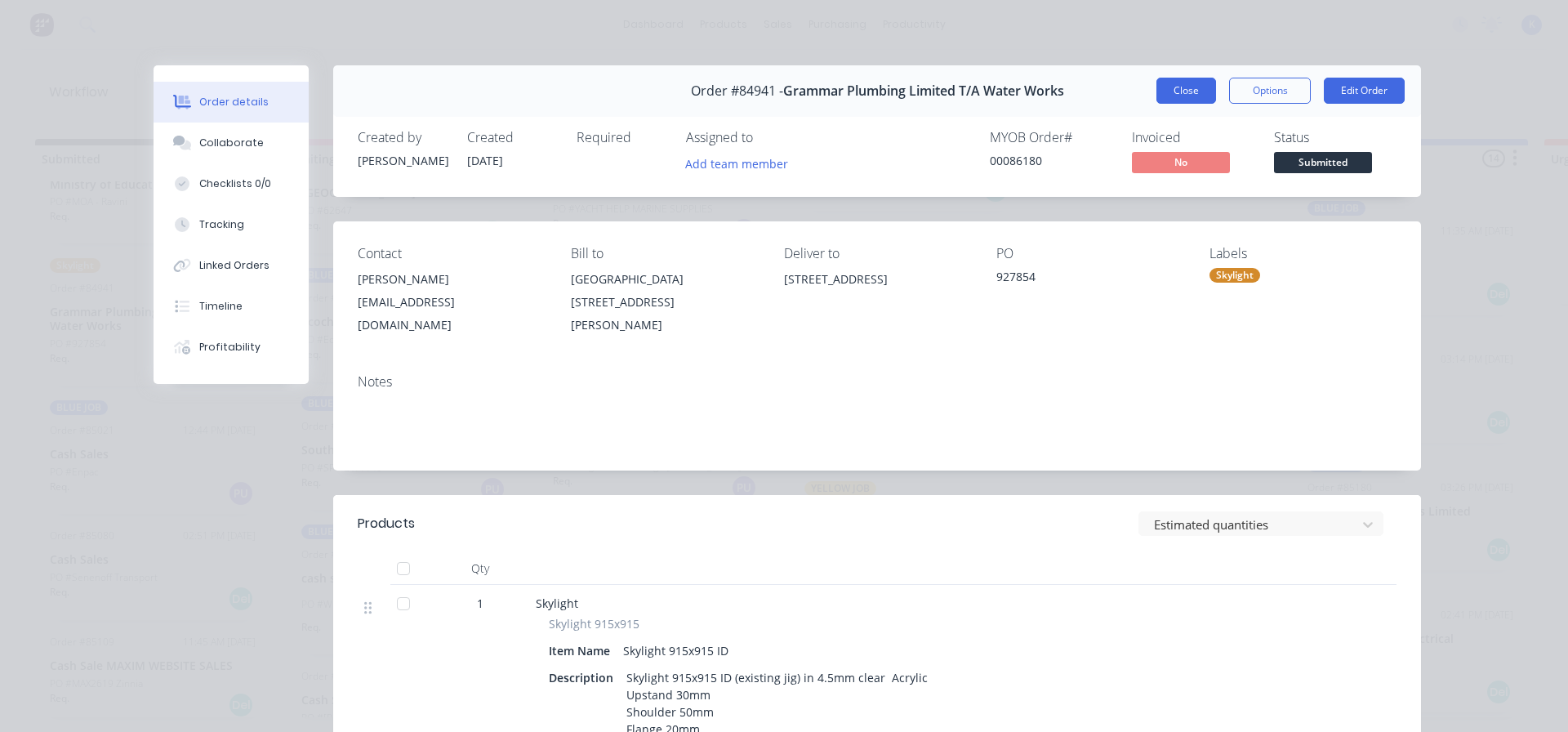
click at [1156, 91] on button "Close" at bounding box center [1186, 91] width 60 height 26
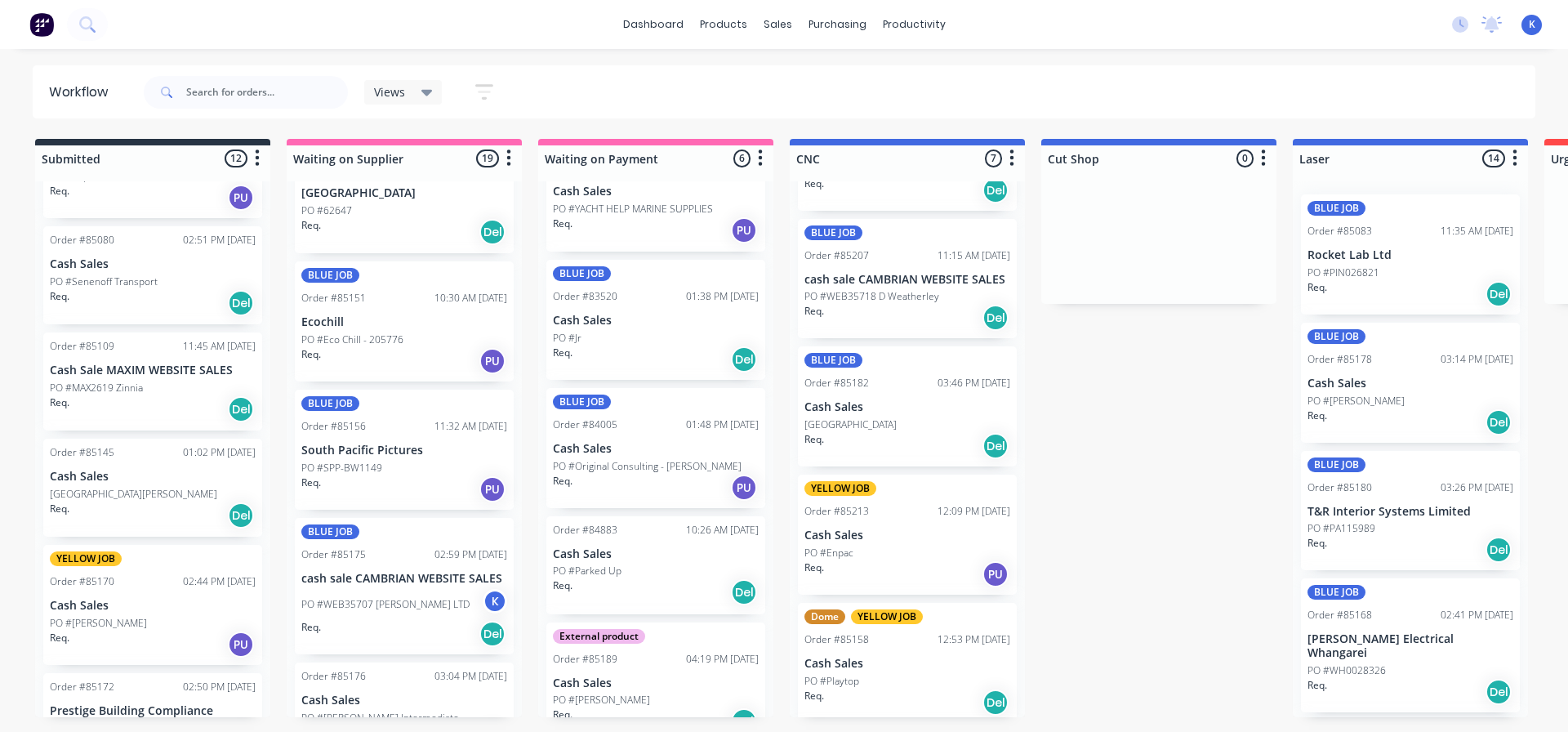
scroll to position [898, 0]
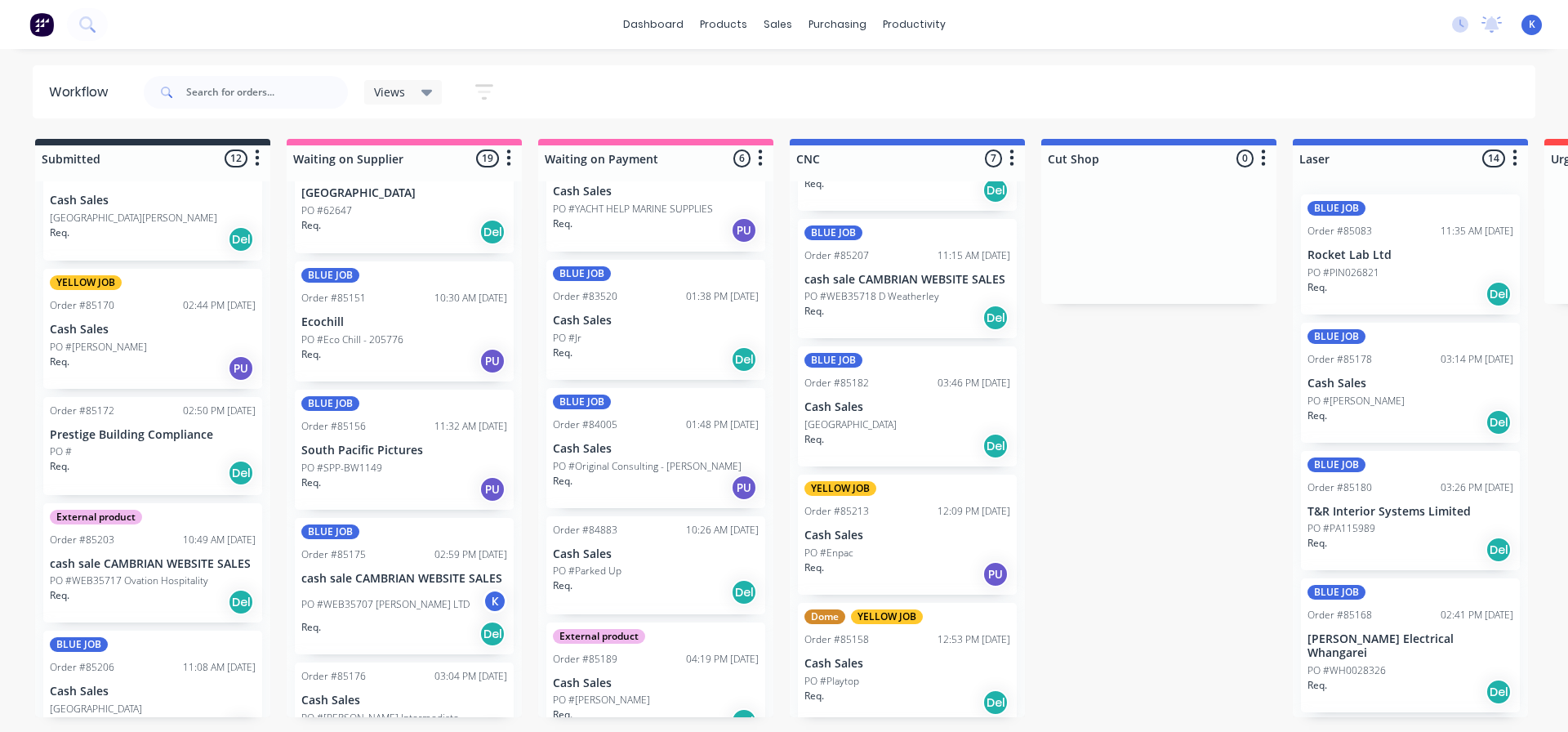
click at [91, 432] on p "Prestige Building Compliance" at bounding box center [152, 435] width 206 height 14
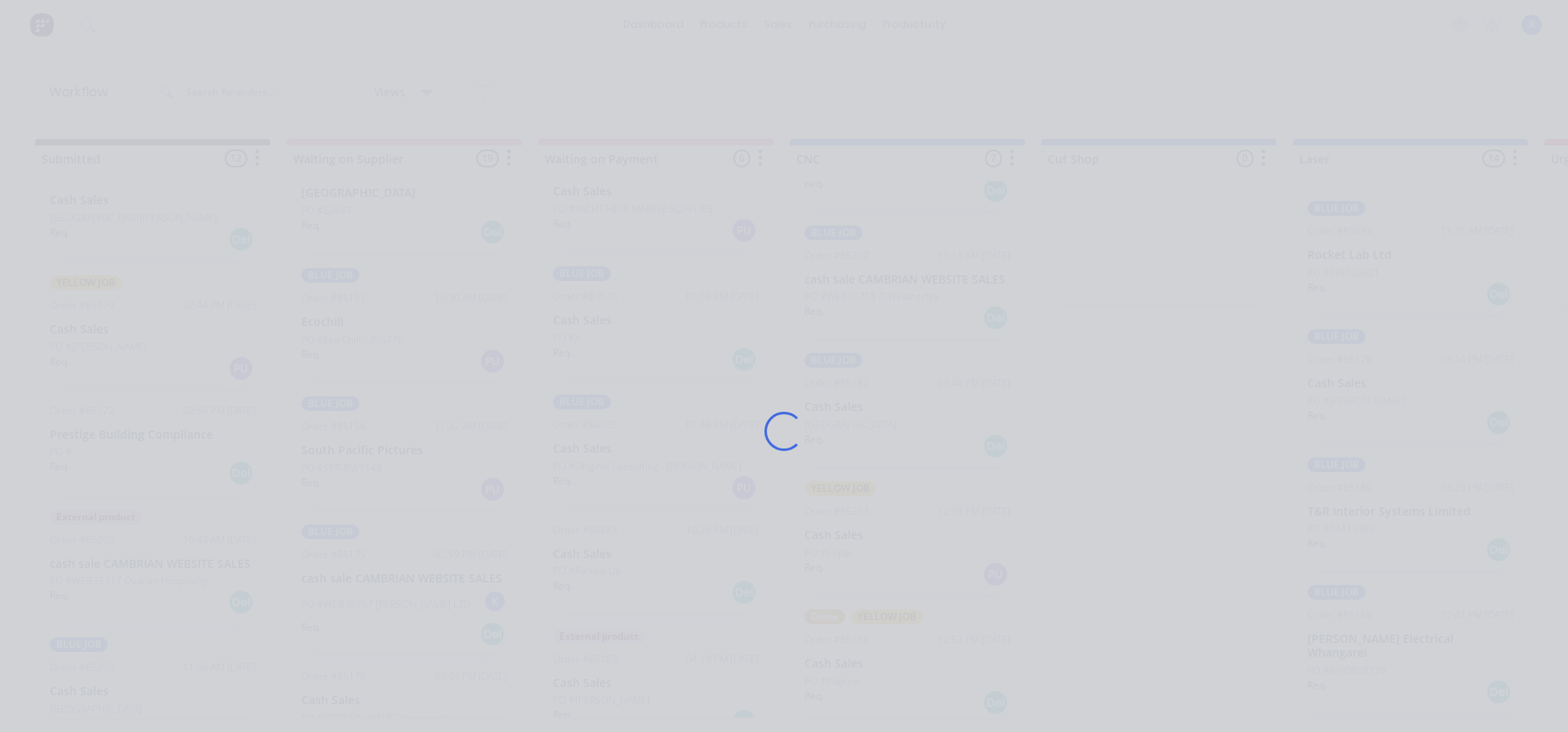
click at [91, 432] on div "Loading..." at bounding box center [784, 366] width 1568 height 732
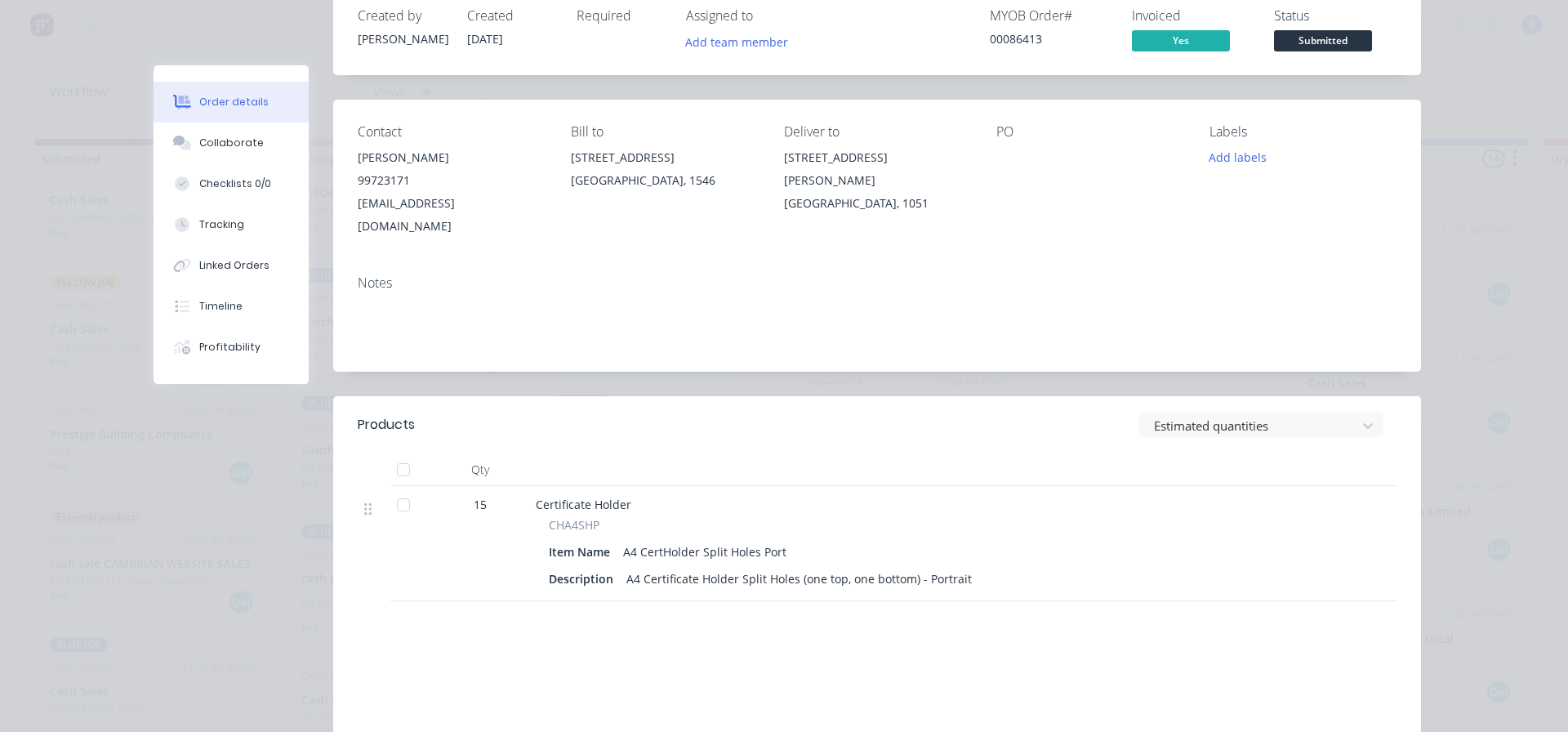
scroll to position [0, 0]
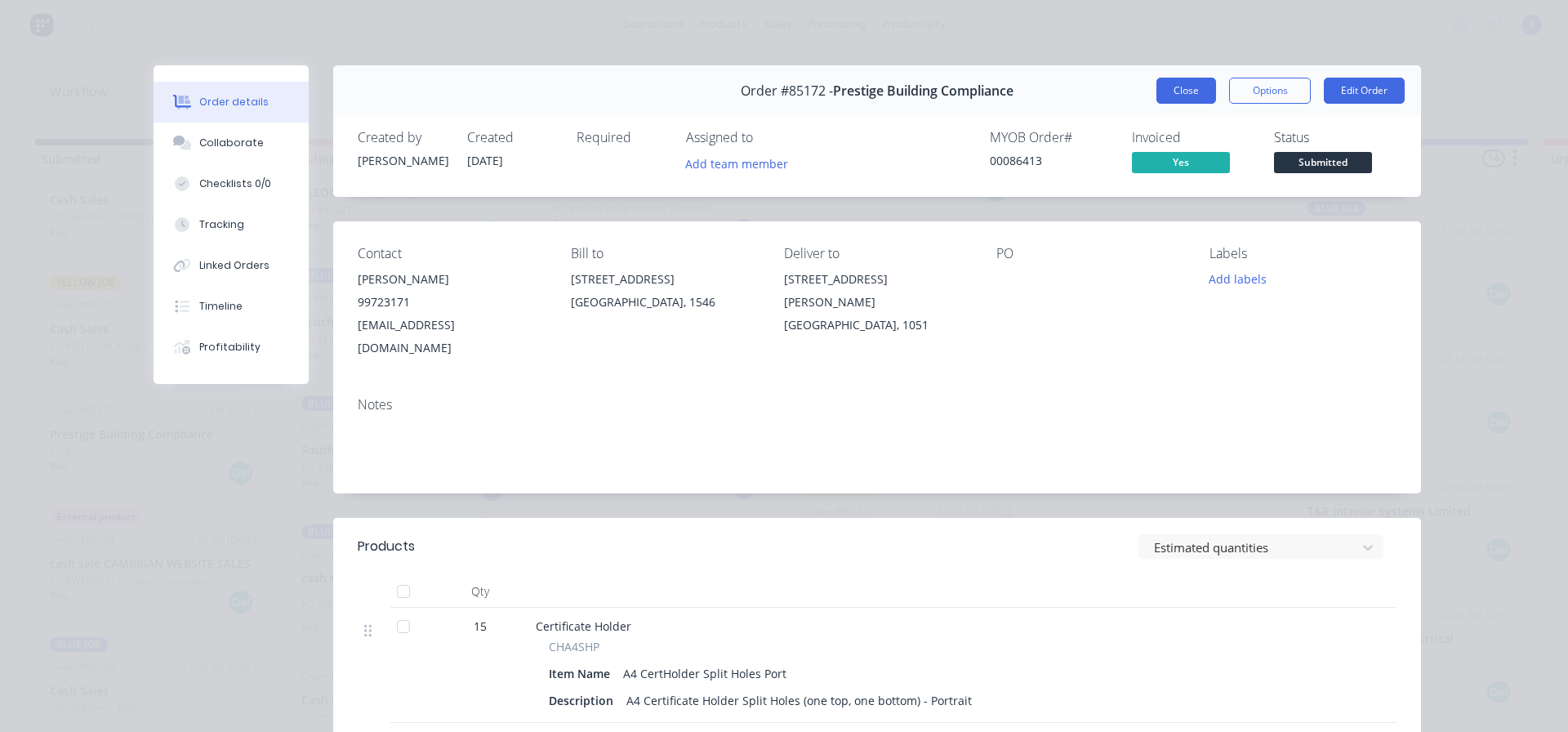
click at [1195, 93] on button "Close" at bounding box center [1186, 91] width 60 height 26
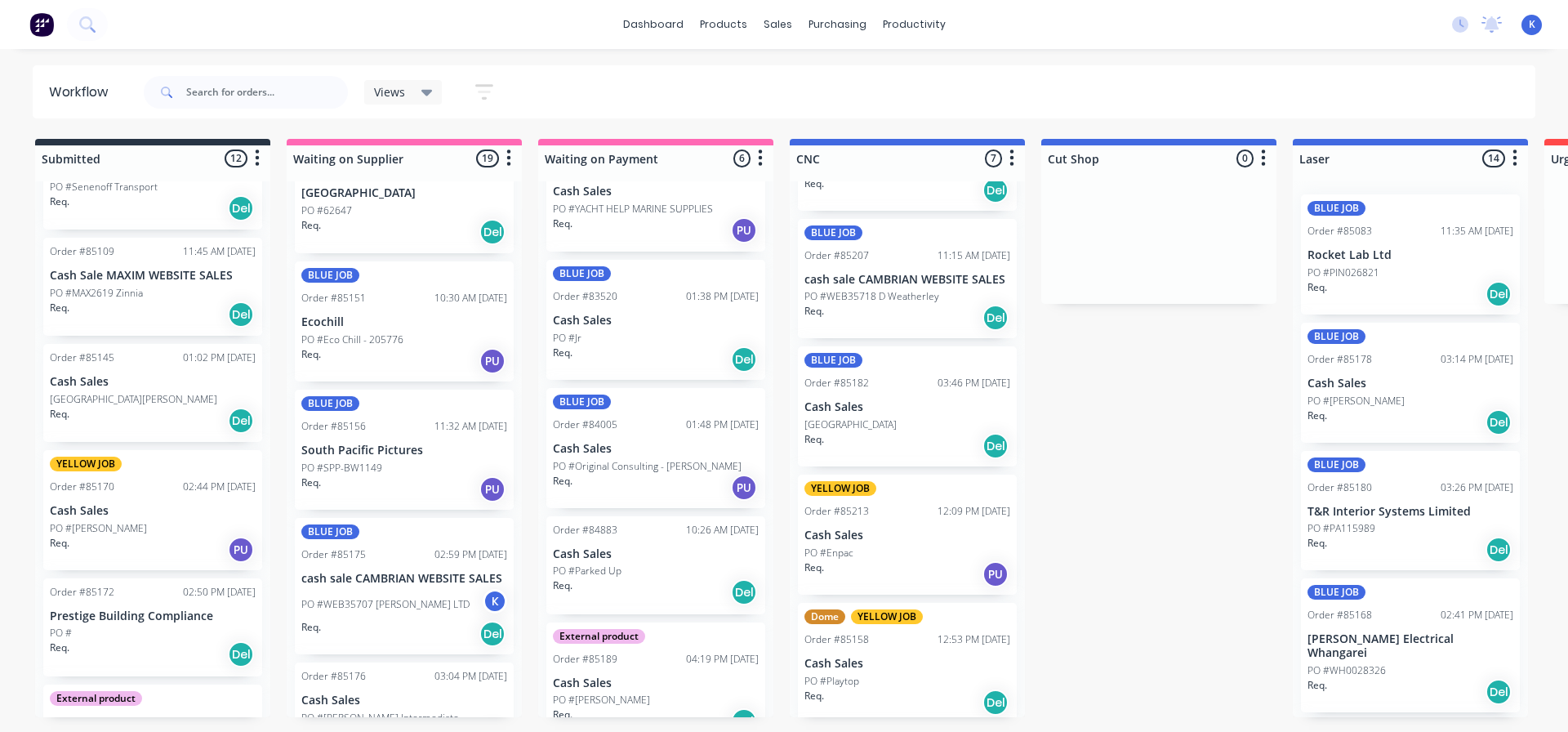
scroll to position [933, 0]
